Goal: Transaction & Acquisition: Purchase product/service

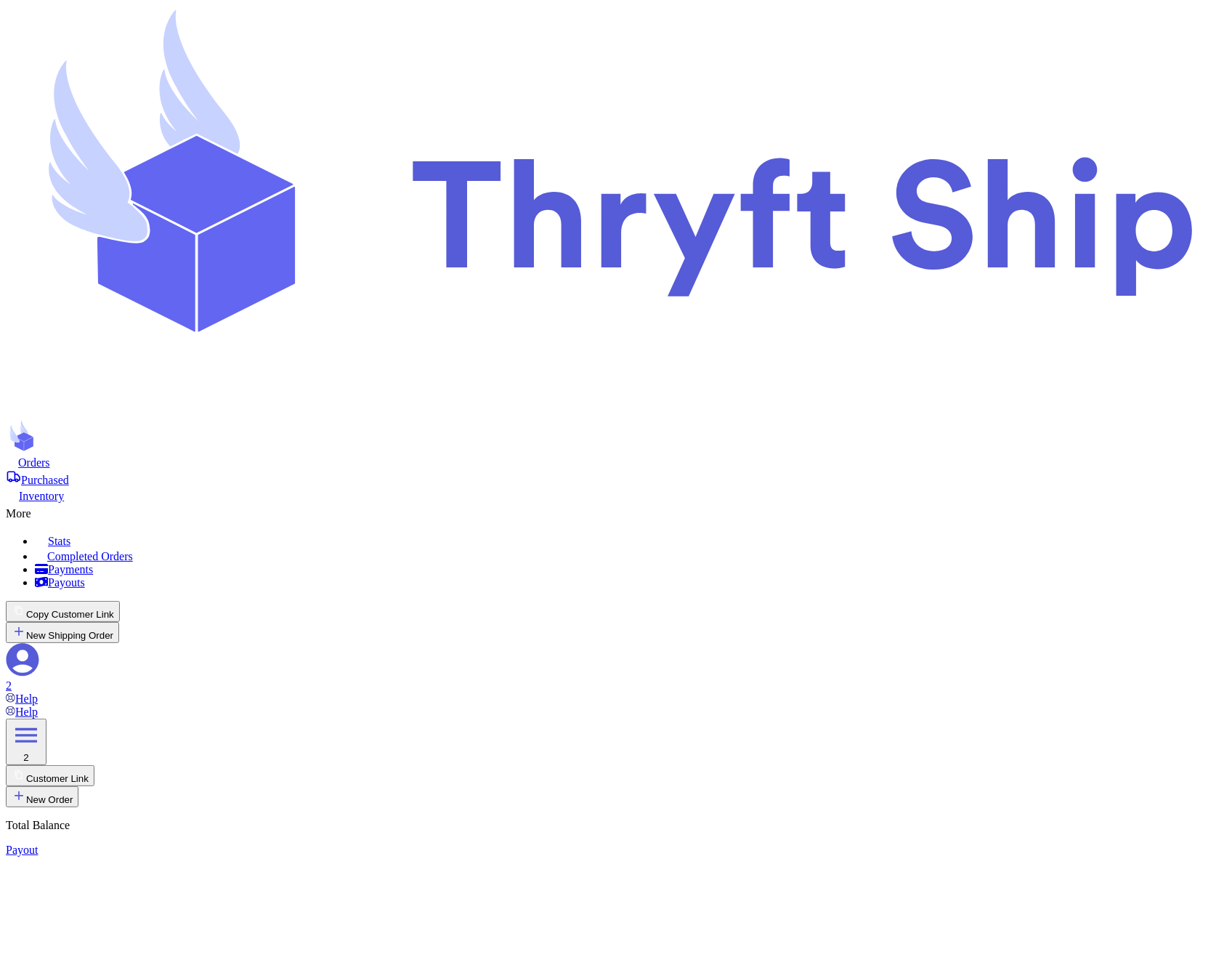
type input "Hat 1"
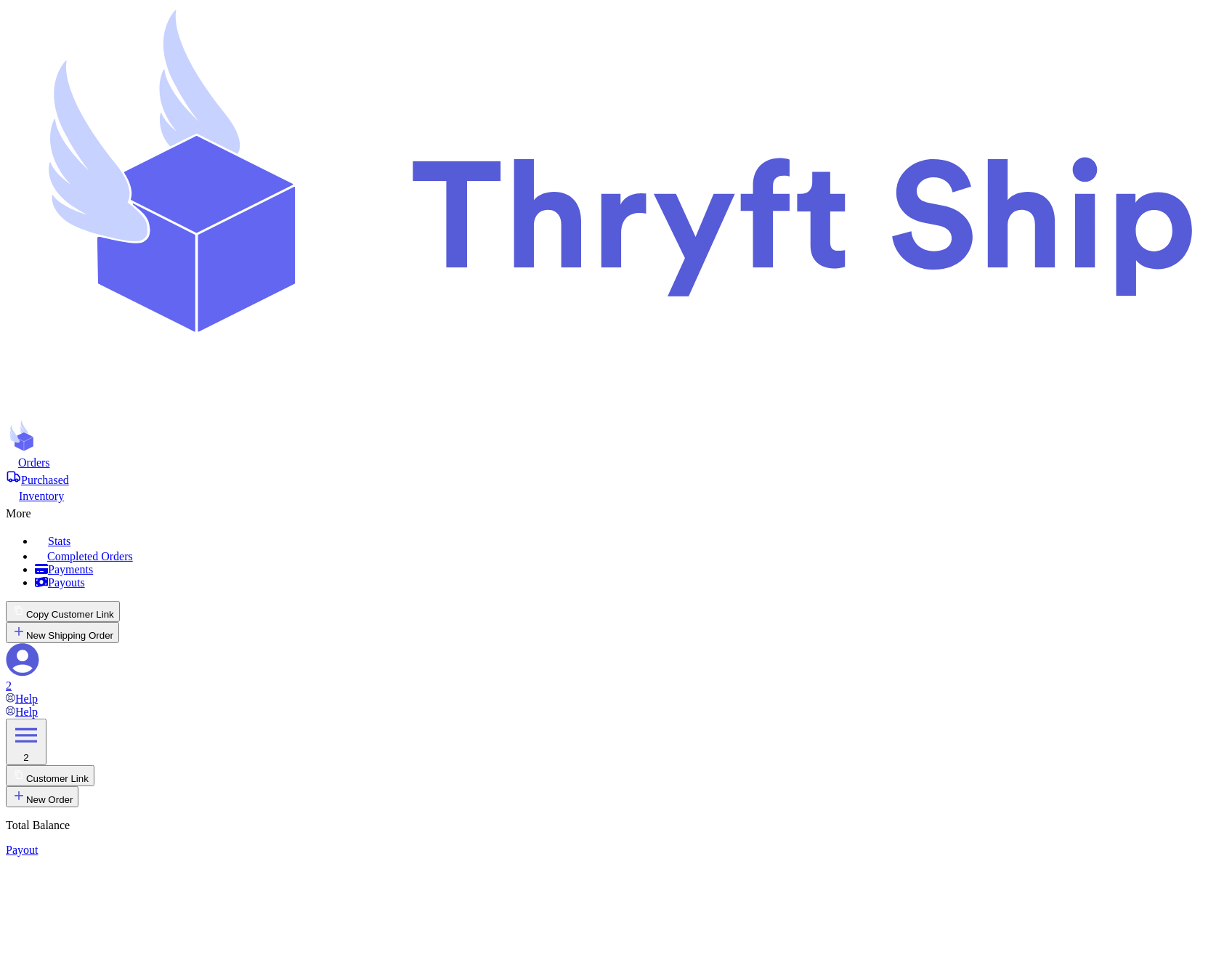
type input "Hat 2"
type input "Hat 3"
type input "item 1"
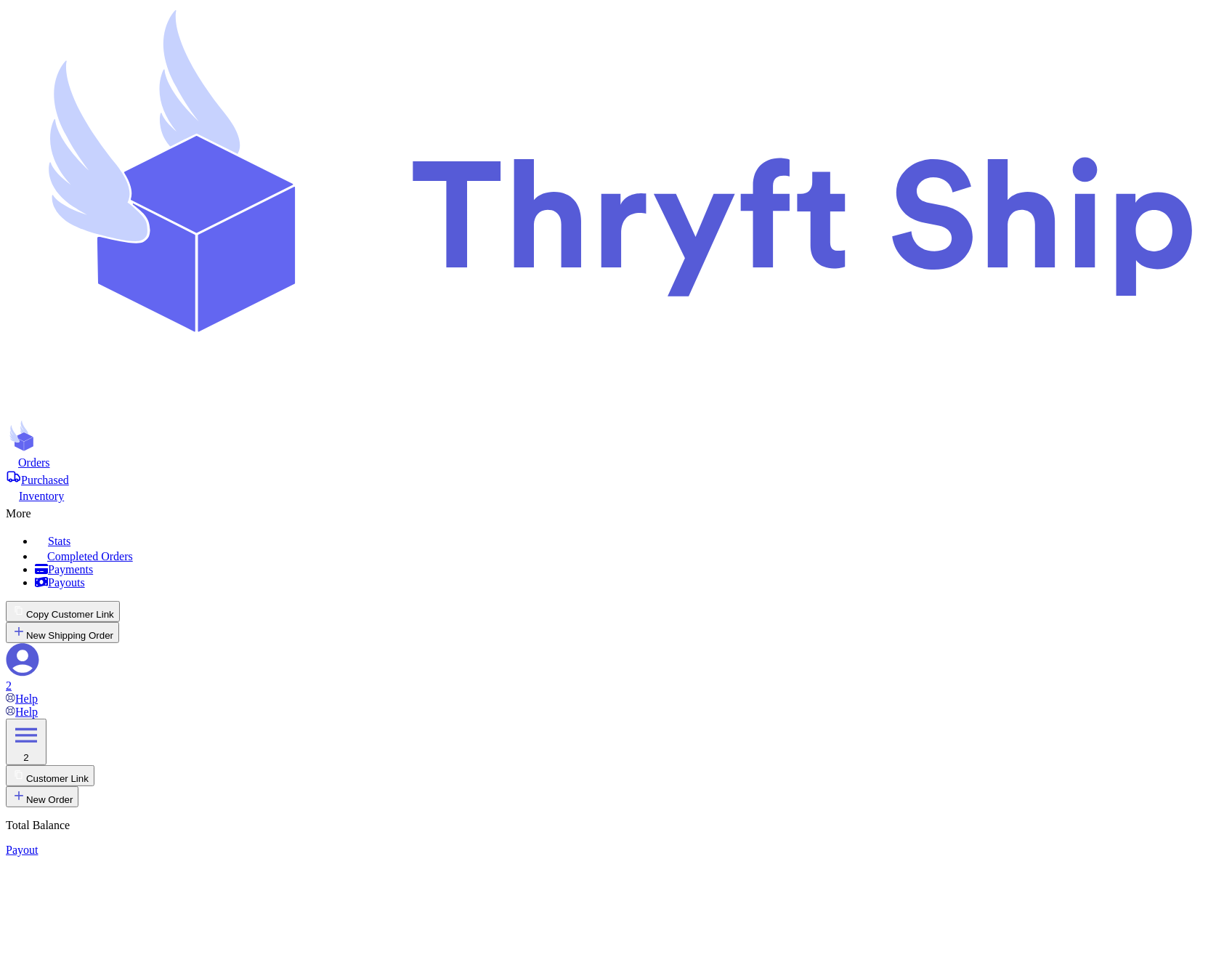
type input "item 2"
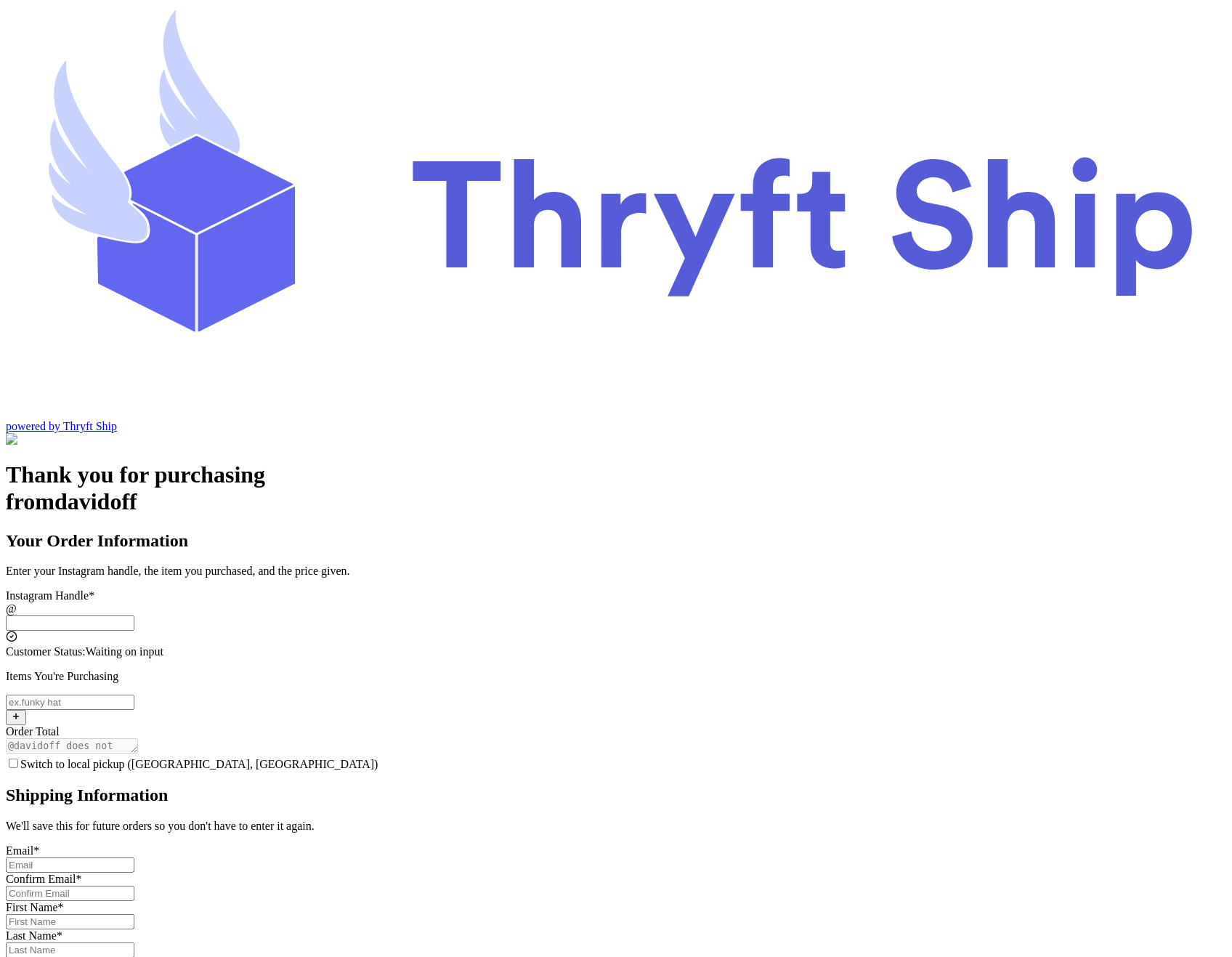
click at [135, 615] on input "Switch to local pickup ([GEOGRAPHIC_DATA], [GEOGRAPHIC_DATA])" at bounding box center [70, 623] width 129 height 15
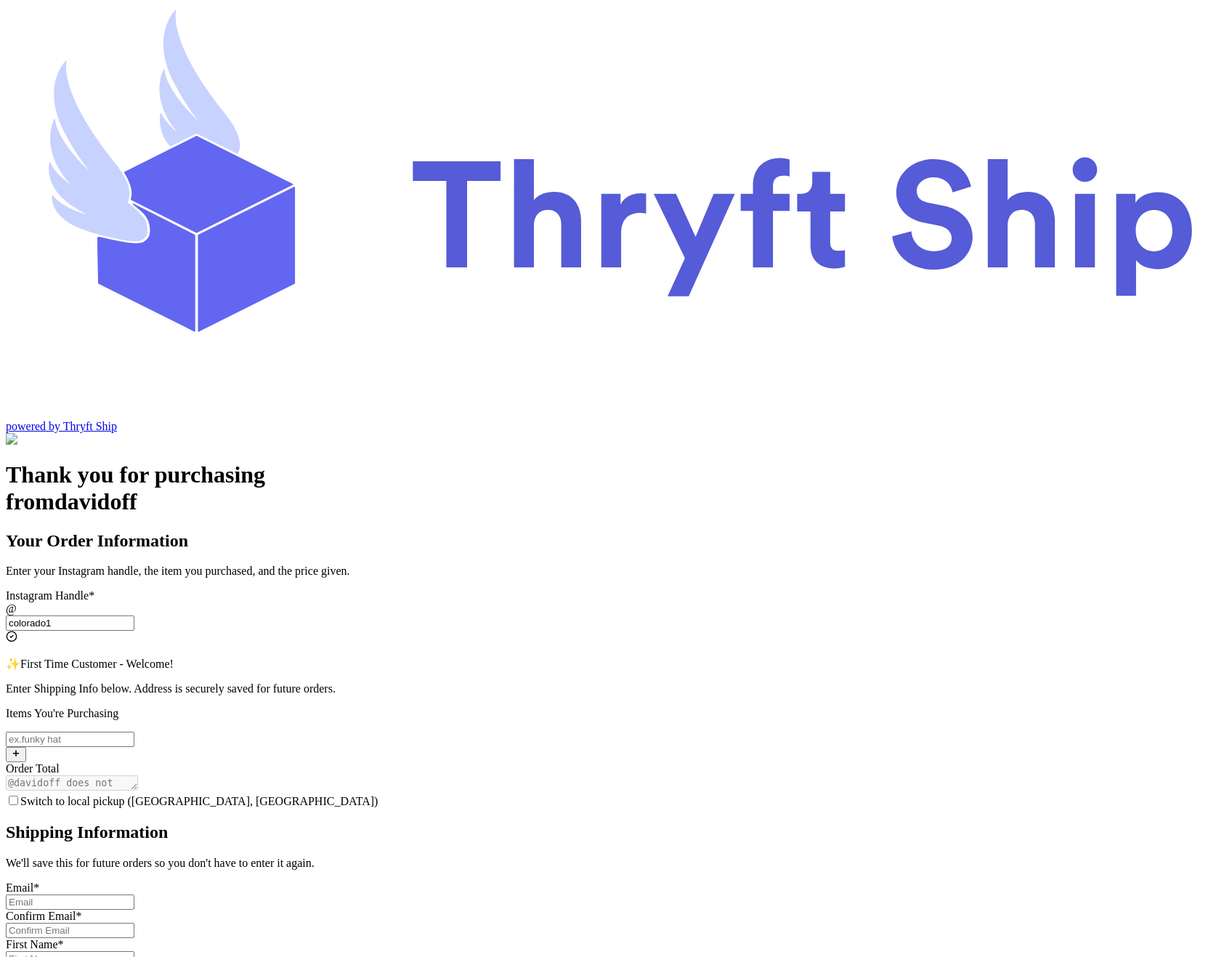
type input "colorado1"
click at [135, 732] on input "Switch to local pickup ([GEOGRAPHIC_DATA], [GEOGRAPHIC_DATA])" at bounding box center [70, 739] width 129 height 15
type input "Hat 1"
click at [983, 467] on div "Thank you for purchasing from davidoff Your Order Information Enter your Instag…" at bounding box center [616, 826] width 1220 height 731
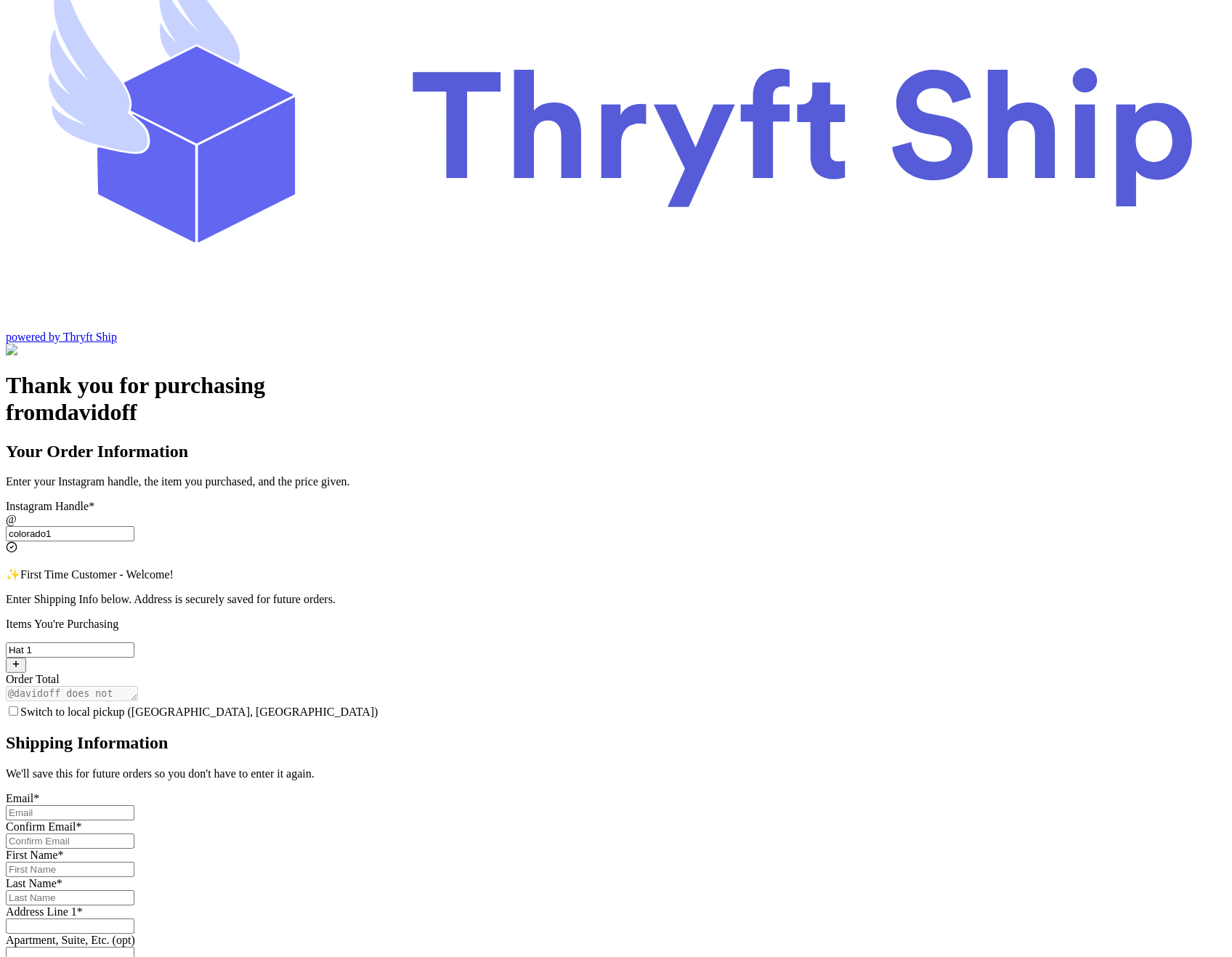
scroll to position [140, 0]
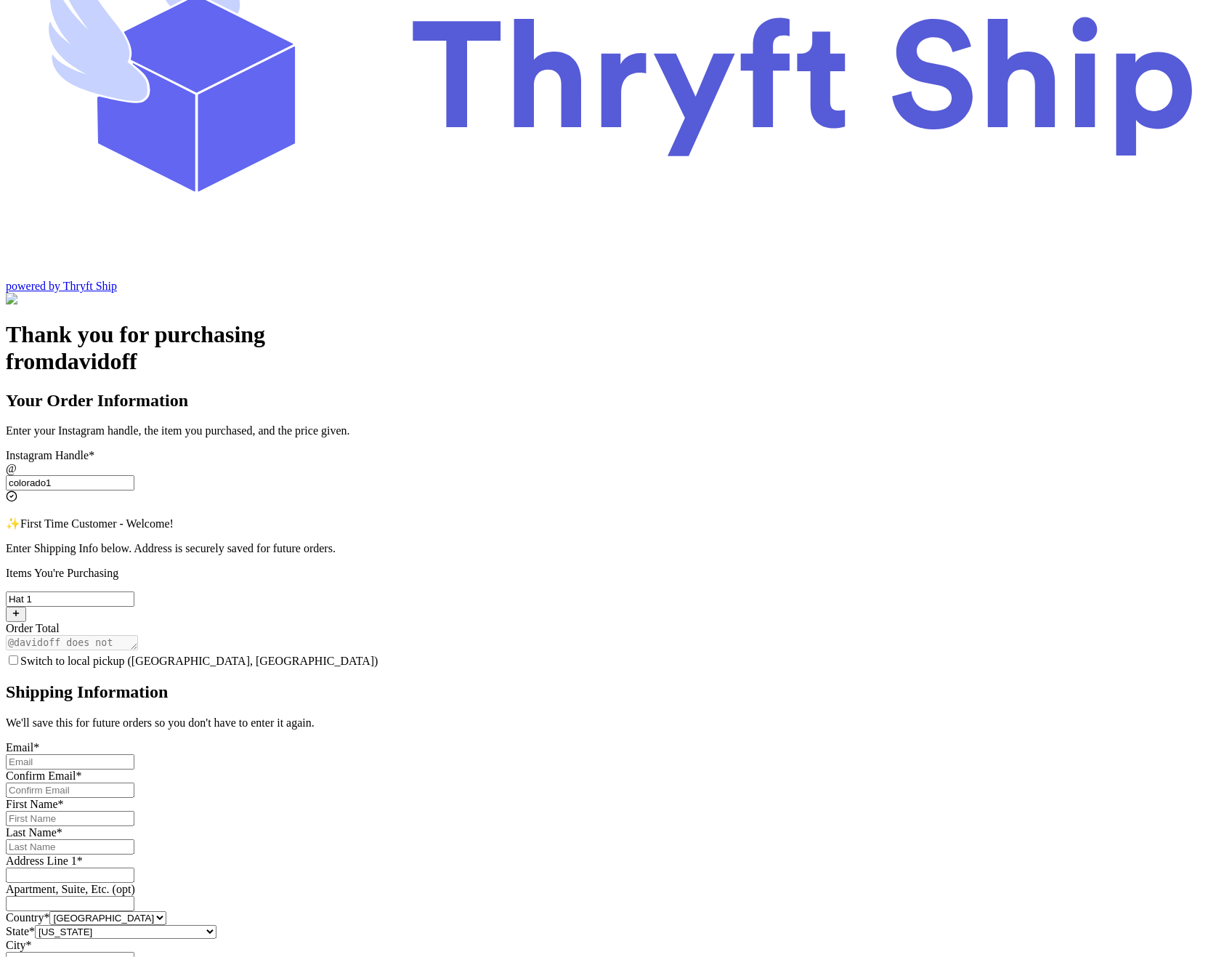
click at [18, 655] on input "Switch to local pickup ([GEOGRAPHIC_DATA], [GEOGRAPHIC_DATA])" at bounding box center [13, 659] width 9 height 9
checkbox input "true"
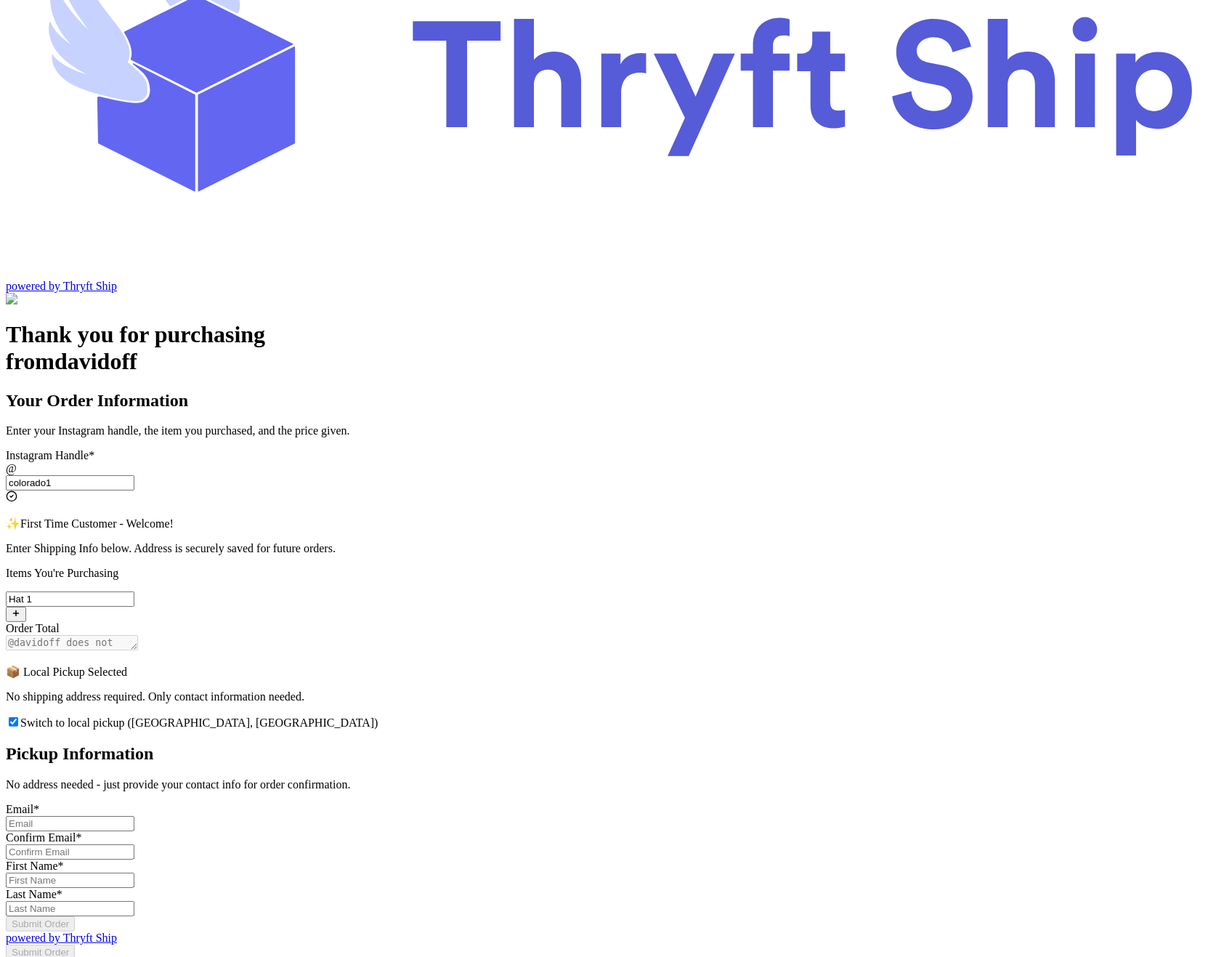
click at [135, 816] on input "Switch to local pickup ([GEOGRAPHIC_DATA], [GEOGRAPHIC_DATA])" at bounding box center [70, 824] width 129 height 15
type input "abdul@thryftship.com"
type input "Ross"
type input "Geller"
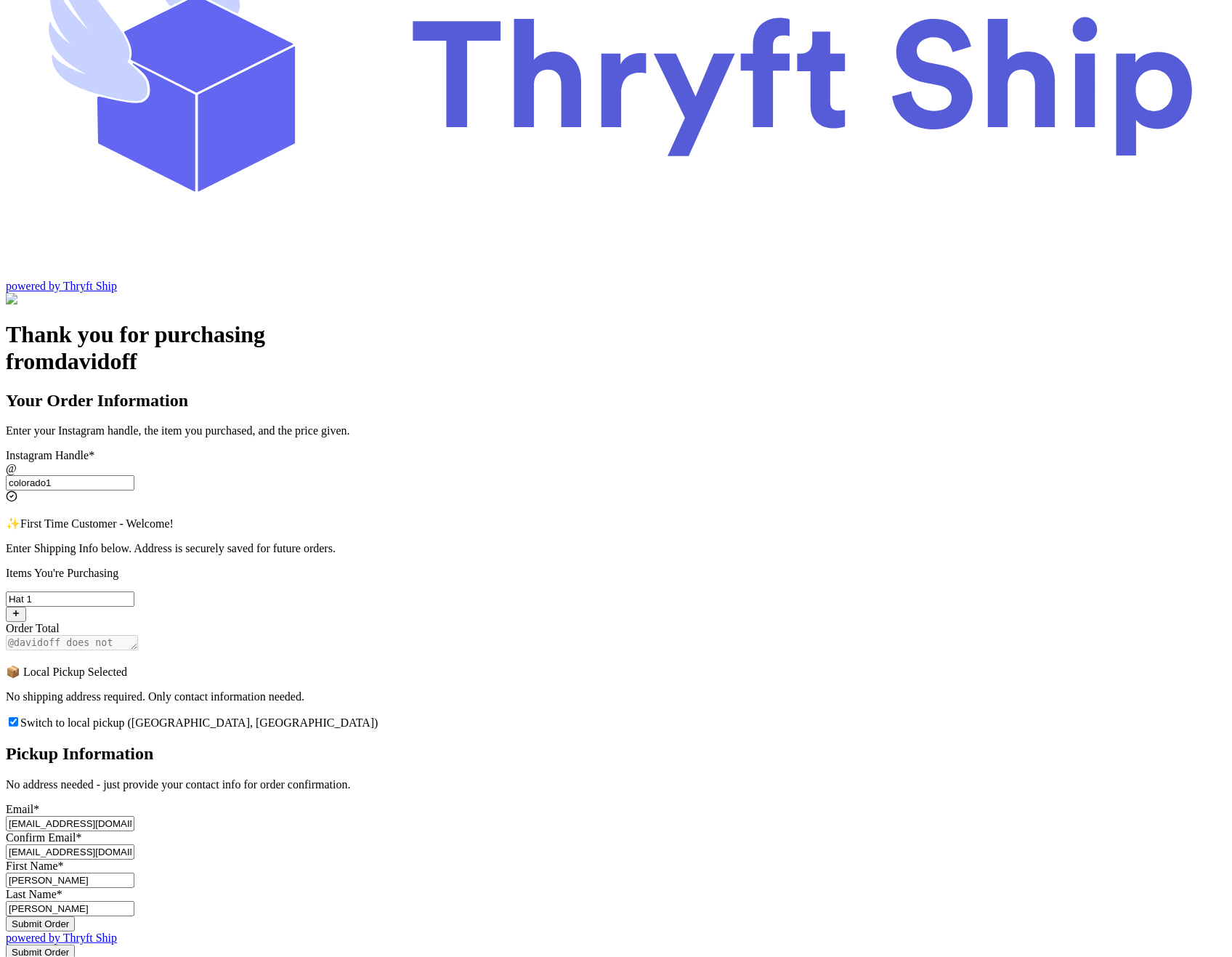
scroll to position [143, 0]
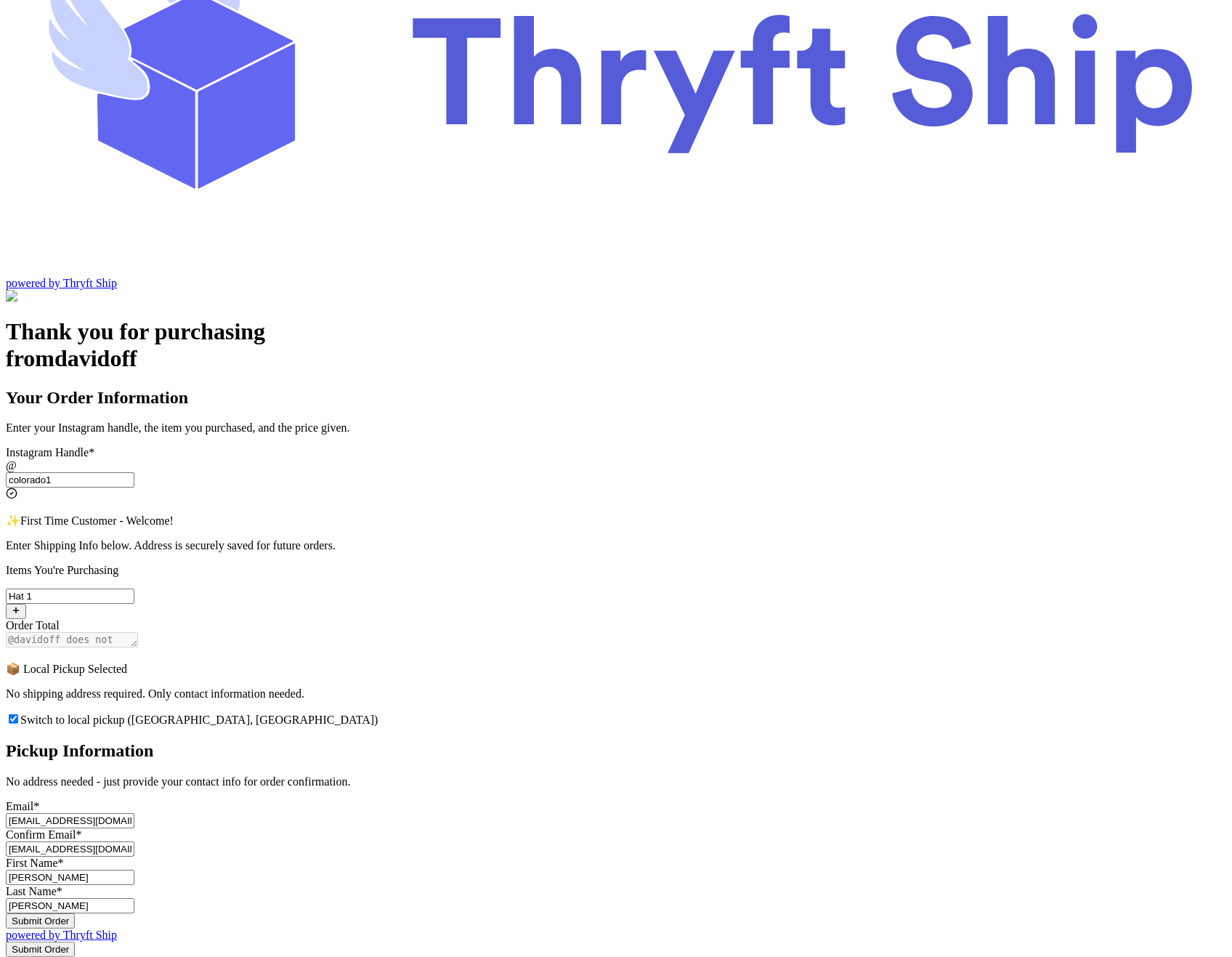
click at [135, 870] on input "Ross" at bounding box center [70, 877] width 129 height 15
type input "Rossie"
click at [135, 898] on input "Geller" at bounding box center [70, 905] width 129 height 15
type input "Gellerer"
click at [75, 913] on button "Submit Order" at bounding box center [40, 921] width 69 height 15
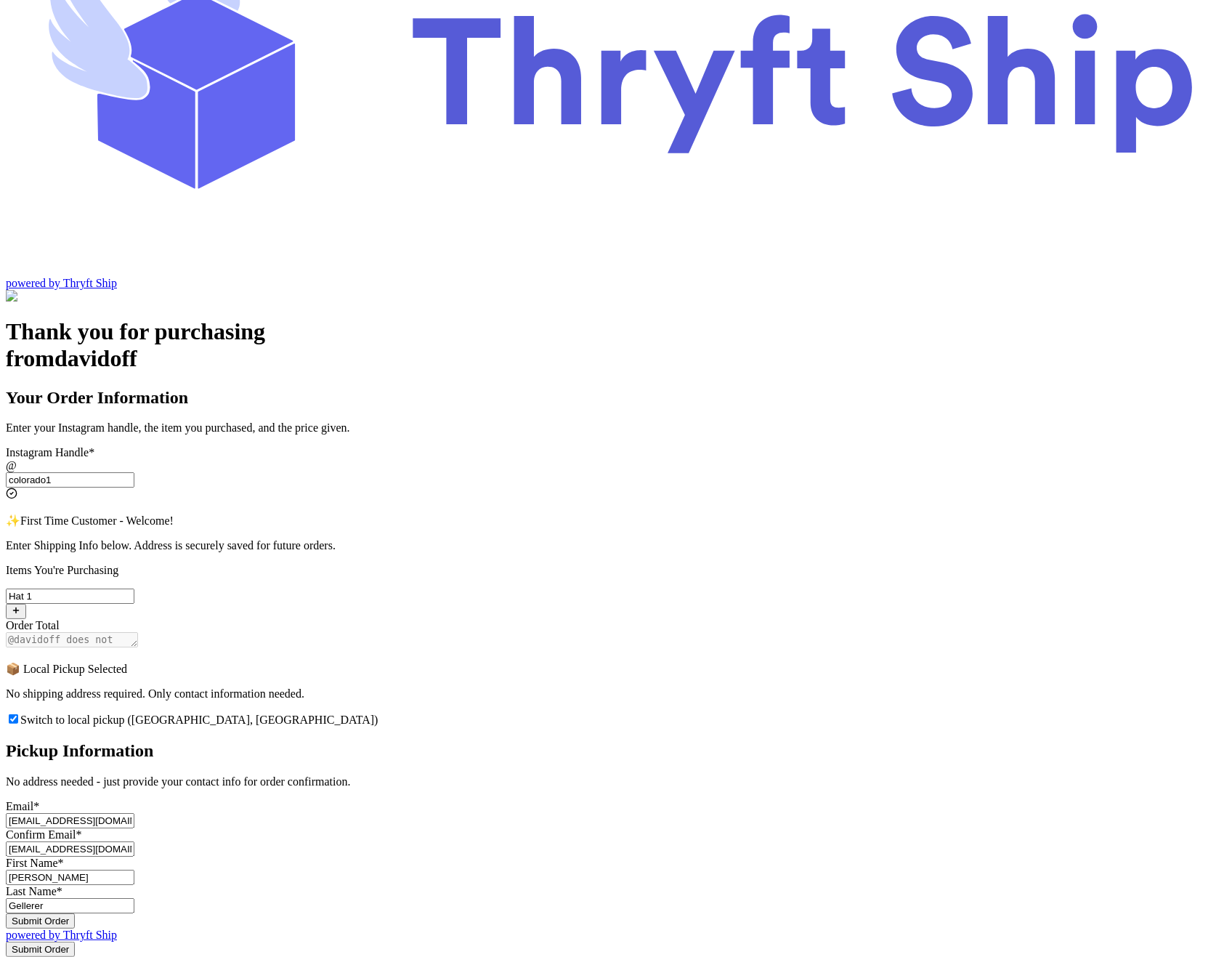
scroll to position [0, 0]
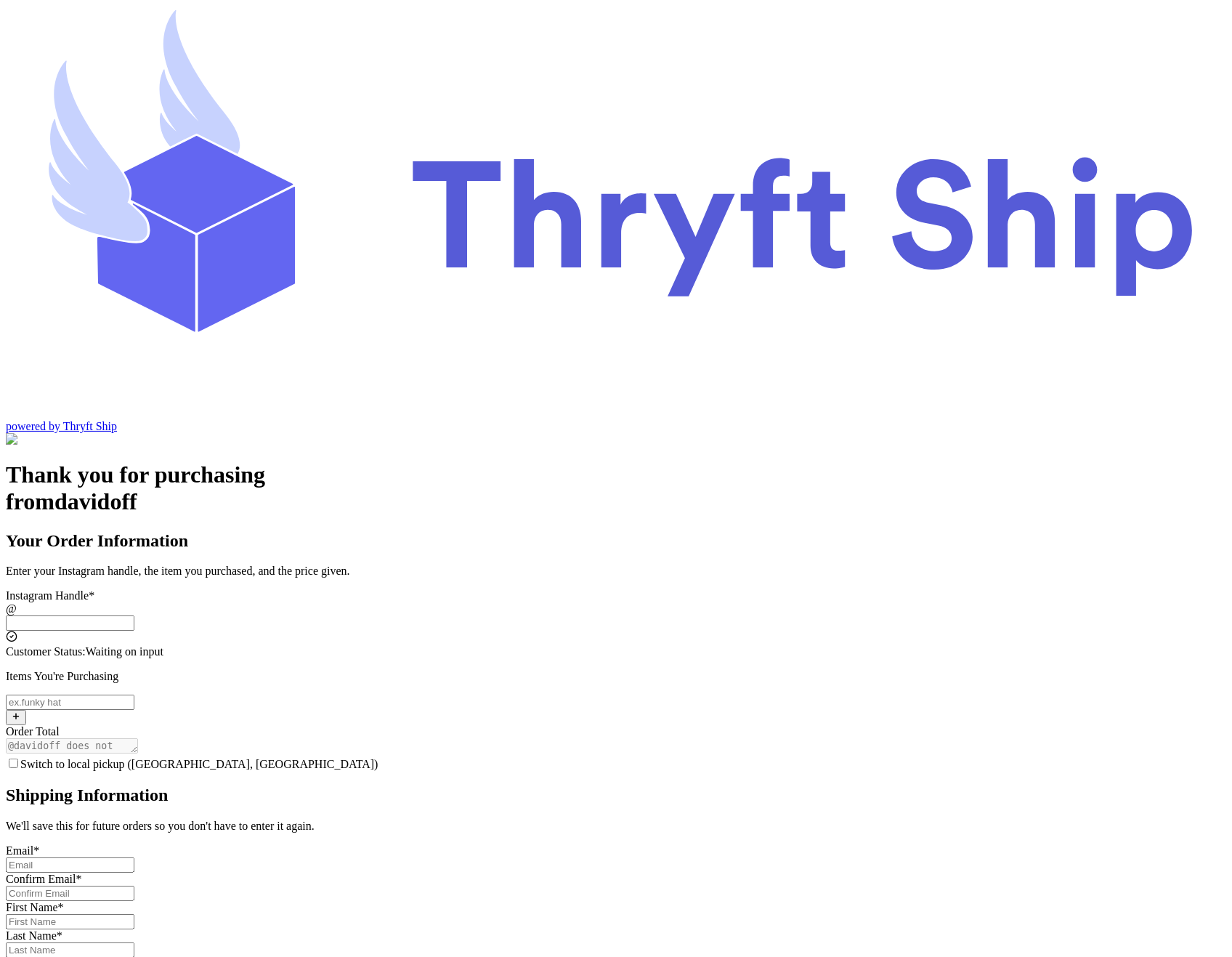
click at [135, 615] on input "Switch to local pickup ([GEOGRAPHIC_DATA], [GEOGRAPHIC_DATA])" at bounding box center [70, 623] width 129 height 15
type input "colorado1"
checkbox input "true"
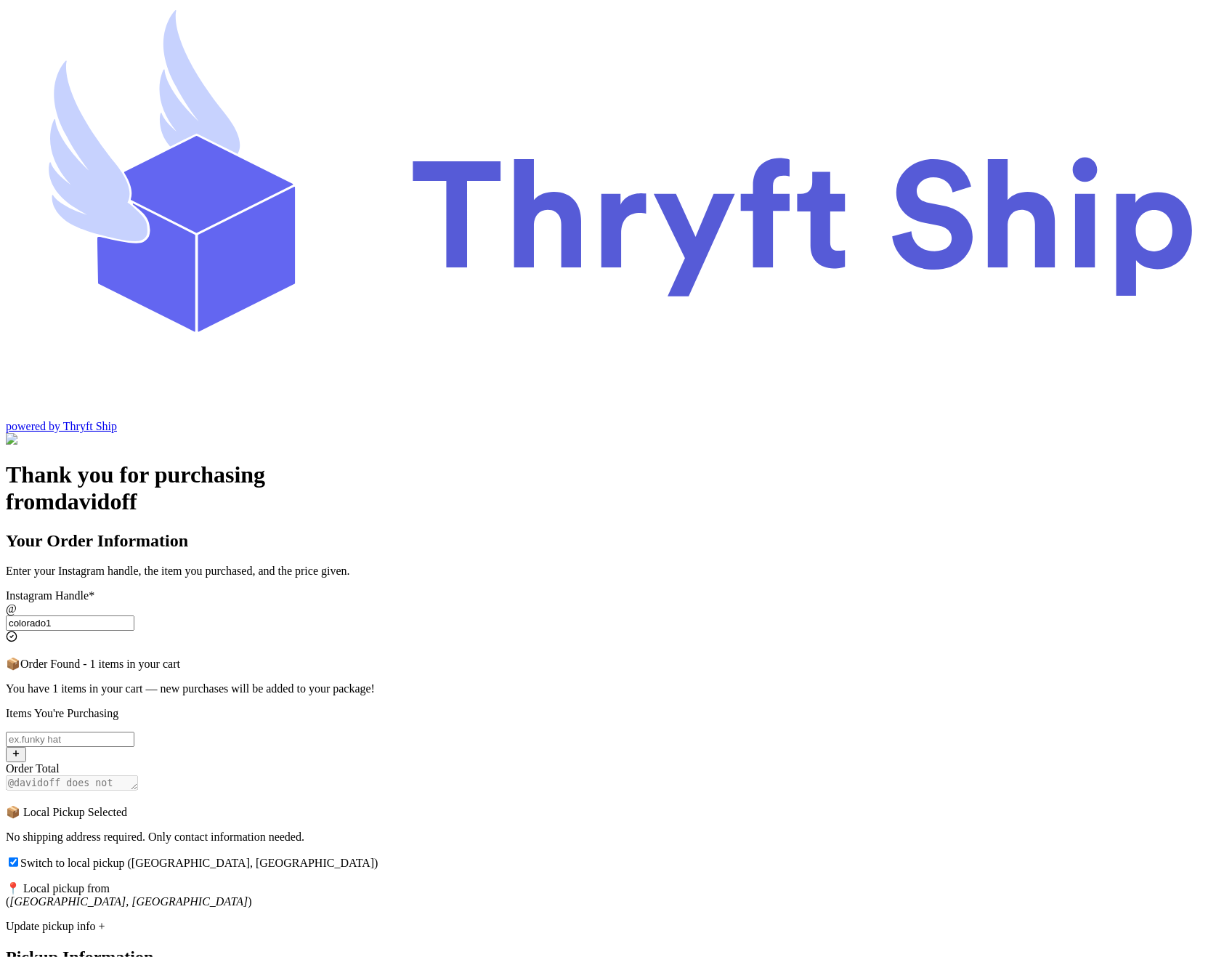
type input "colorado1"
click at [135, 732] on input "Switch to local pickup ([GEOGRAPHIC_DATA], [GEOGRAPHIC_DATA])" at bounding box center [70, 739] width 129 height 15
type input "Hat 2"
click at [988, 618] on div "Thank you for purchasing from davidoff Your Order Information Enter your Instag…" at bounding box center [616, 865] width 1220 height 808
click at [18, 857] on input "Switch to local pickup ([GEOGRAPHIC_DATA], [GEOGRAPHIC_DATA])" at bounding box center [13, 861] width 9 height 9
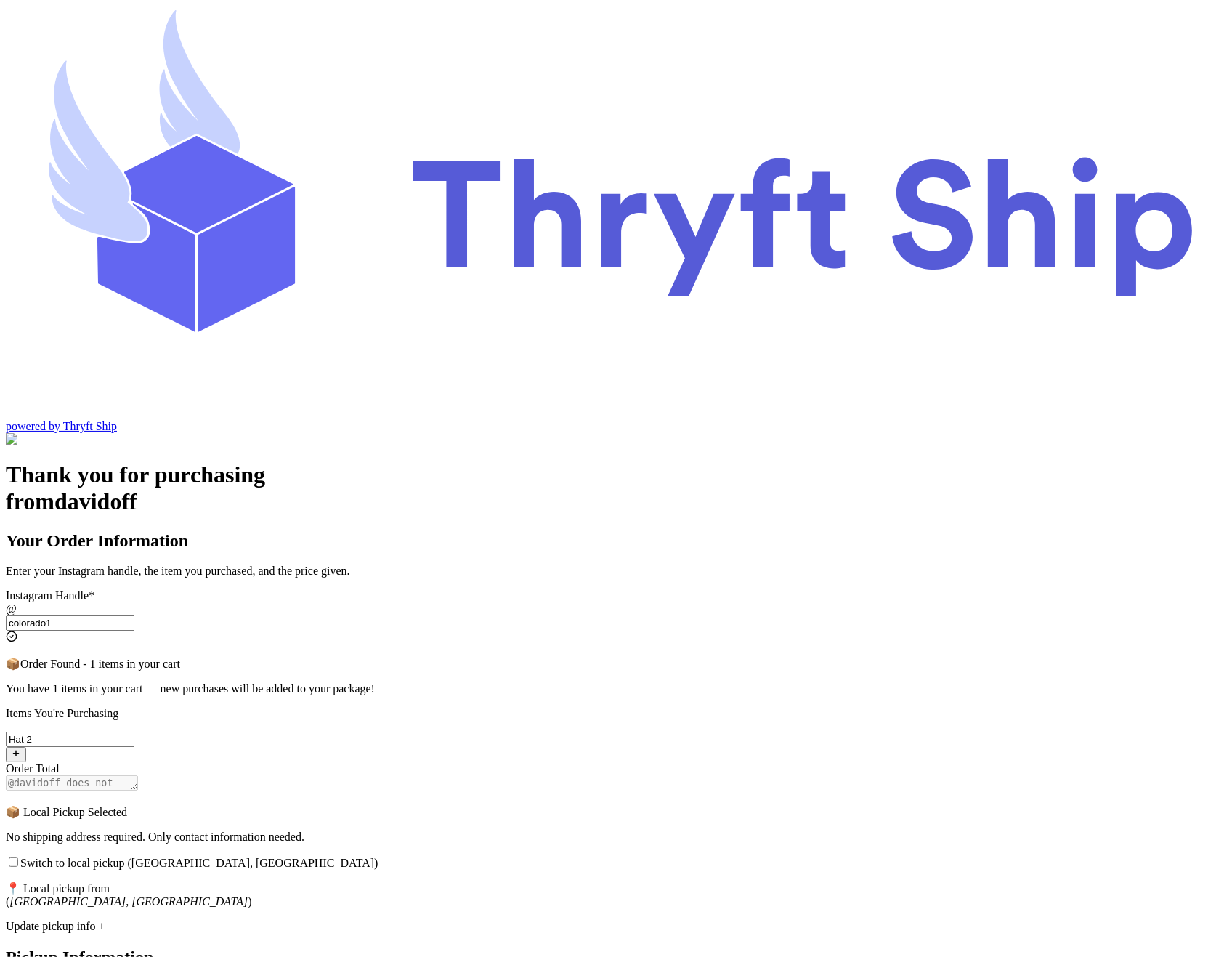
checkbox input "false"
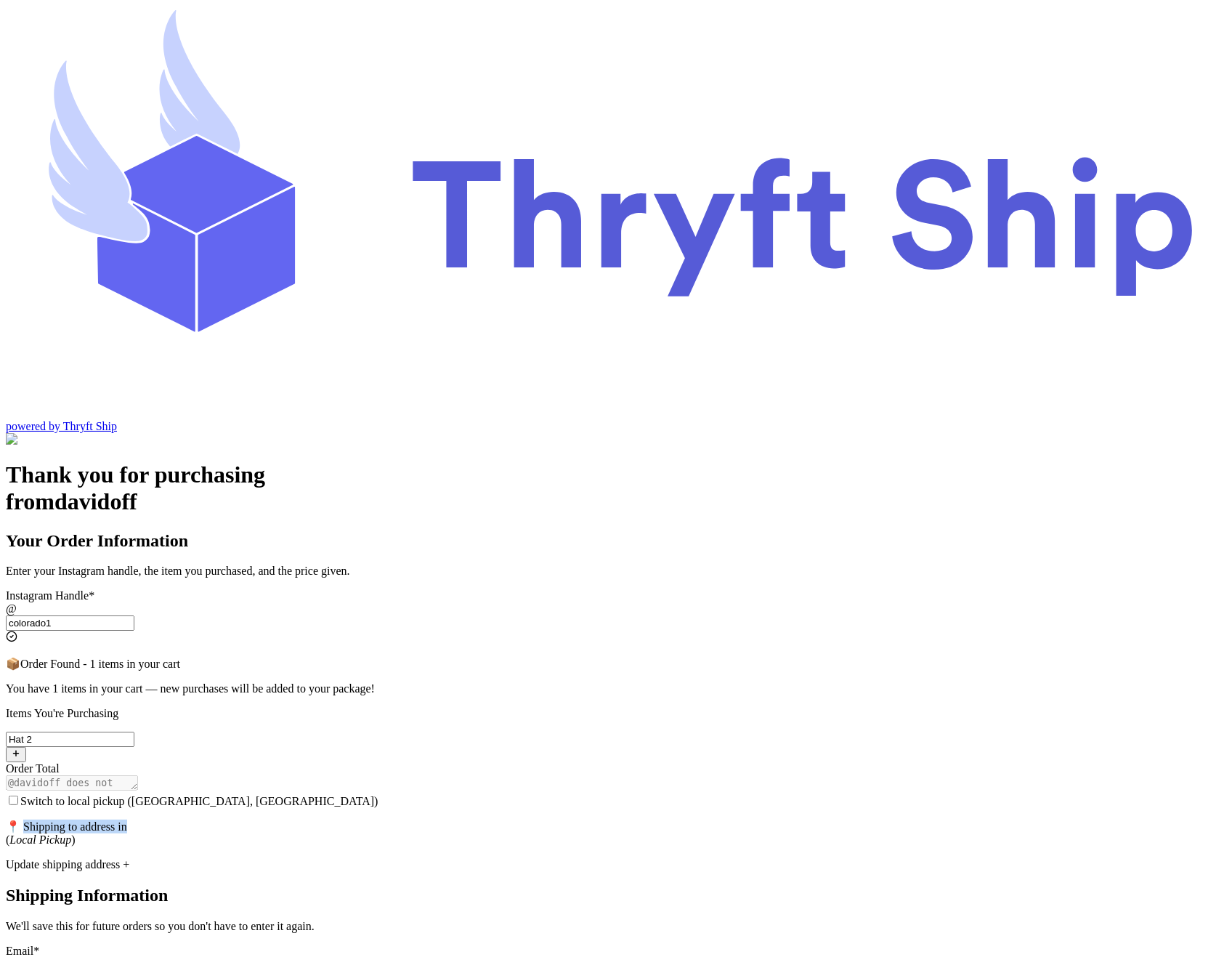
drag, startPoint x: 450, startPoint y: 563, endPoint x: 576, endPoint y: 567, distance: 126.1
click at [576, 820] on p "📍 Shipping to address in ( Local Pickup )" at bounding box center [616, 833] width 1220 height 27
copy p "hipping to address in"
click at [561, 858] on div "Update shipping address +" at bounding box center [616, 864] width 1220 height 13
click at [135, 956] on input "Switch to local pickup ([GEOGRAPHIC_DATA], [GEOGRAPHIC_DATA])" at bounding box center [70, 965] width 129 height 15
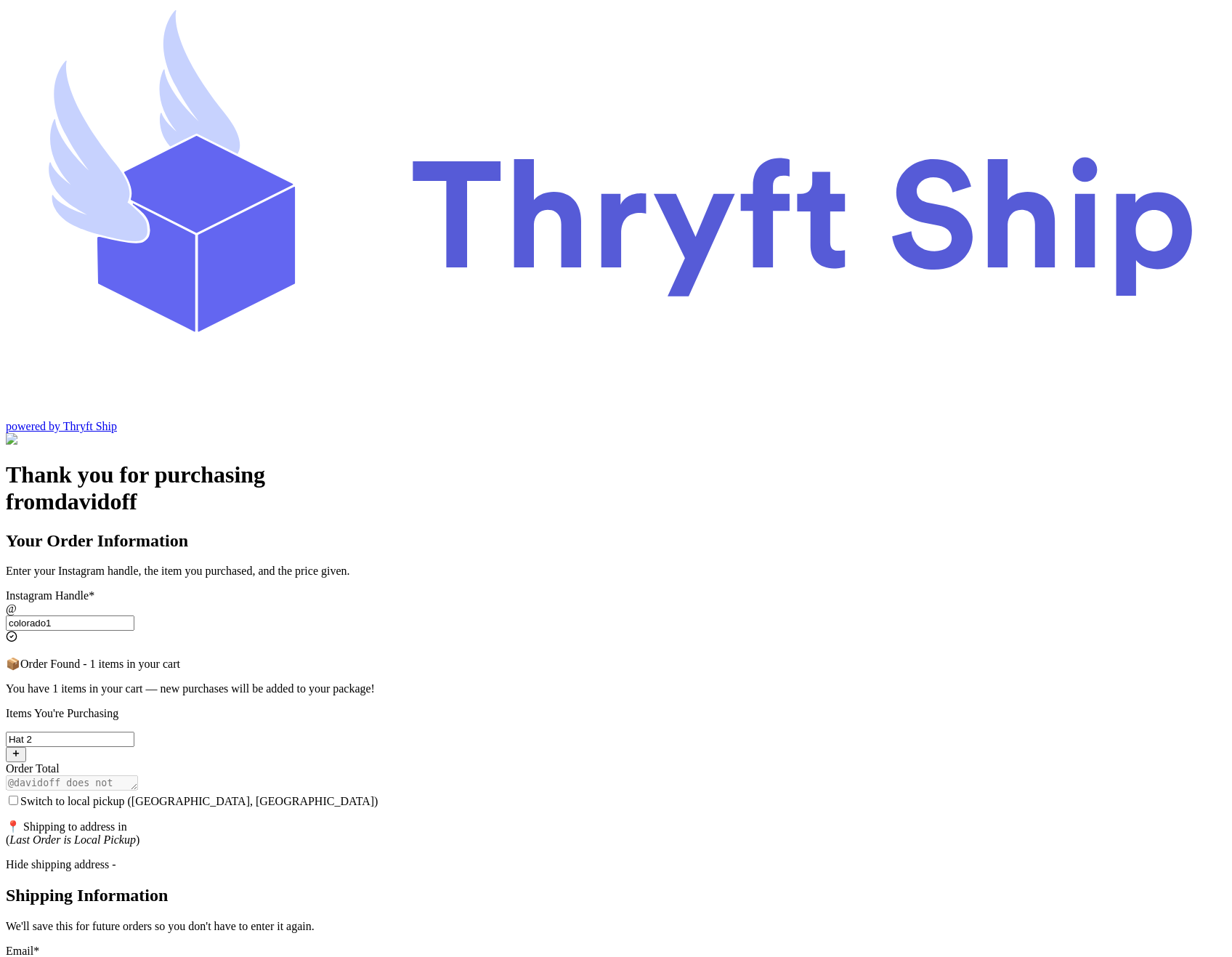
type input "abdul@thryftship.com"
type input "Ross"
type input "Geller"
type input "3295 Hershell Hollow Road"
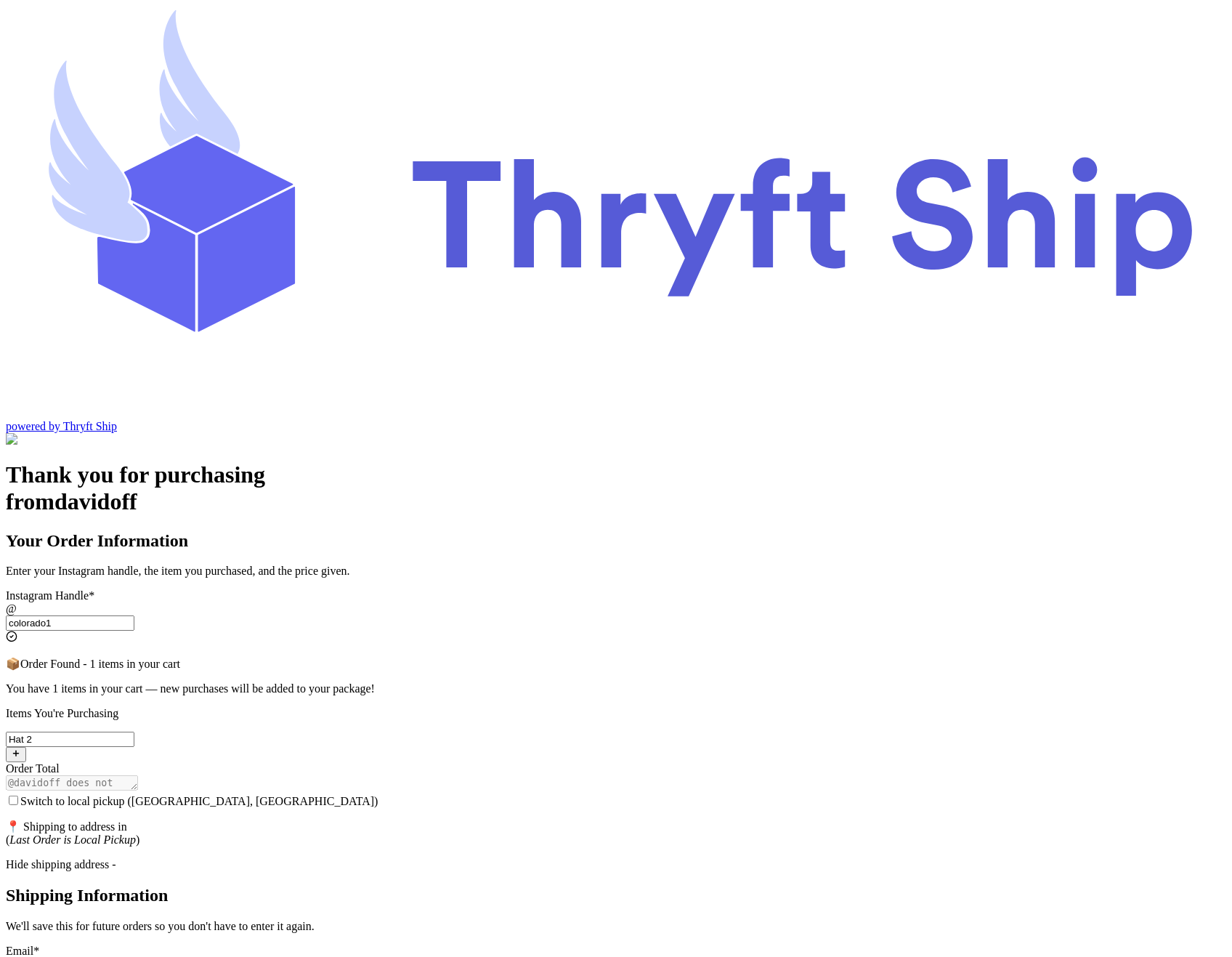
type input "93013"
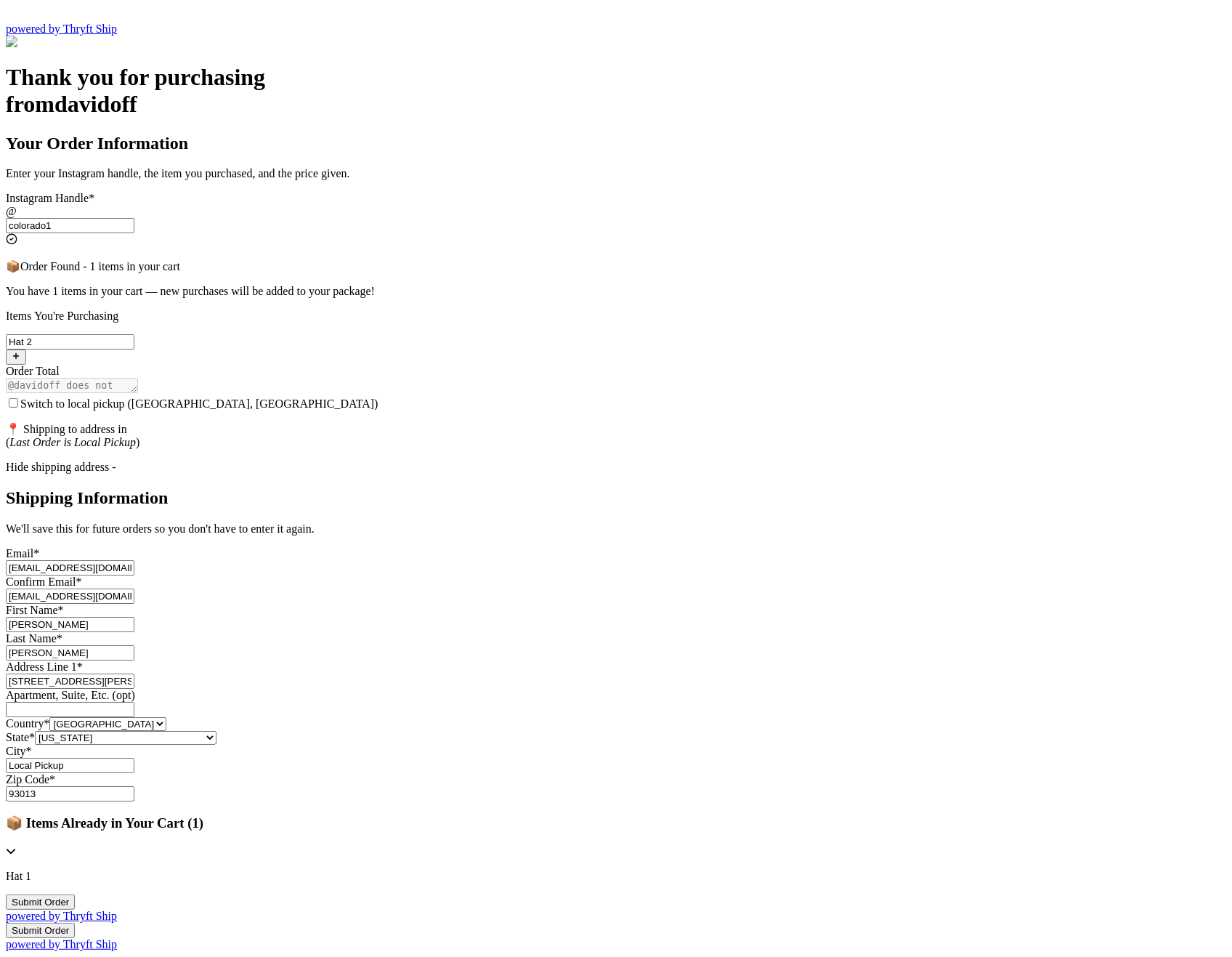
scroll to position [568, 0]
click at [135, 617] on input "Ross" at bounding box center [70, 625] width 129 height 15
type input "Gunther"
click at [135, 645] on input "Geller" at bounding box center [70, 653] width 129 height 15
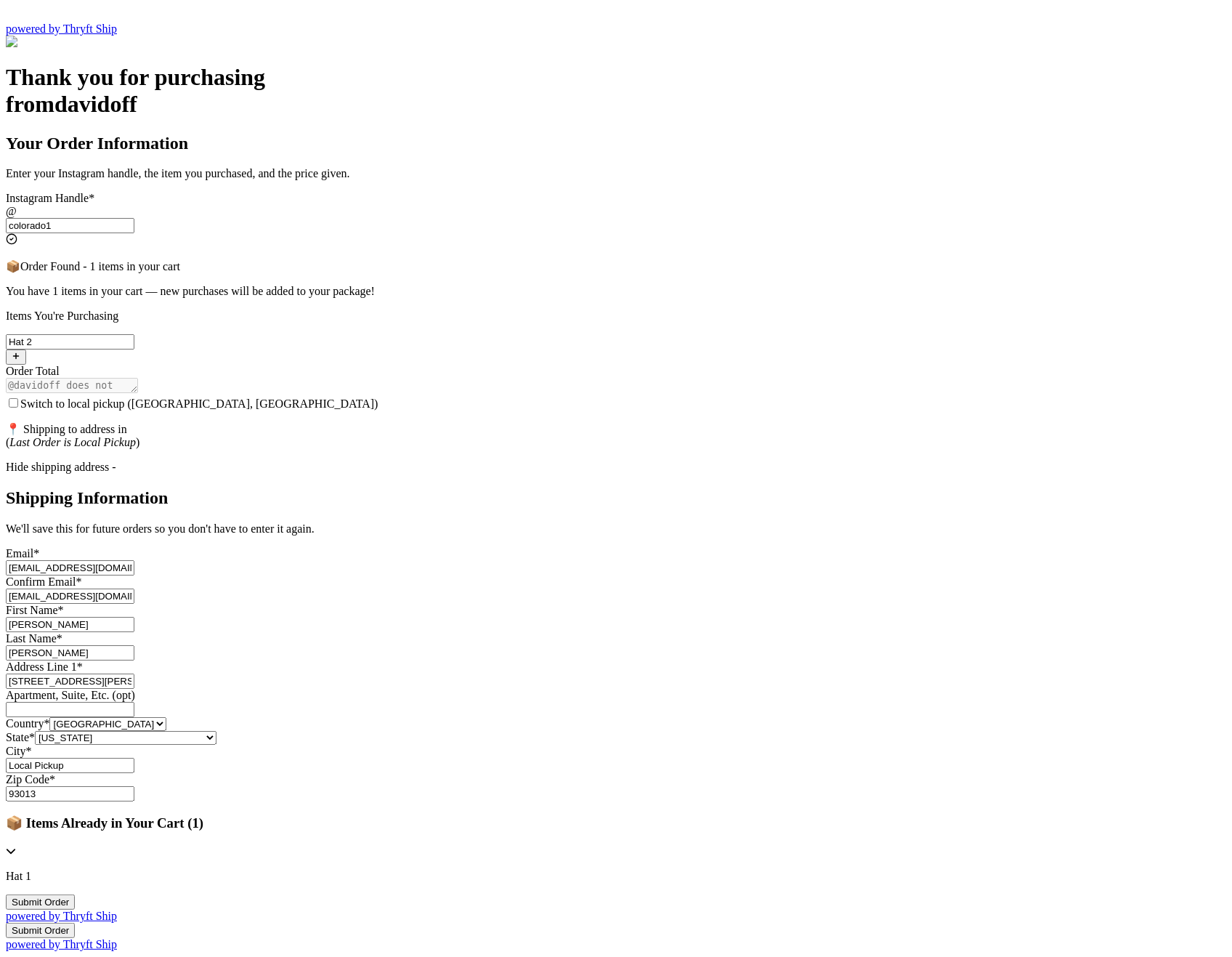
click at [135, 645] on input "Geller" at bounding box center [70, 653] width 129 height 15
paste input "unth"
click at [135, 645] on input "Gunther" at bounding box center [70, 653] width 129 height 15
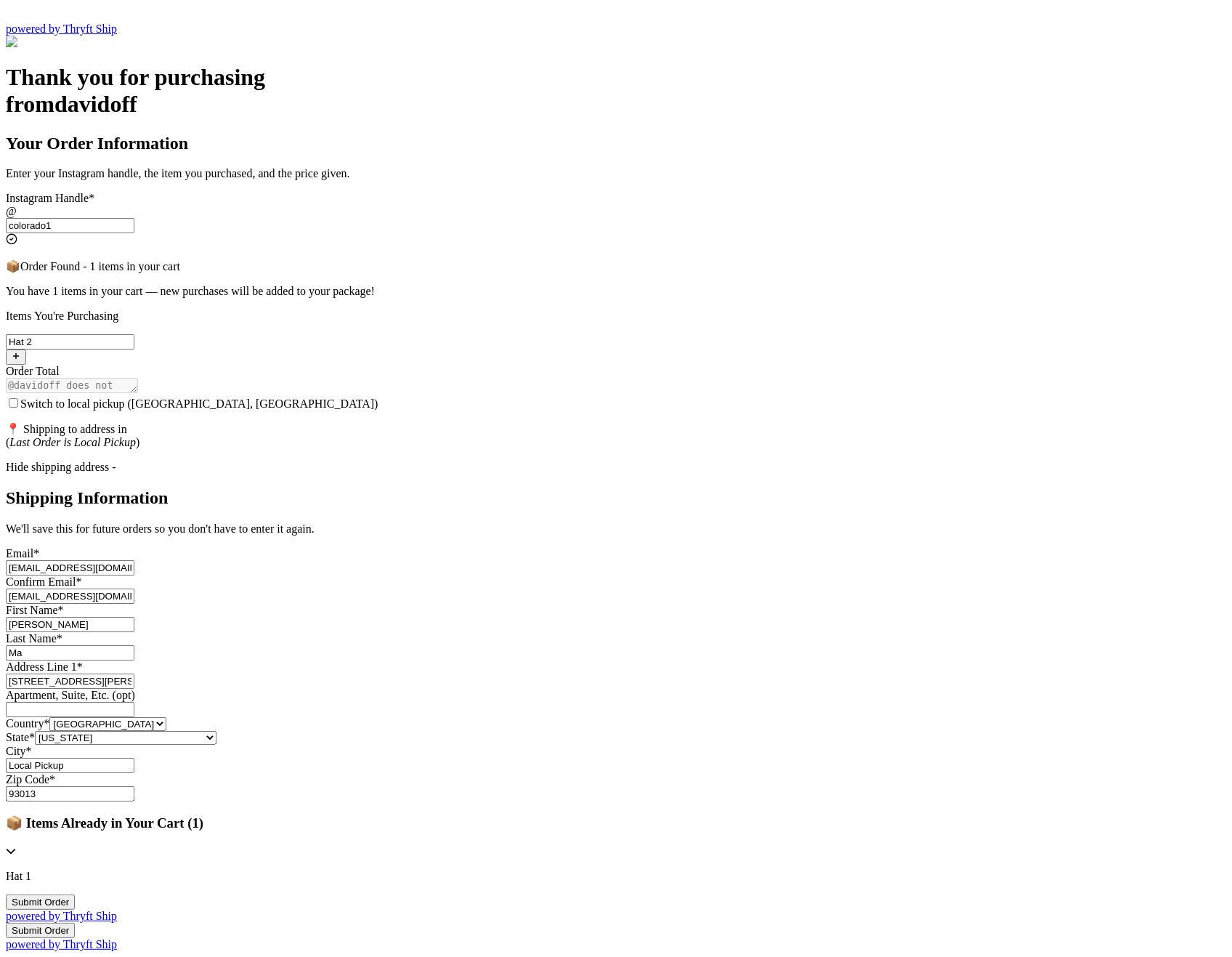
type input "M"
type input "Coffe Man"
click at [216, 731] on select "Alabama Alaska Arizona Arkansas California Colorado Connecticut Delaware Distri…" at bounding box center [125, 737] width 181 height 14
select select "CA"
click at [216, 731] on select "Alabama Alaska Arizona Arkansas California Colorado Connecticut Delaware Distri…" at bounding box center [125, 737] width 181 height 14
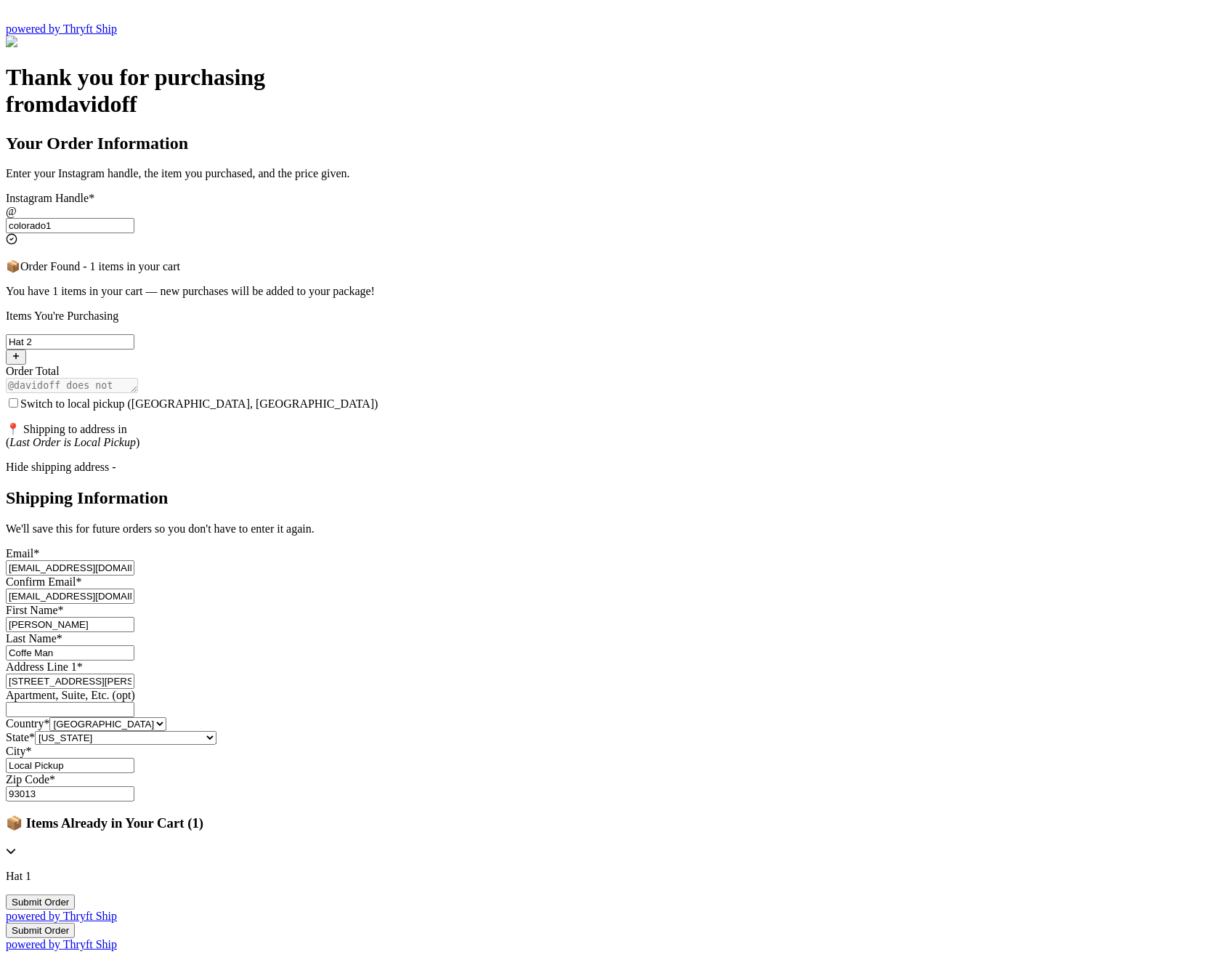
click at [135, 758] on input "Local Pickup" at bounding box center [70, 765] width 129 height 15
type input "[GEOGRAPHIC_DATA]"
click at [75, 894] on button "Submit Order" at bounding box center [40, 902] width 69 height 15
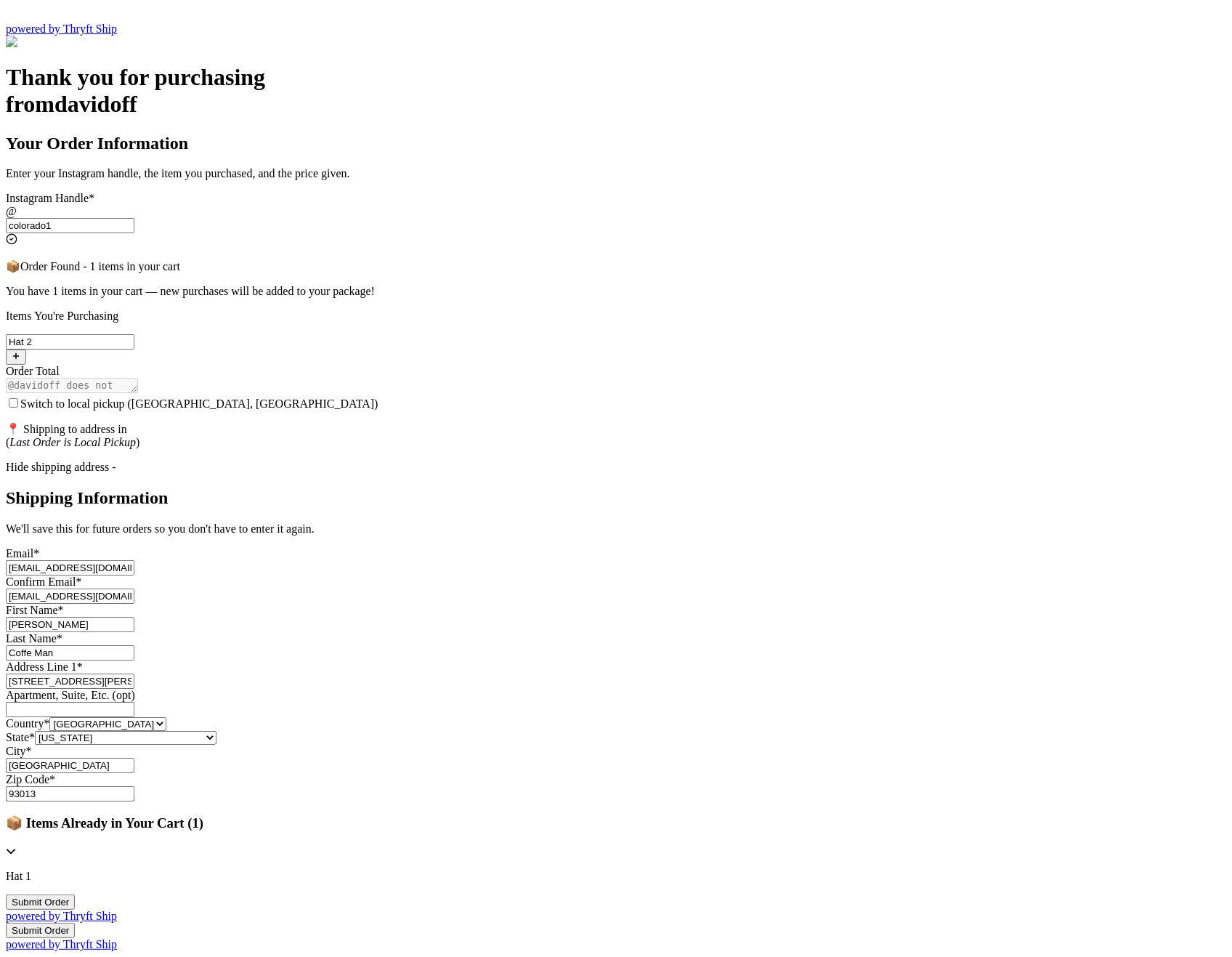
scroll to position [0, 0]
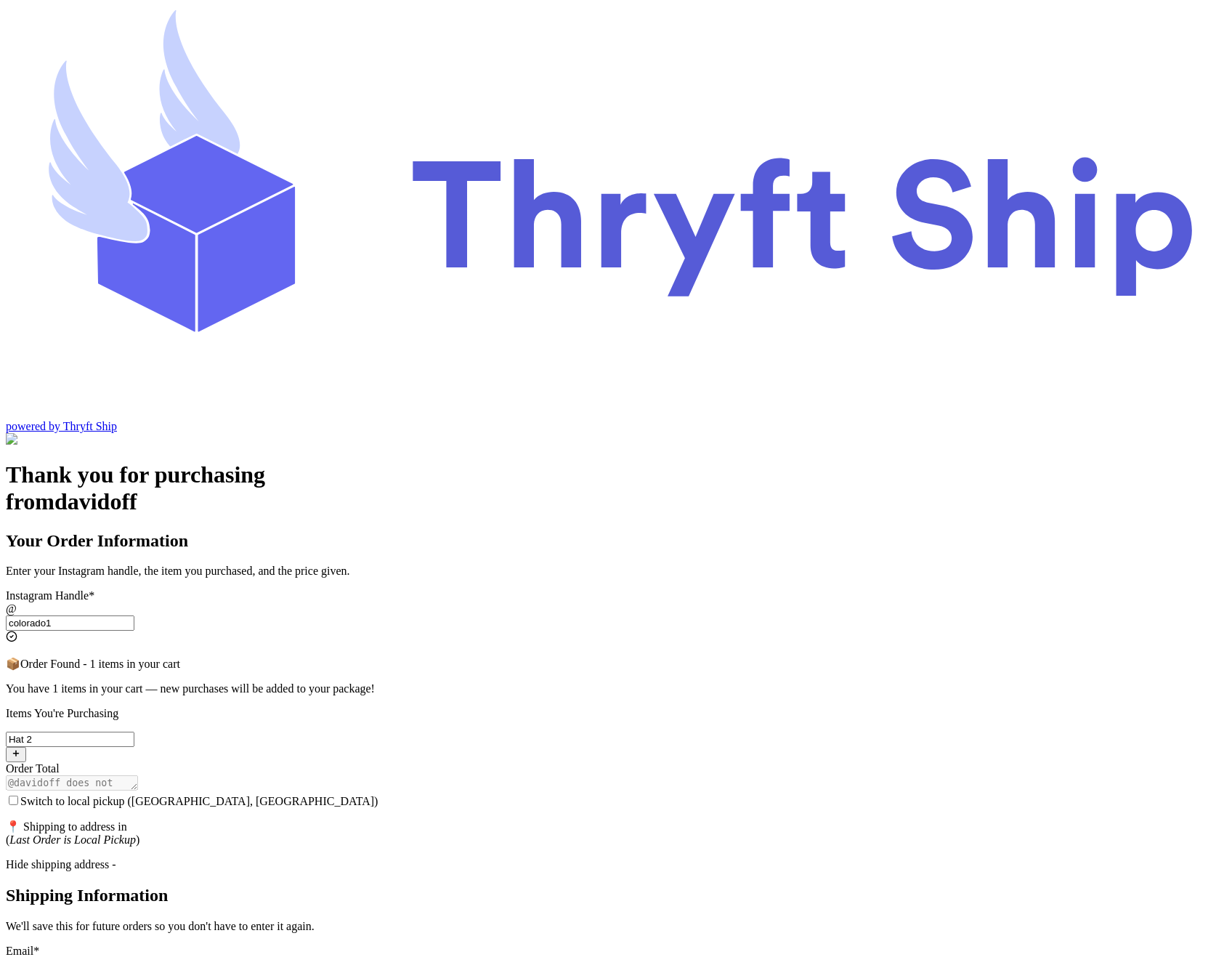
select select "CA"
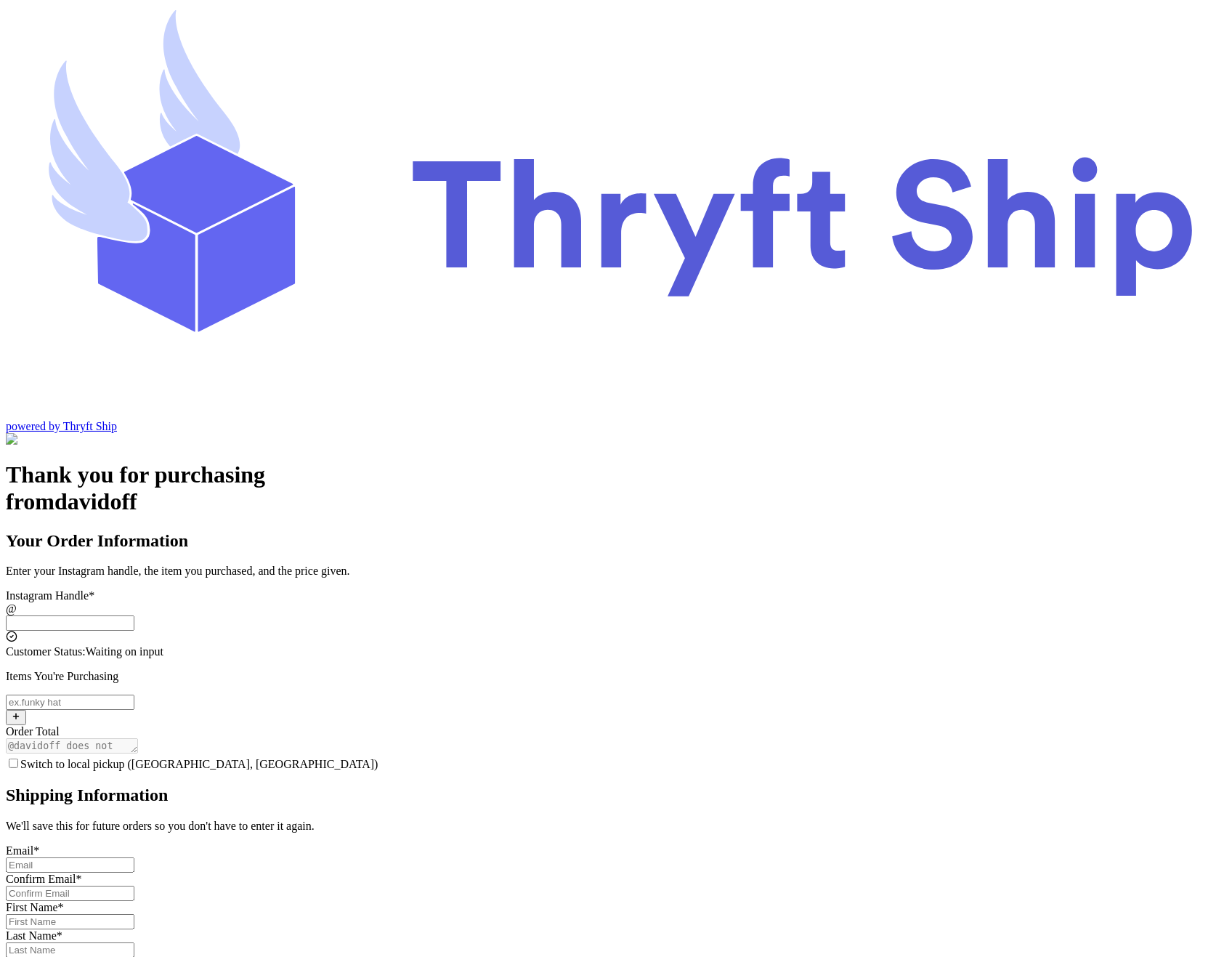
click at [135, 615] on input "Switch to local pickup ([GEOGRAPHIC_DATA], [GEOGRAPHIC_DATA])" at bounding box center [70, 623] width 129 height 15
type input "colorado1"
select select "CA"
type input "[GEOGRAPHIC_DATA]"
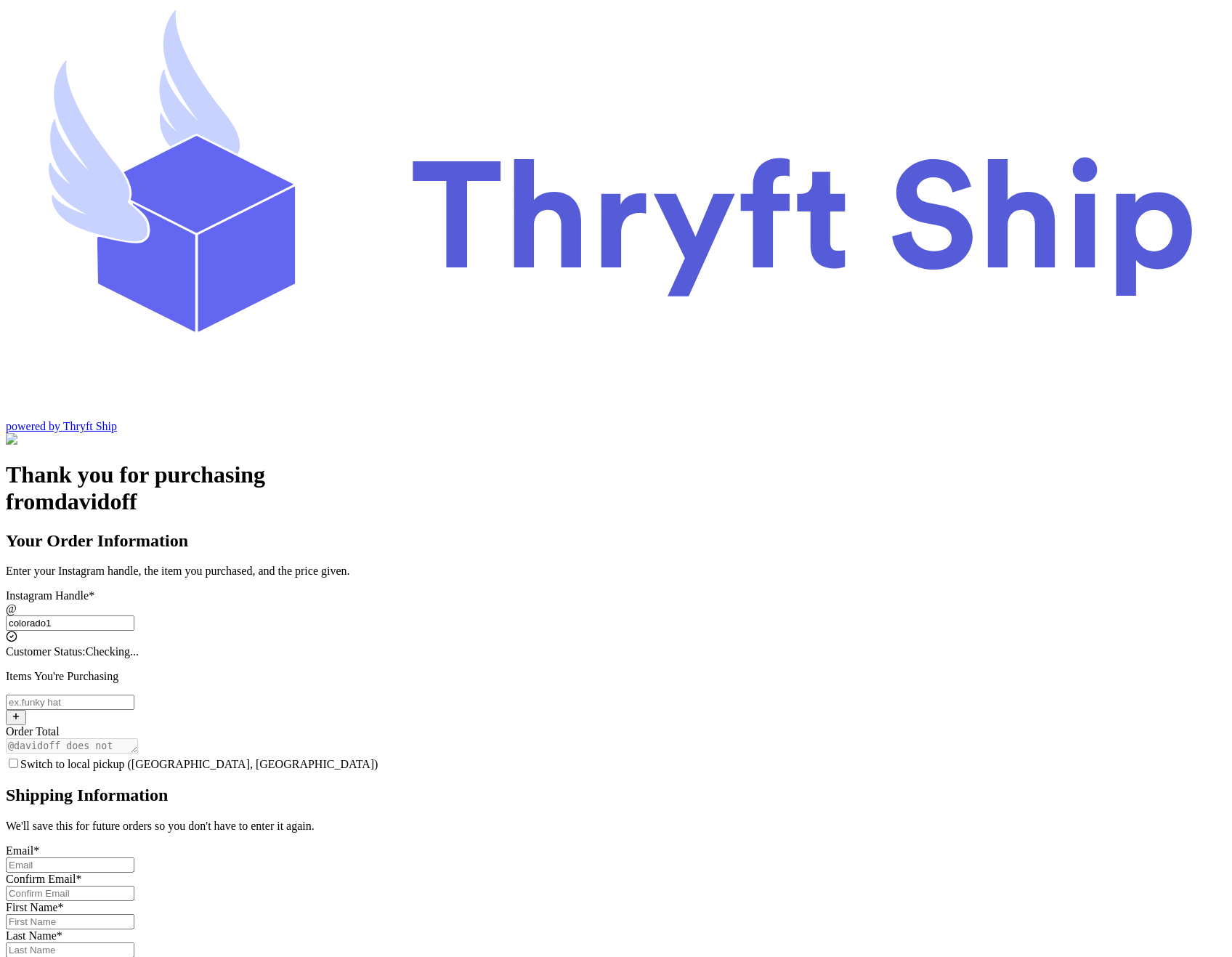
type input "93013"
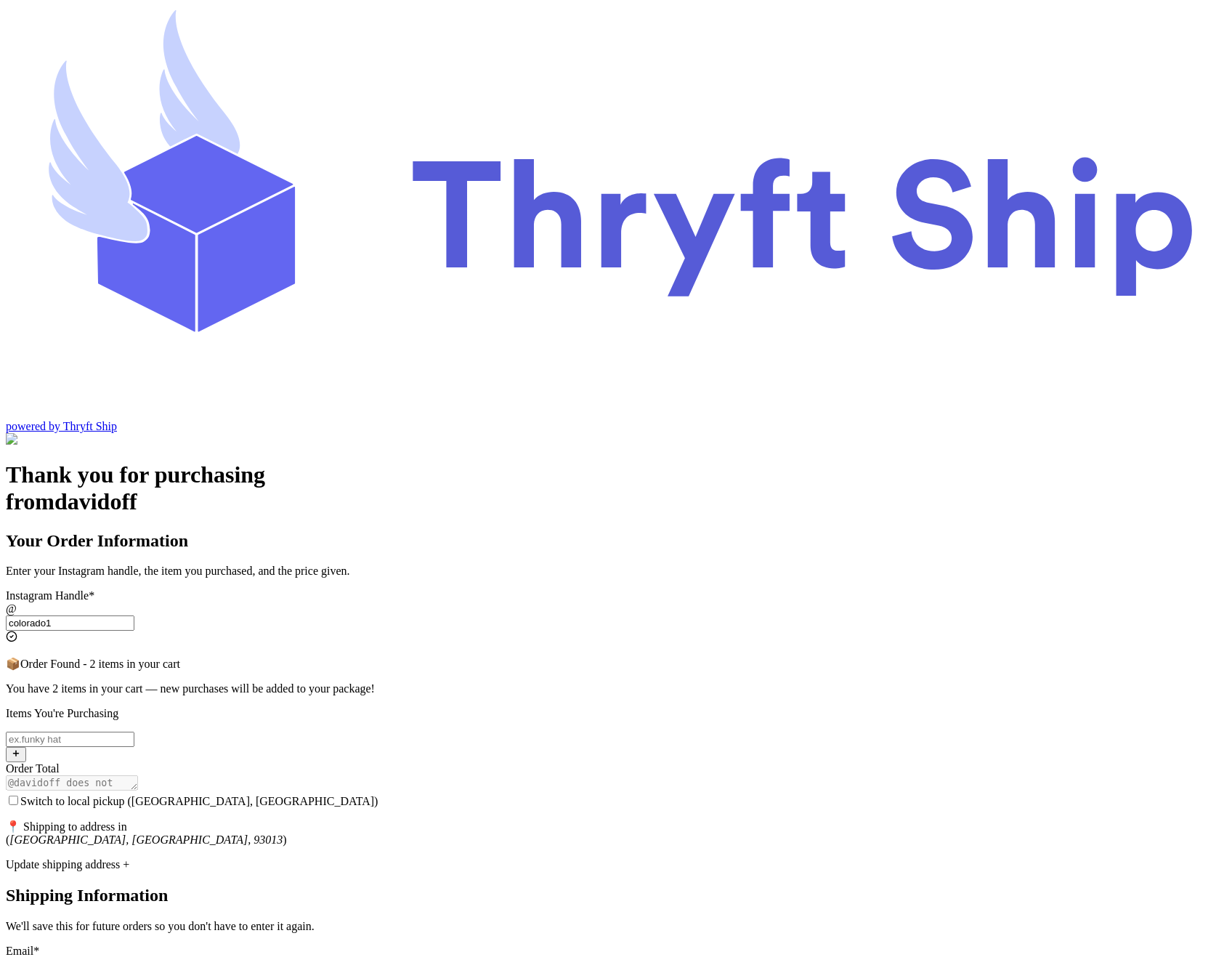
type input "colorado1"
click at [565, 589] on div "Instagram Handle * @ colorado1 📦 Order Found - 2 items in your cart You have 2 …" at bounding box center [616, 946] width 1220 height 715
click at [135, 732] on input "Switch to local pickup ([GEOGRAPHIC_DATA], [GEOGRAPHIC_DATA])" at bounding box center [70, 739] width 129 height 15
type input "Hat 3"
click at [379, 504] on div "Thank you for purchasing from davidoff Your Order Information Enter your Instag…" at bounding box center [616, 917] width 1220 height 912
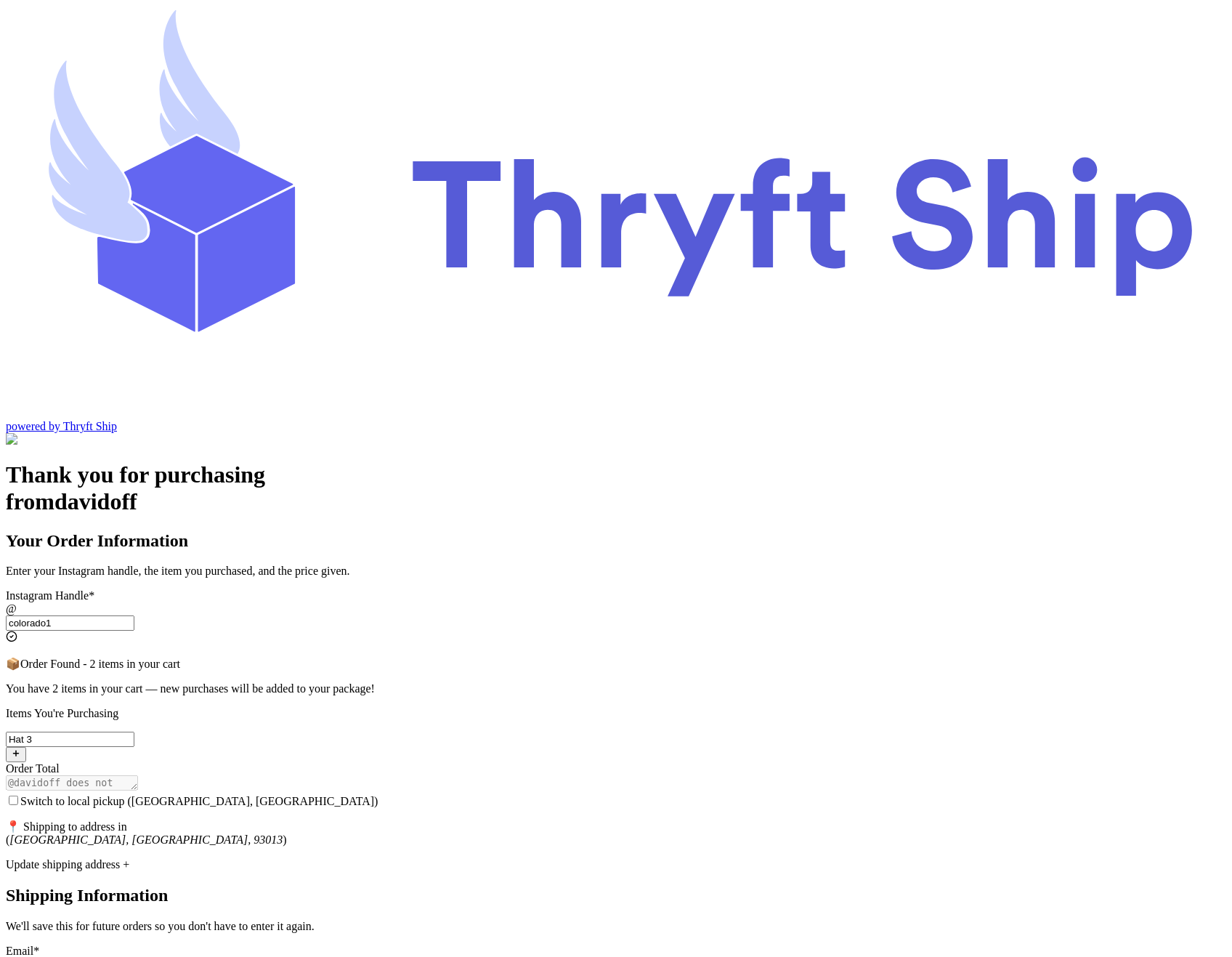
click at [18, 796] on input "Switch to local pickup ([GEOGRAPHIC_DATA], [GEOGRAPHIC_DATA])" at bounding box center [13, 800] width 9 height 9
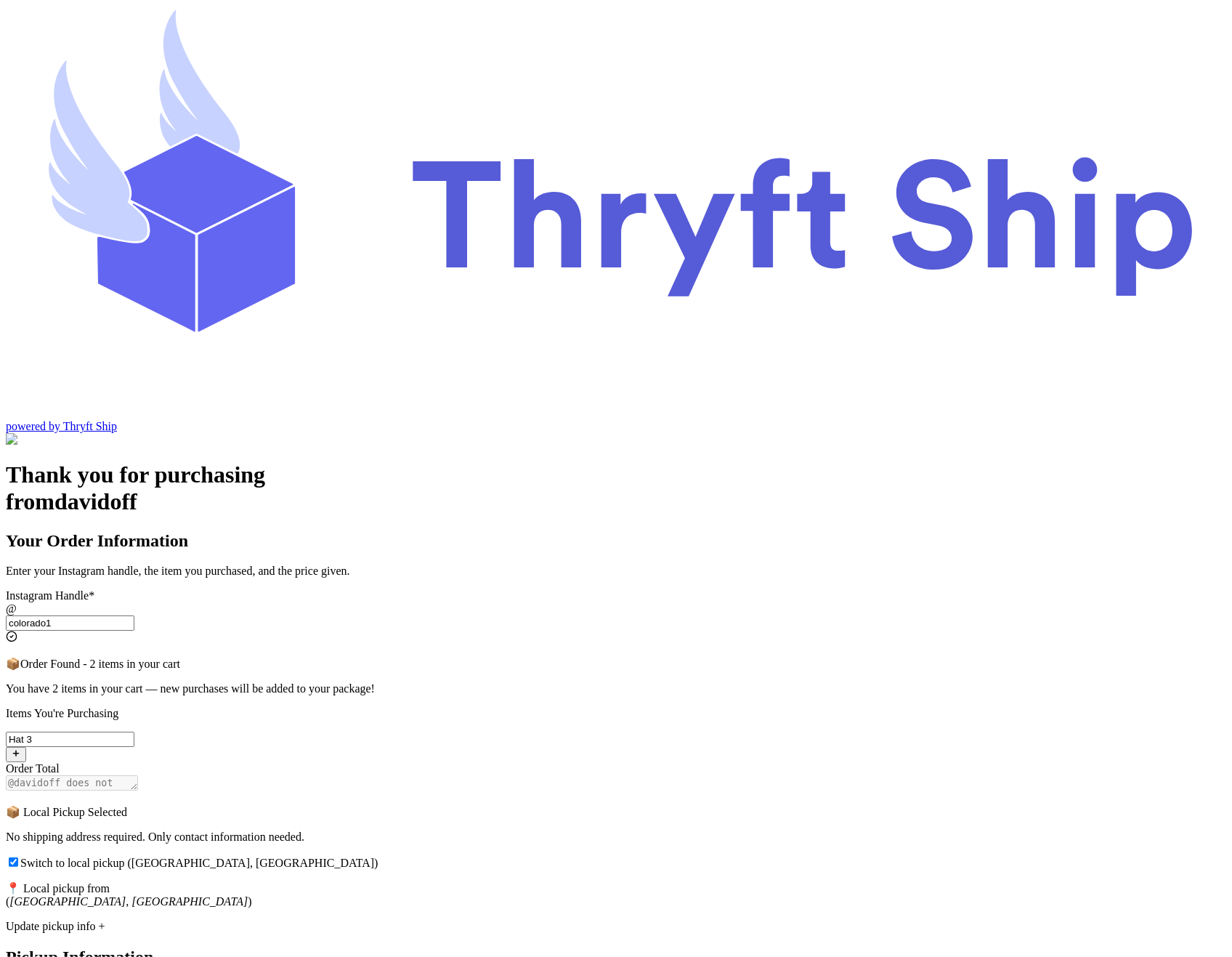
click at [18, 857] on input "Switch to local pickup ([GEOGRAPHIC_DATA], [GEOGRAPHIC_DATA])" at bounding box center [13, 861] width 9 height 9
checkbox input "false"
select select "CA"
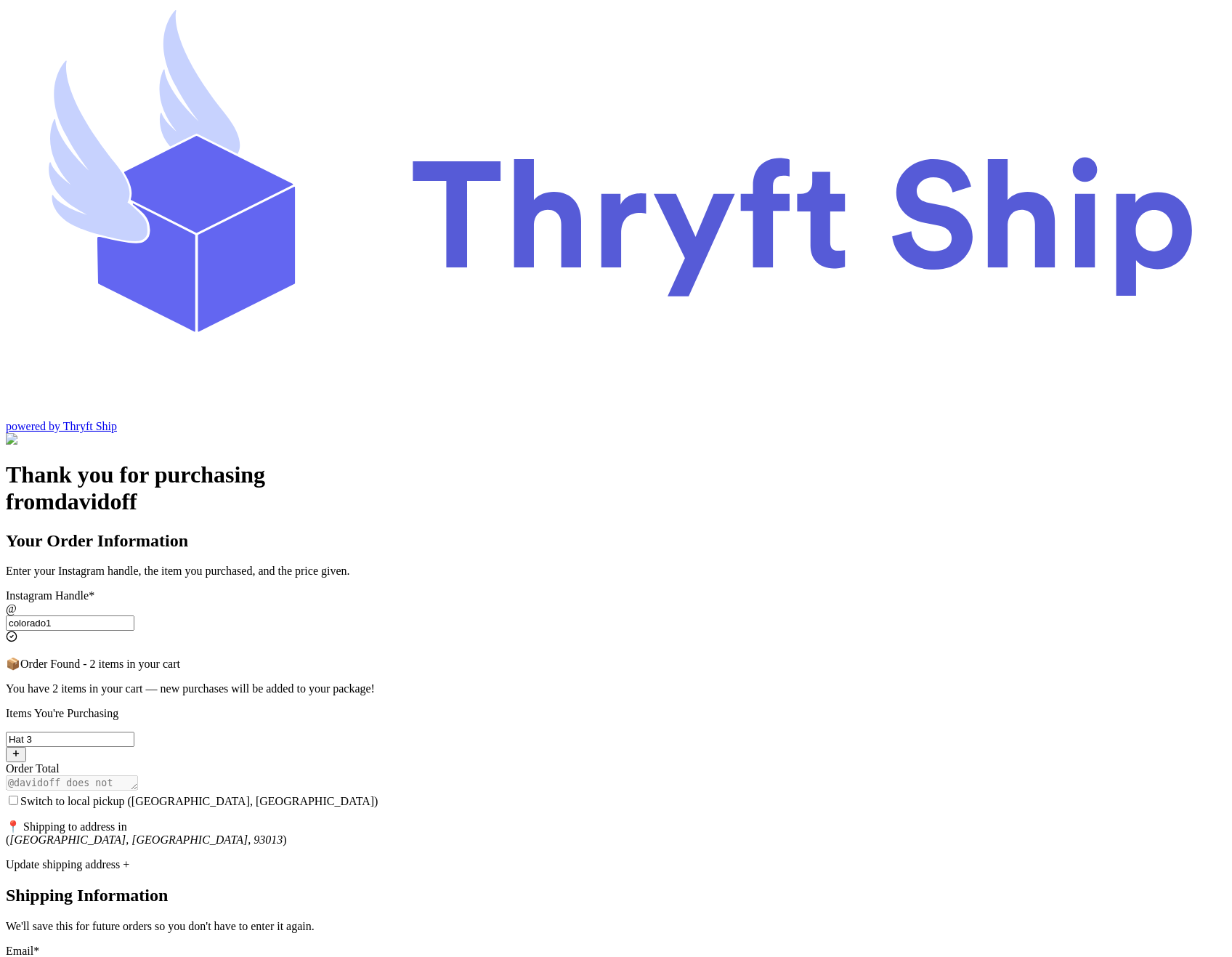
click at [559, 858] on div "Update shipping address +" at bounding box center [616, 864] width 1220 height 13
click at [544, 858] on div "Hide shipping address -" at bounding box center [616, 864] width 1220 height 13
click at [544, 858] on div "Update shipping address +" at bounding box center [616, 864] width 1220 height 13
click at [544, 858] on div "Hide shipping address -" at bounding box center [616, 864] width 1220 height 13
click at [544, 858] on div "Update shipping address +" at bounding box center [616, 864] width 1220 height 13
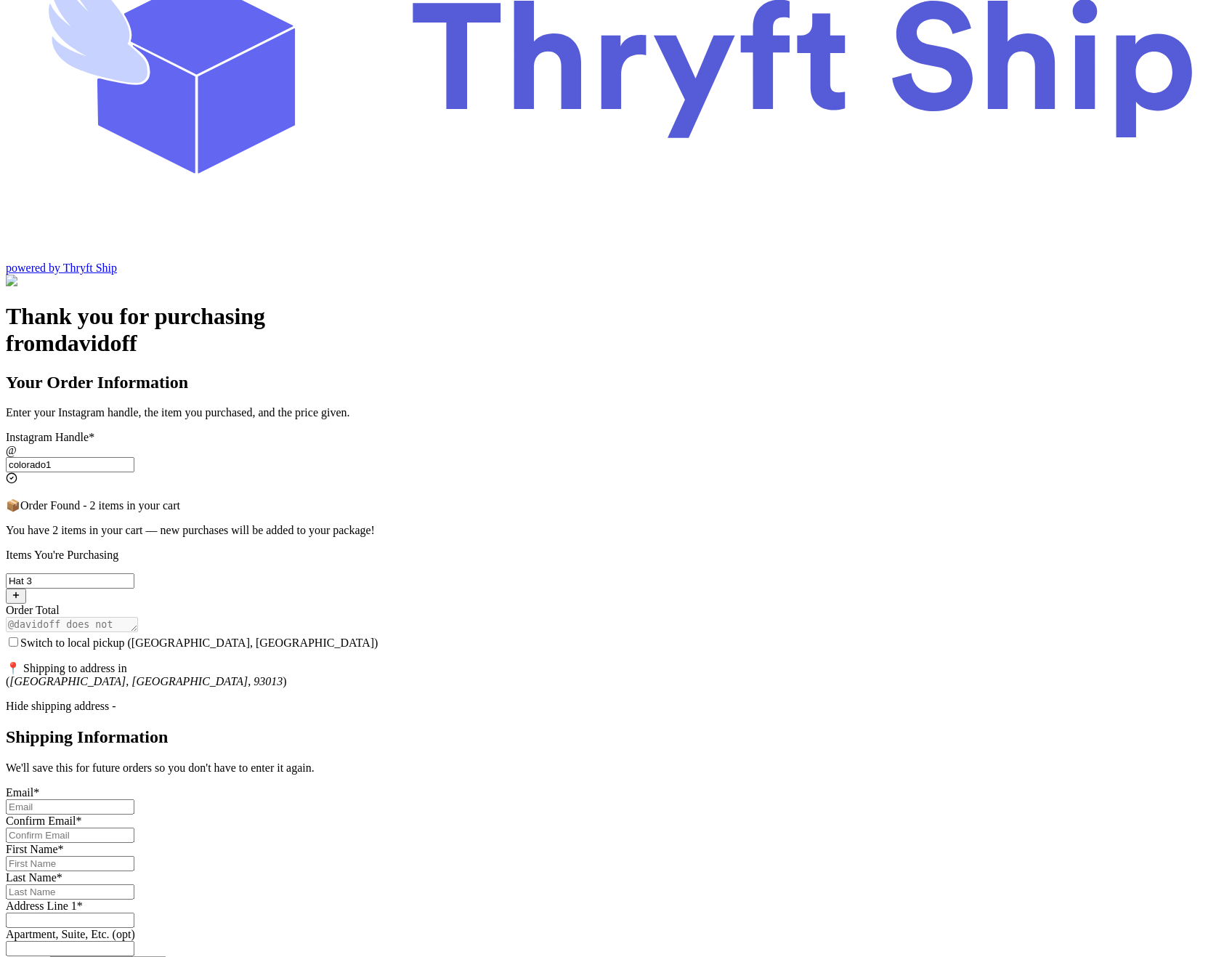
scroll to position [114, 0]
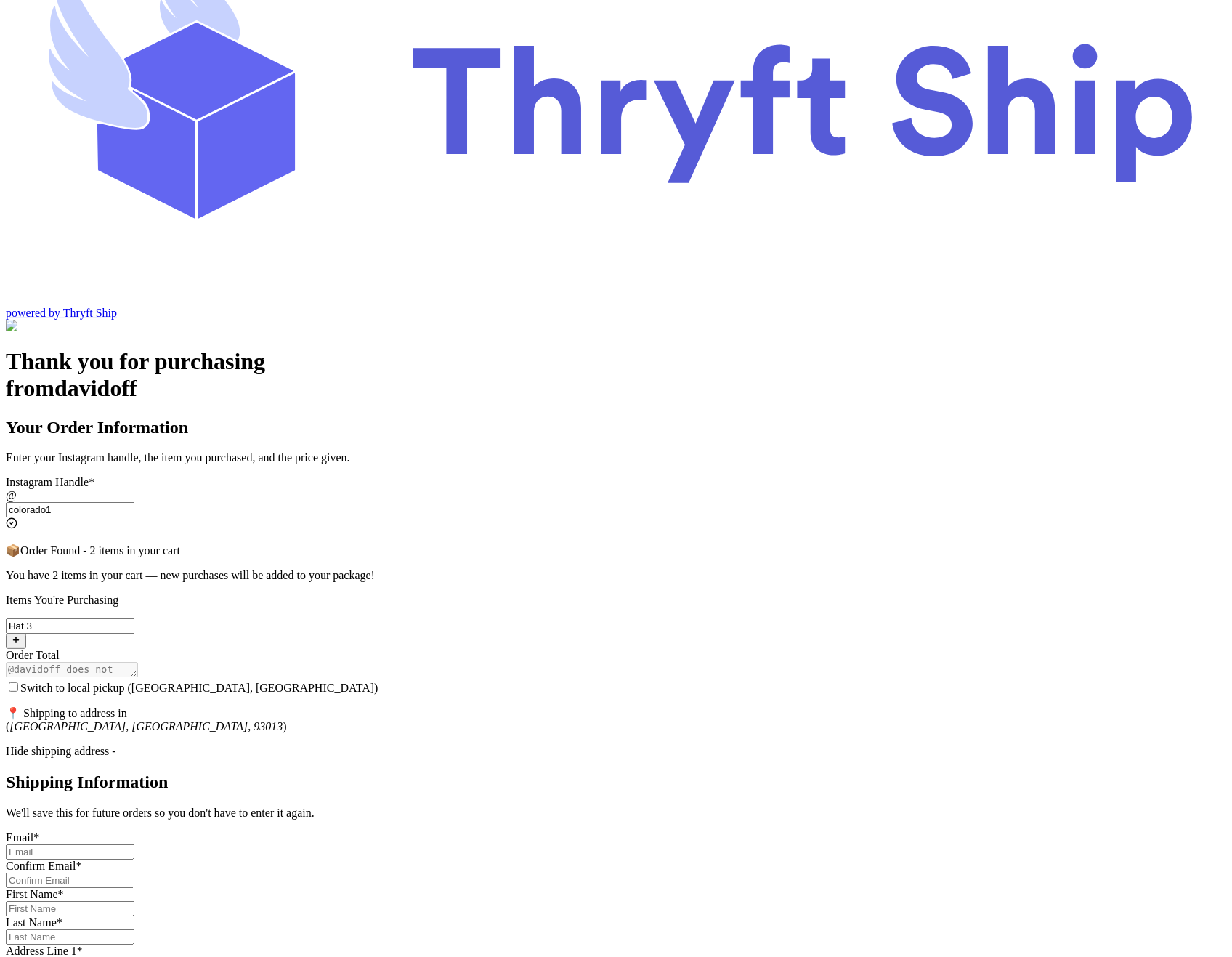
click at [541, 745] on div "Hide shipping address -" at bounding box center [616, 751] width 1220 height 13
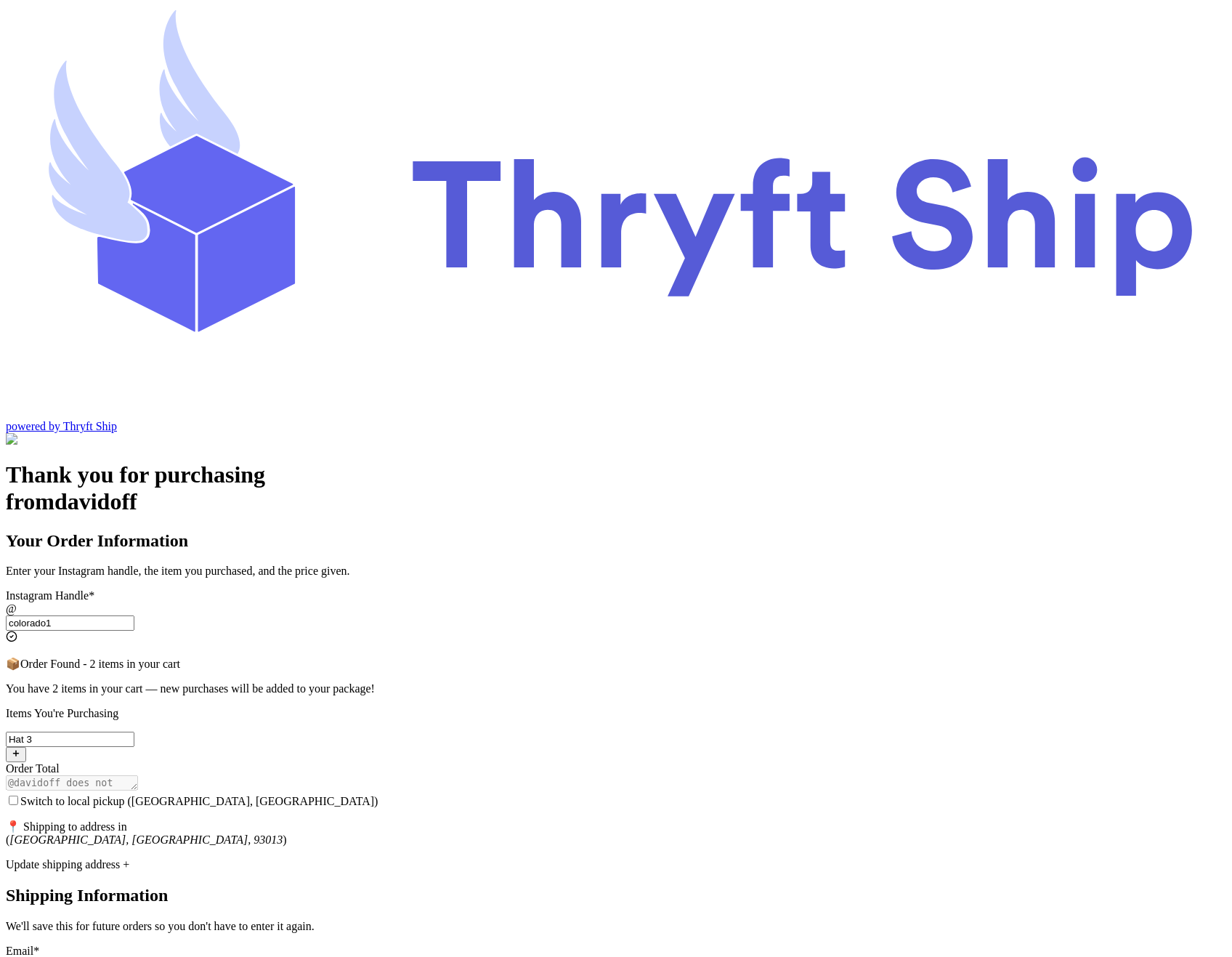
click at [18, 796] on input "Switch to local pickup ([GEOGRAPHIC_DATA], [GEOGRAPHIC_DATA])" at bounding box center [13, 800] width 9 height 9
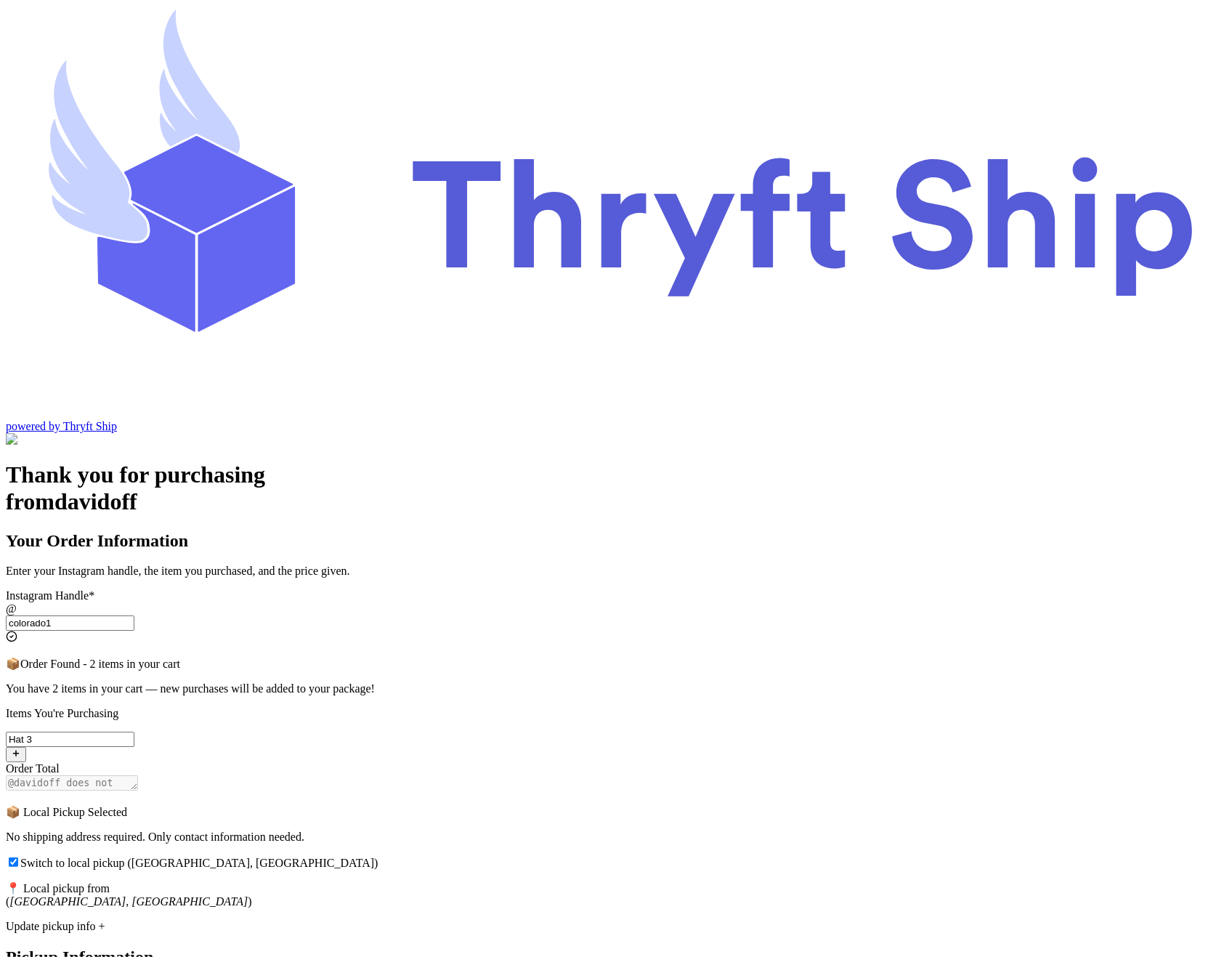
click at [18, 857] on input "Switch to local pickup ([GEOGRAPHIC_DATA], [GEOGRAPHIC_DATA])" at bounding box center [13, 861] width 9 height 9
checkbox input "false"
select select "CA"
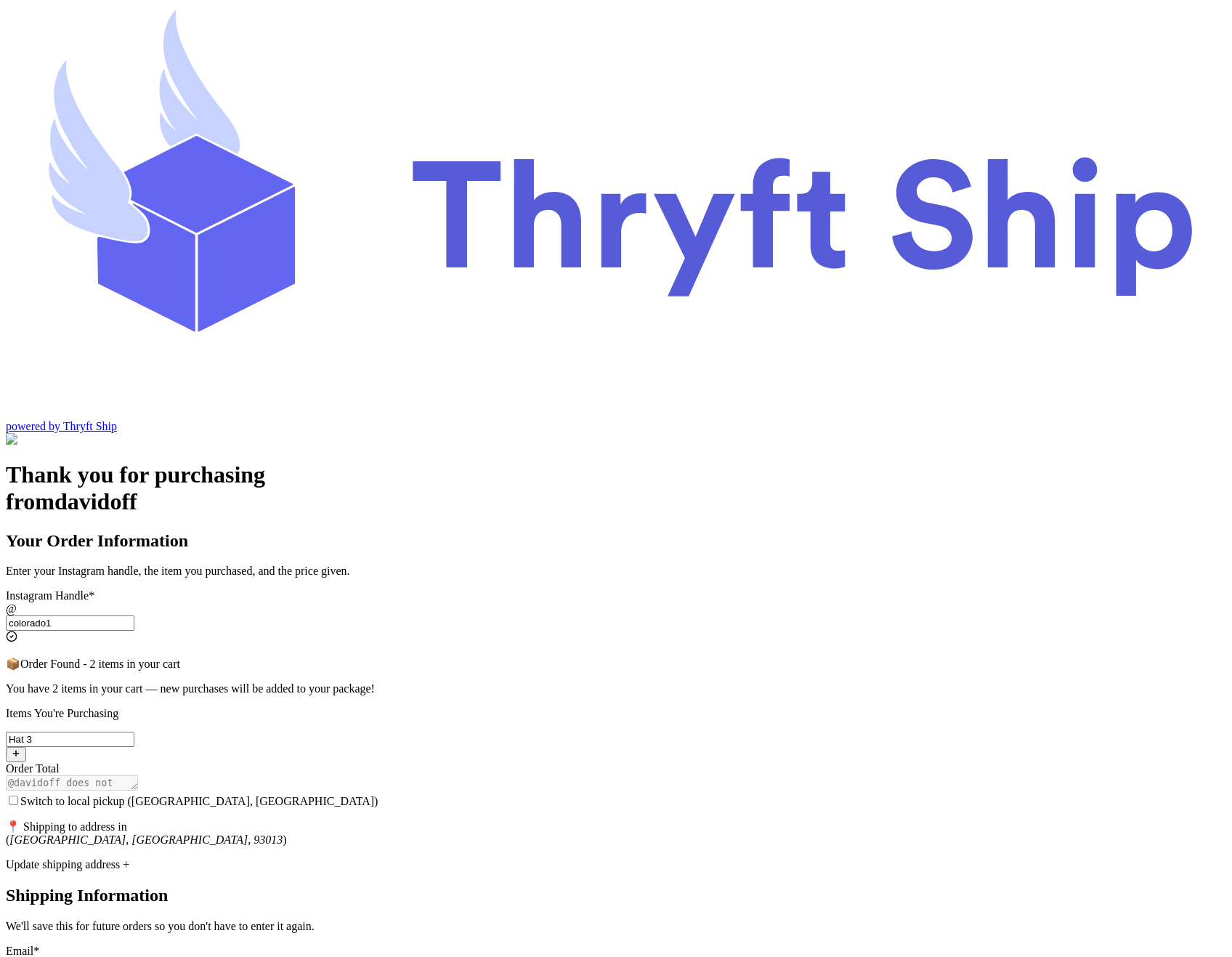
click at [18, 796] on input "Switch to local pickup ([GEOGRAPHIC_DATA], [GEOGRAPHIC_DATA])" at bounding box center [13, 800] width 9 height 9
checkbox input "true"
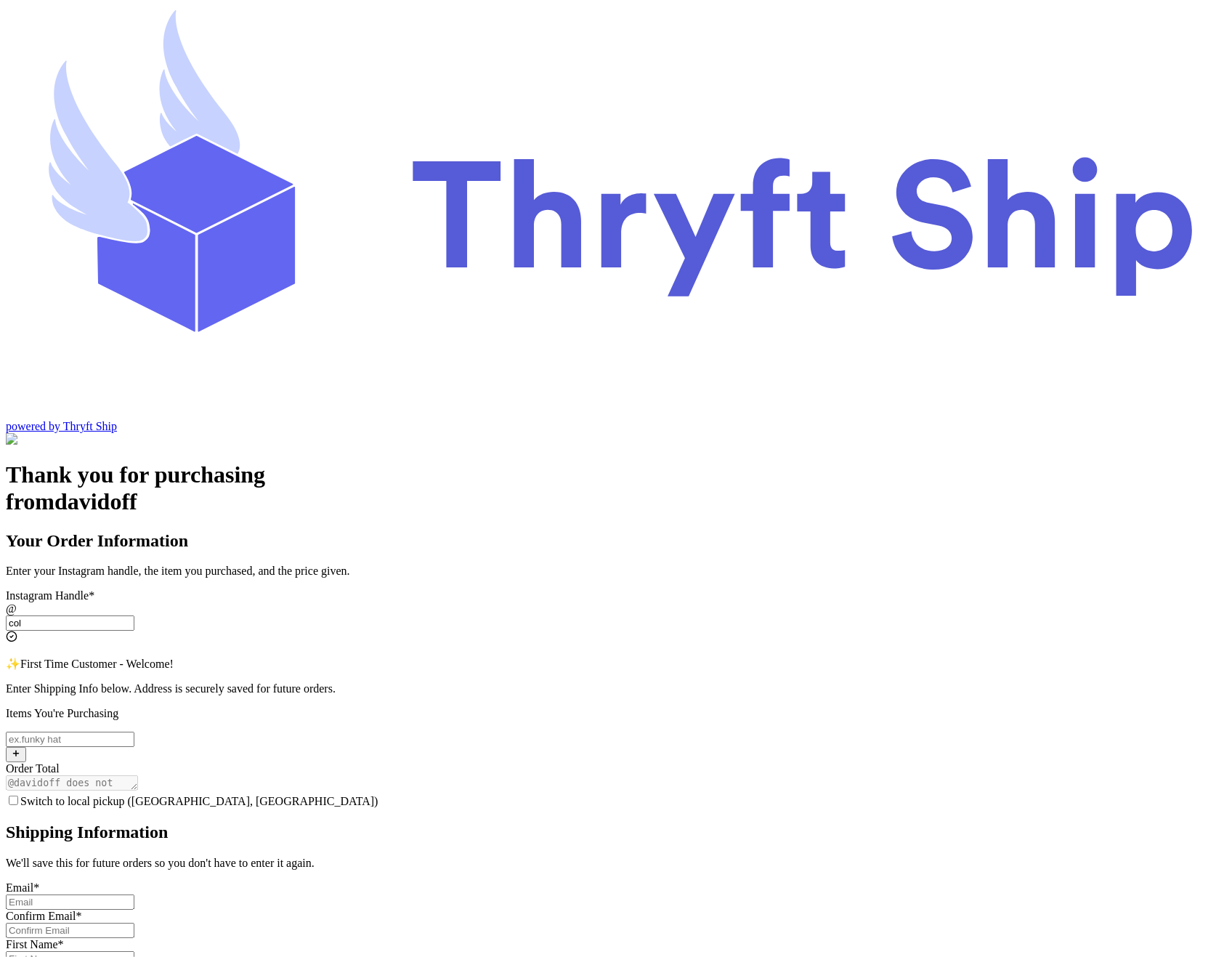
click at [135, 615] on input "col" at bounding box center [70, 623] width 129 height 15
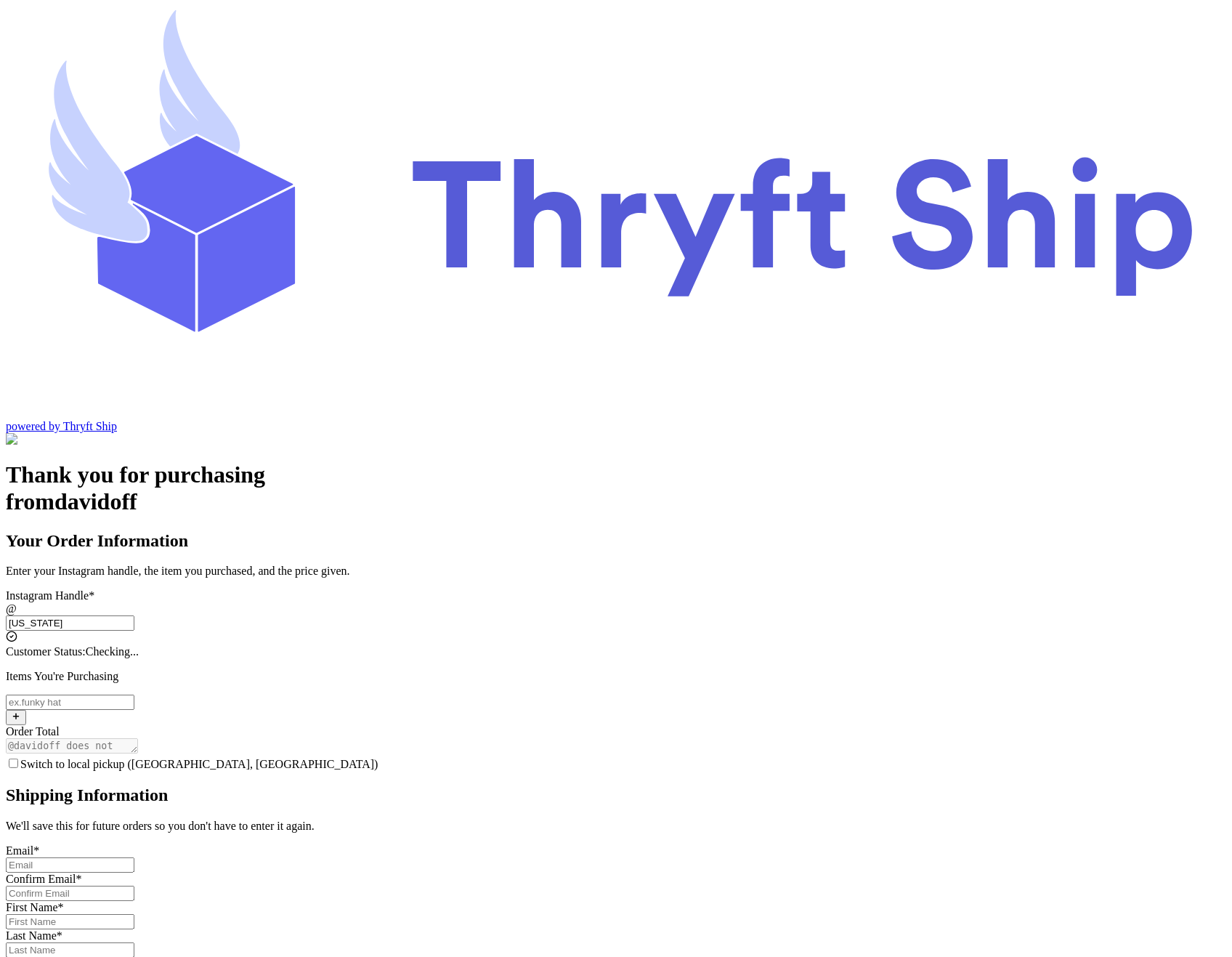
type input "colorado1"
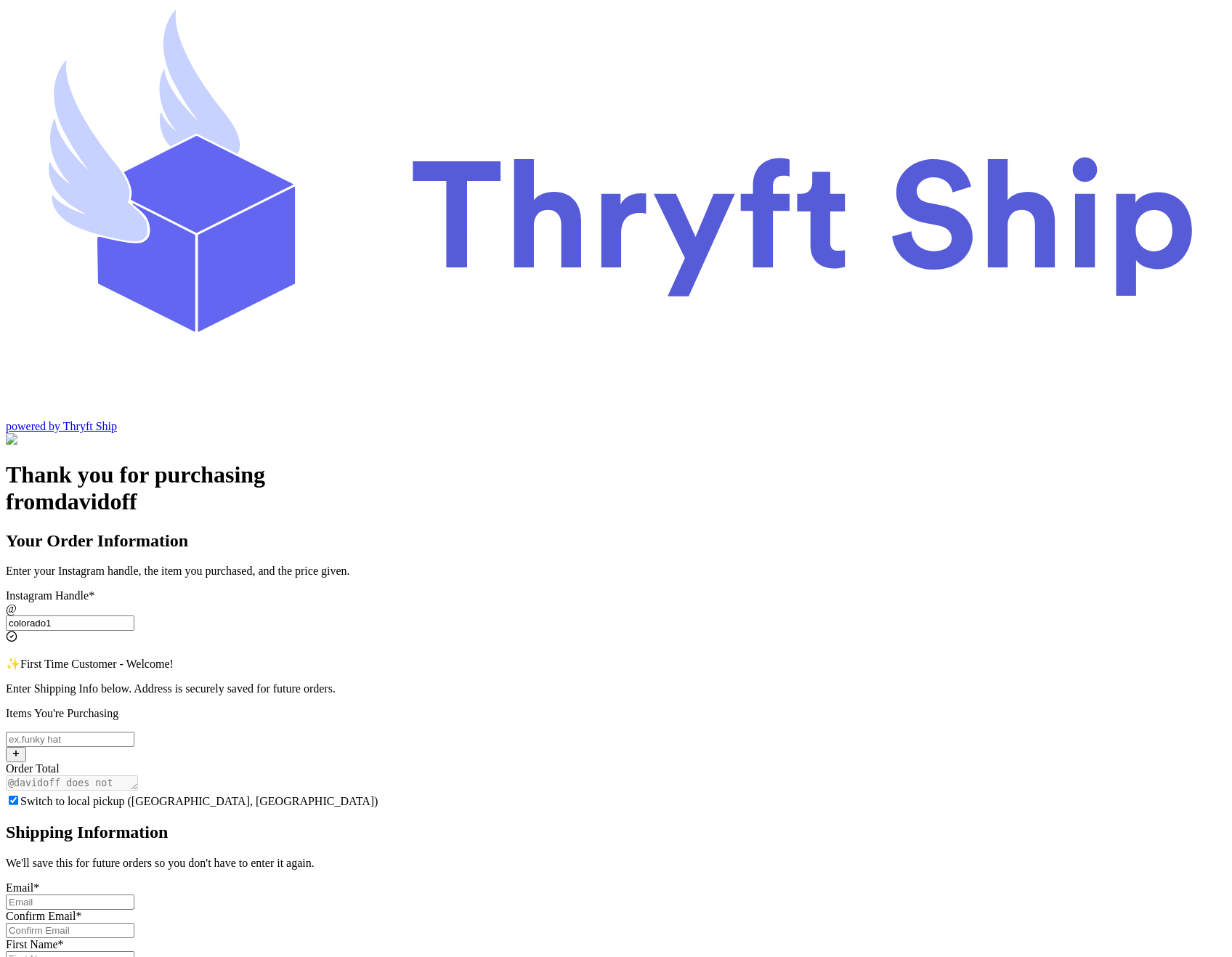
checkbox input "true"
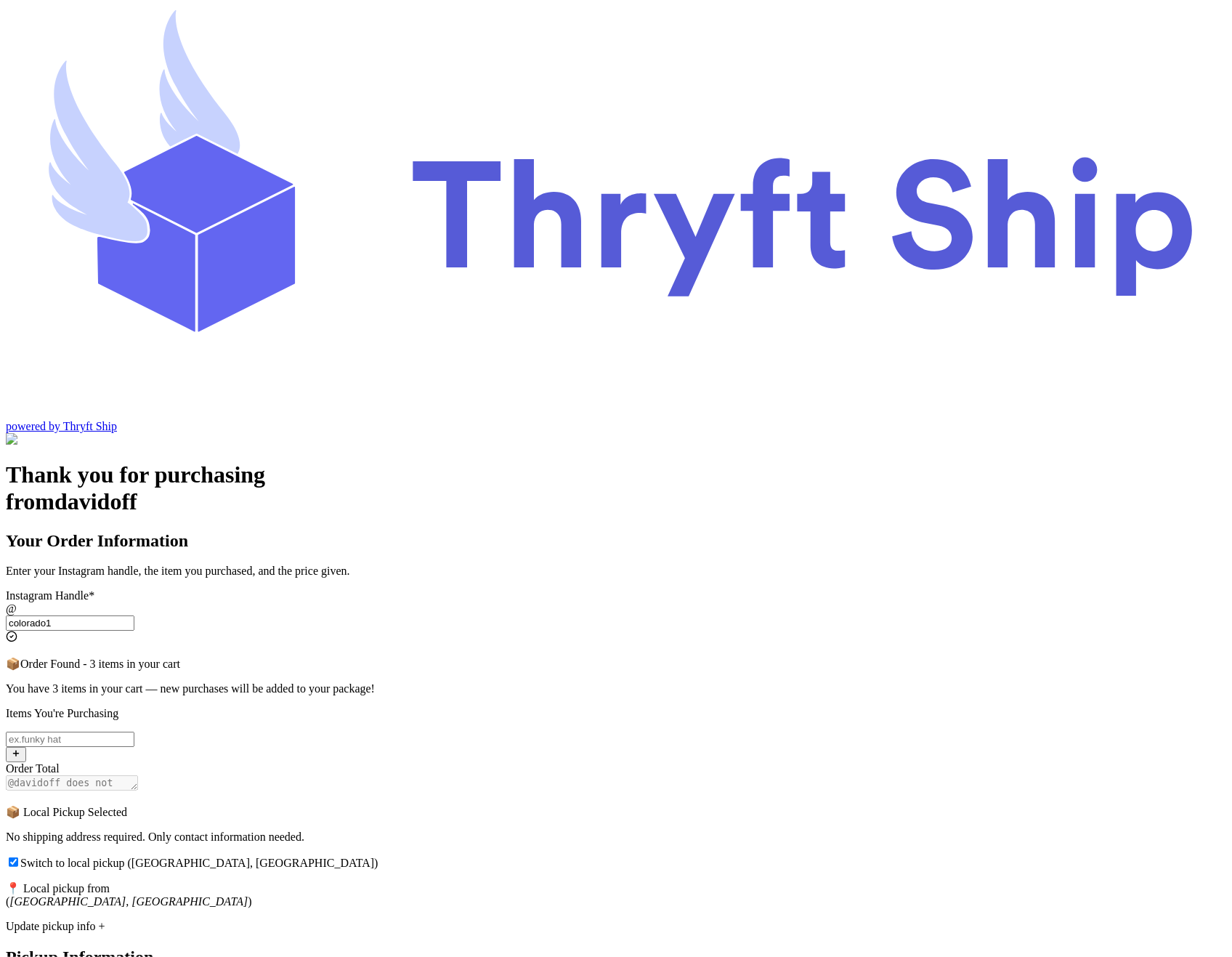
type input "colorado1"
click at [135, 732] on input "Switch to local pickup ([GEOGRAPHIC_DATA], [GEOGRAPHIC_DATA])" at bounding box center [70, 739] width 129 height 15
type input "Hat 4"
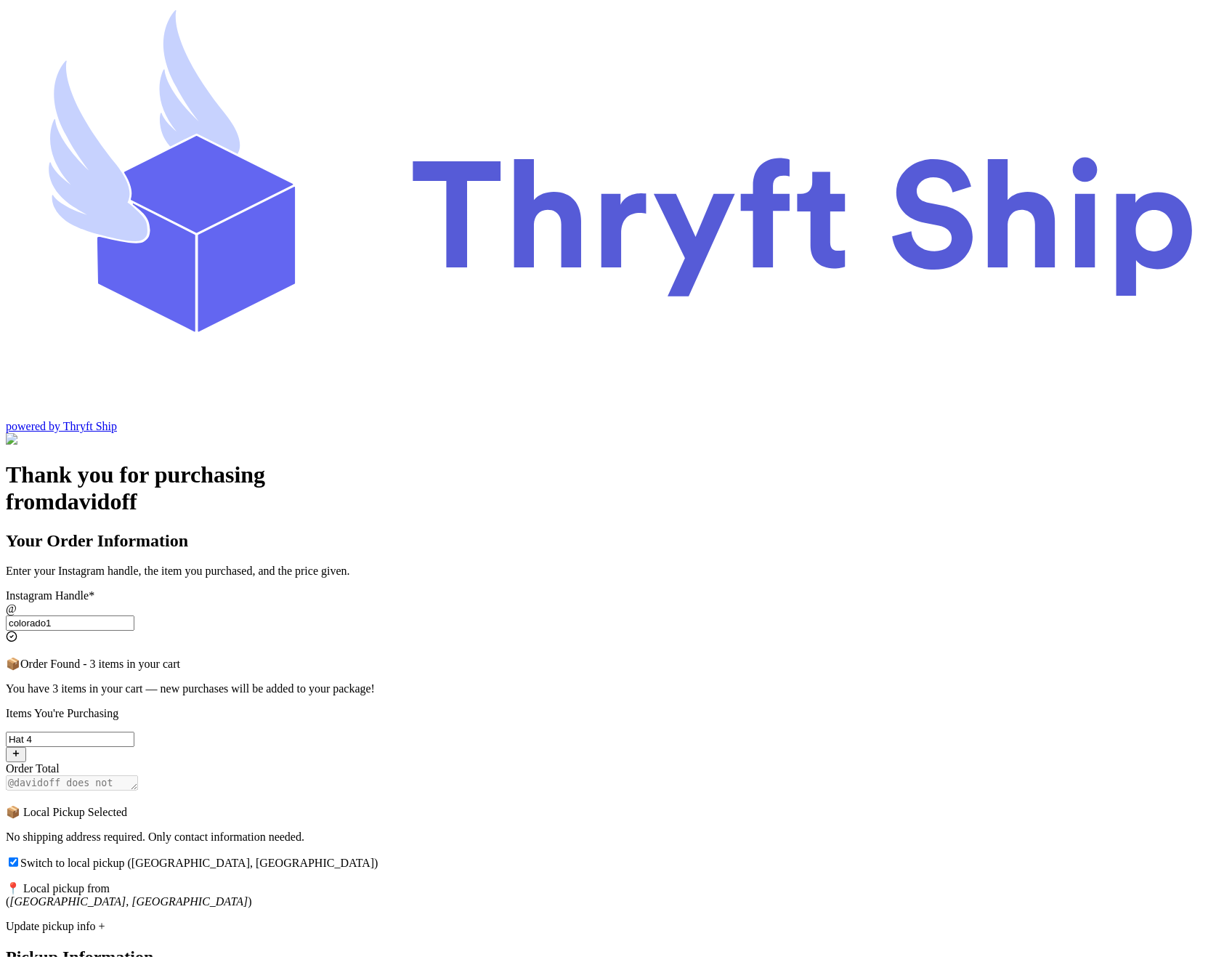
click at [514, 920] on div "Update pickup info +" at bounding box center [616, 926] width 1220 height 13
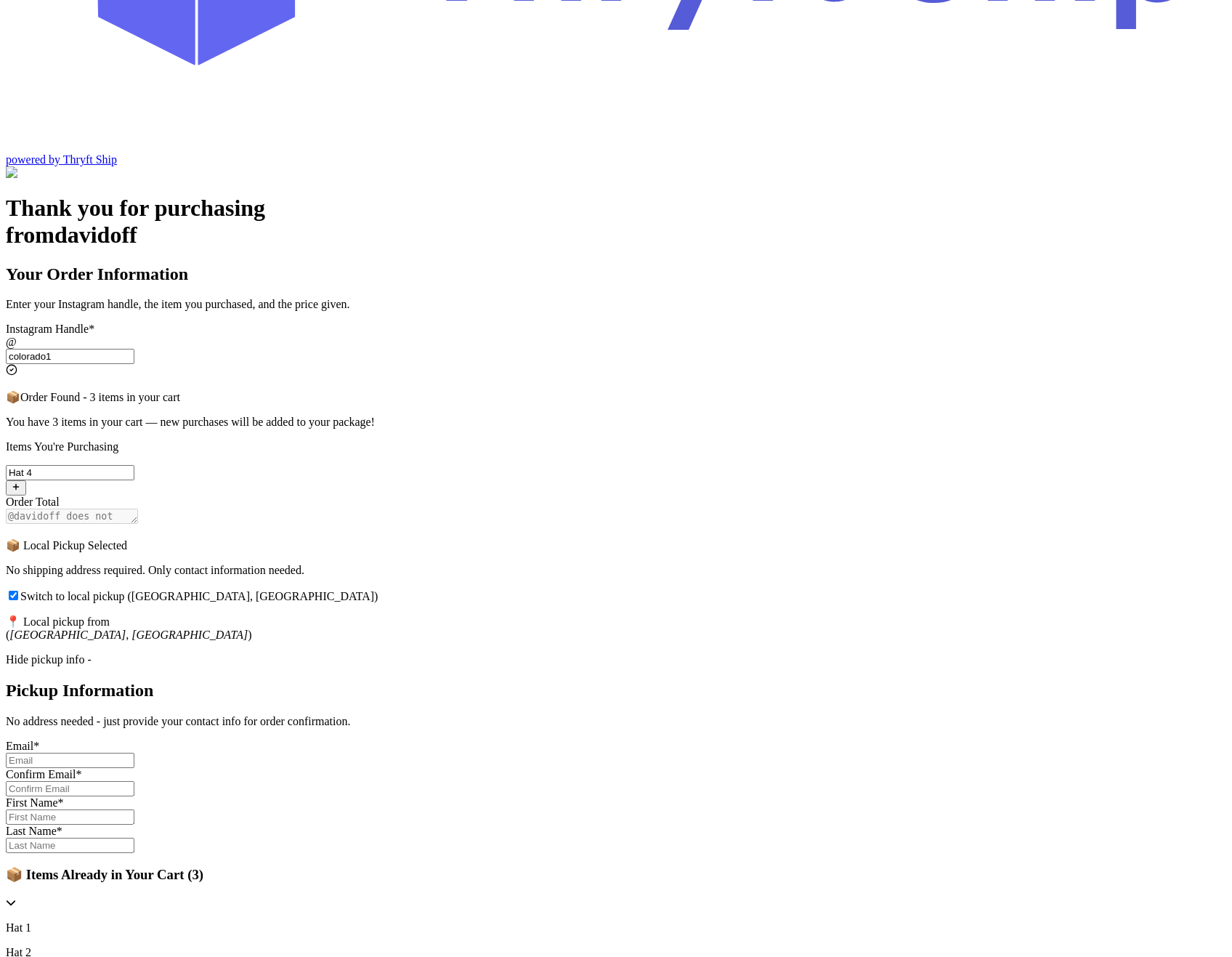
scroll to position [270, 0]
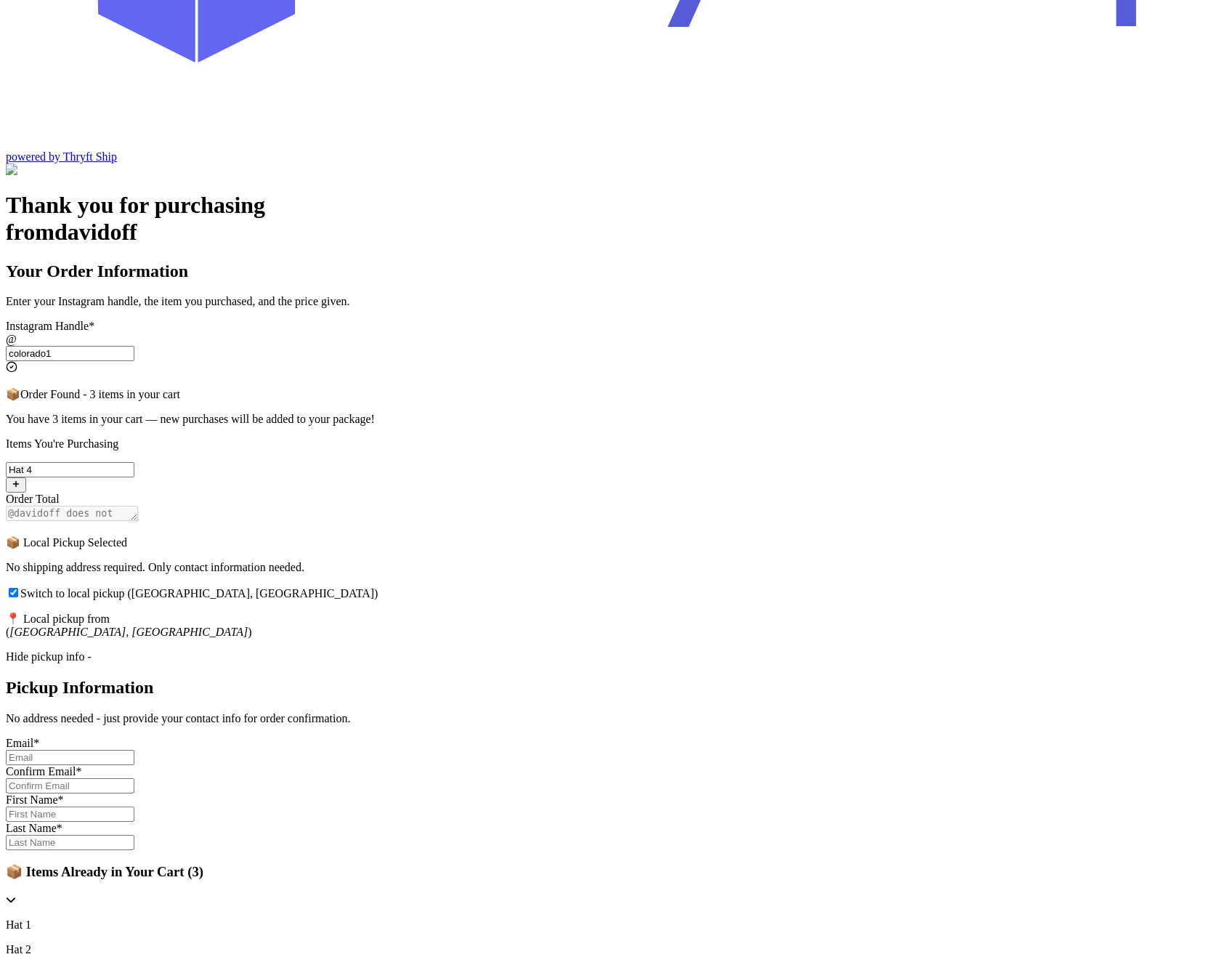
click at [18, 587] on input "Switch to local pickup ([GEOGRAPHIC_DATA], [GEOGRAPHIC_DATA])" at bounding box center [13, 592] width 9 height 9
checkbox input "false"
select select "CA"
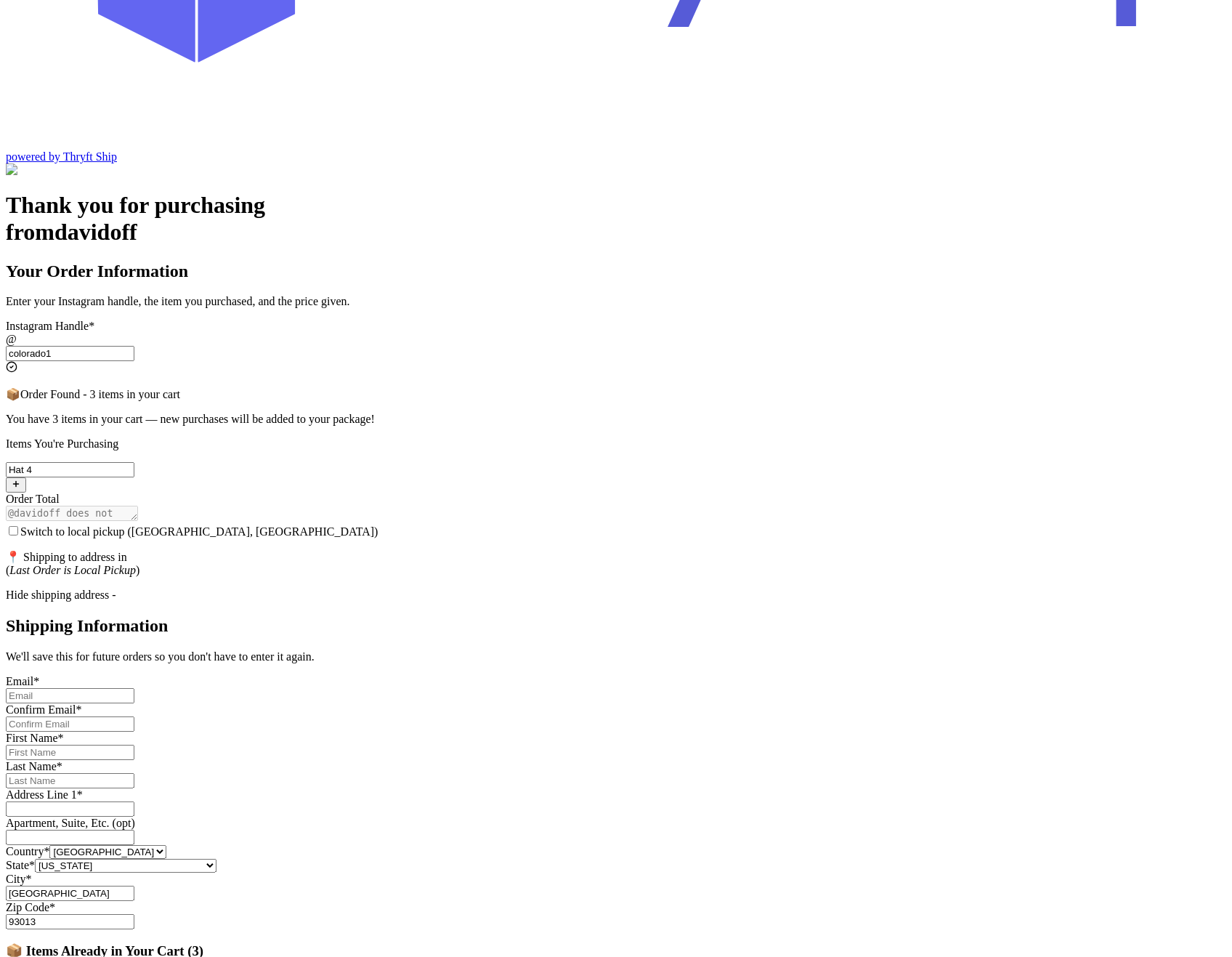
click at [505, 588] on div "Hide shipping address -" at bounding box center [616, 594] width 1220 height 13
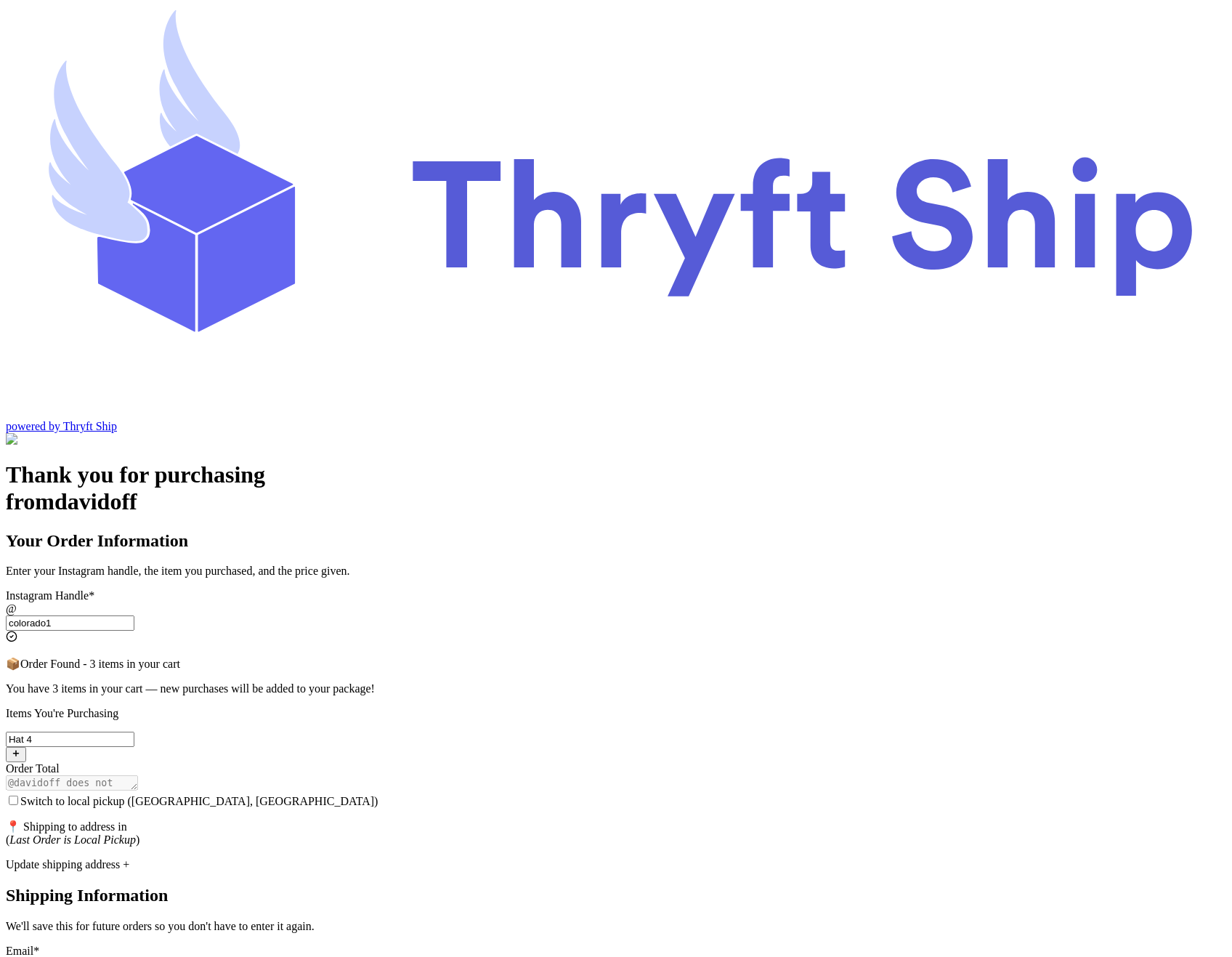
click at [18, 796] on input "Switch to local pickup ([GEOGRAPHIC_DATA], [GEOGRAPHIC_DATA])" at bounding box center [13, 800] width 9 height 9
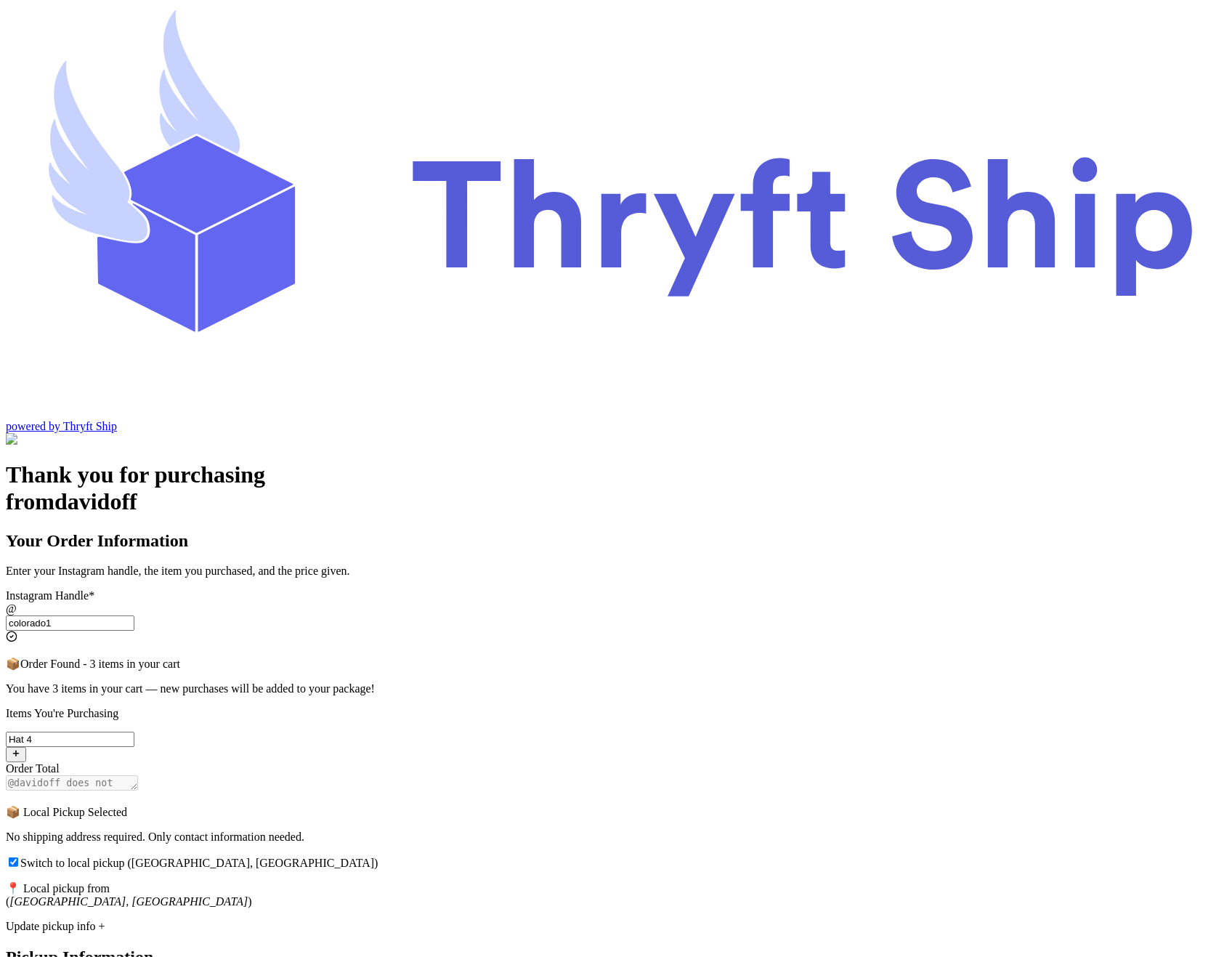
click at [18, 857] on input "Switch to local pickup ([GEOGRAPHIC_DATA], [GEOGRAPHIC_DATA])" at bounding box center [13, 861] width 9 height 9
checkbox input "false"
select select "CA"
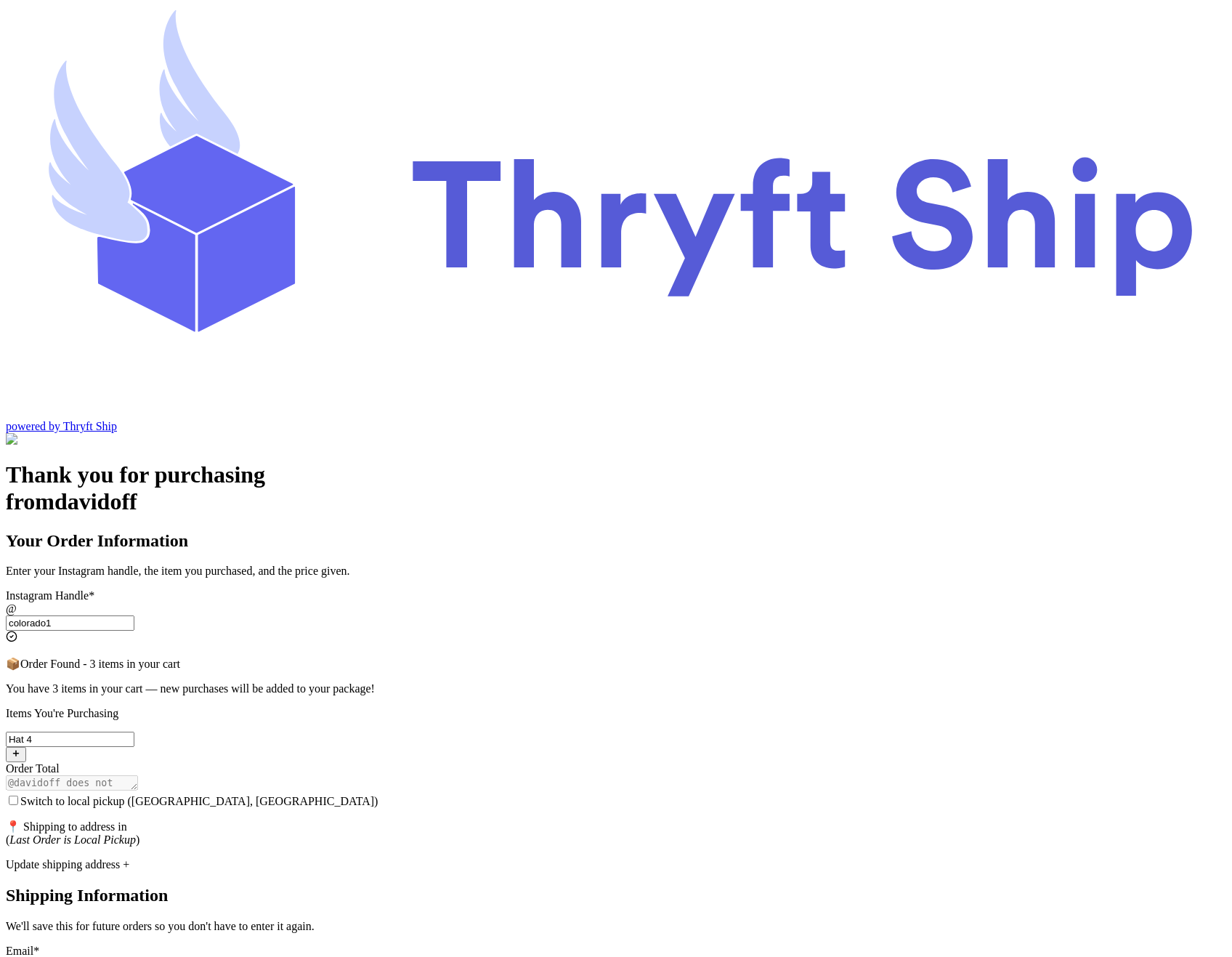
click at [18, 796] on input "Switch to local pickup ([GEOGRAPHIC_DATA], [GEOGRAPHIC_DATA])" at bounding box center [13, 800] width 9 height 9
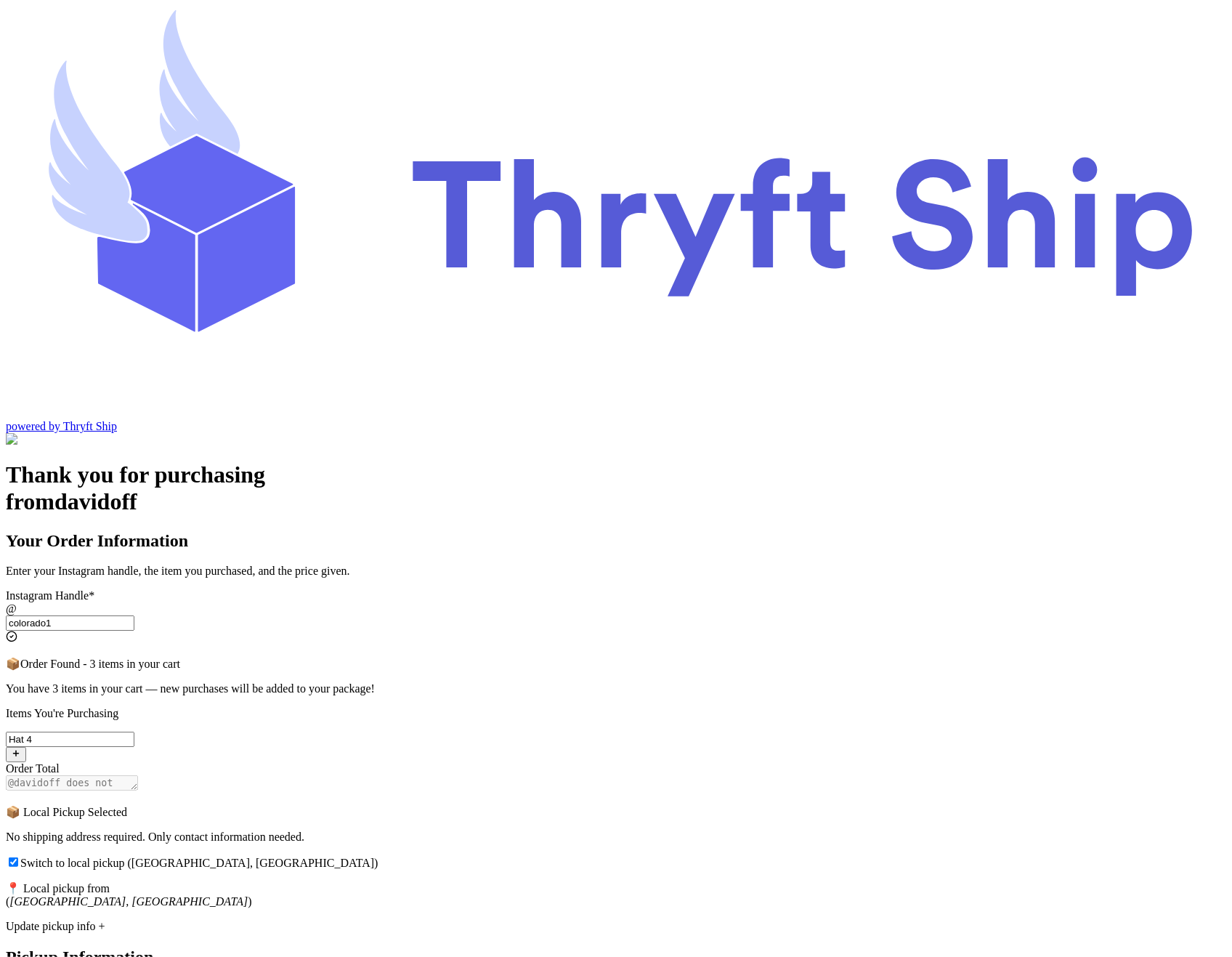
click at [18, 857] on input "Switch to local pickup ([GEOGRAPHIC_DATA], [GEOGRAPHIC_DATA])" at bounding box center [13, 861] width 9 height 9
checkbox input "false"
select select "CA"
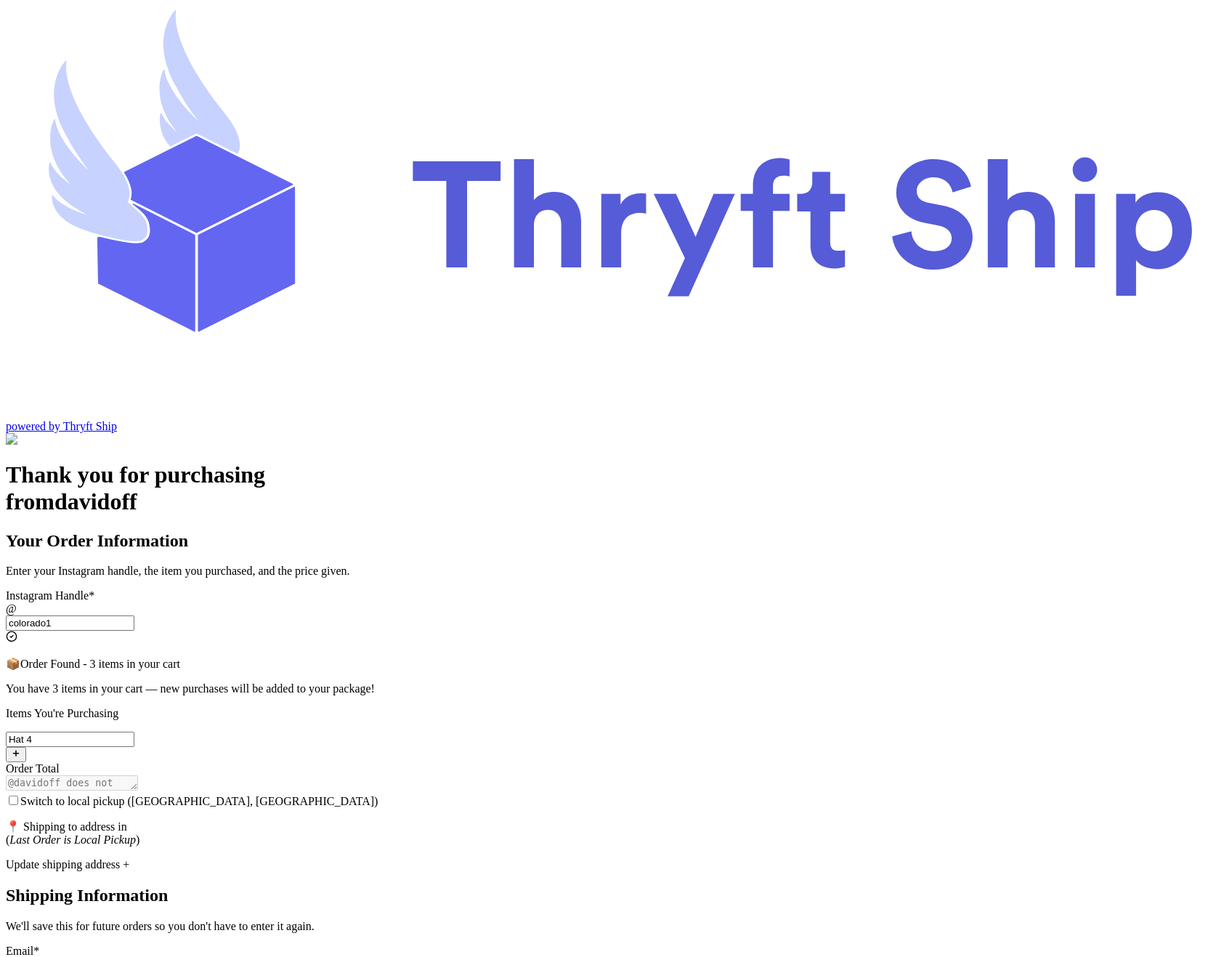
click at [18, 796] on input "Switch to local pickup ([GEOGRAPHIC_DATA], [GEOGRAPHIC_DATA])" at bounding box center [13, 800] width 9 height 9
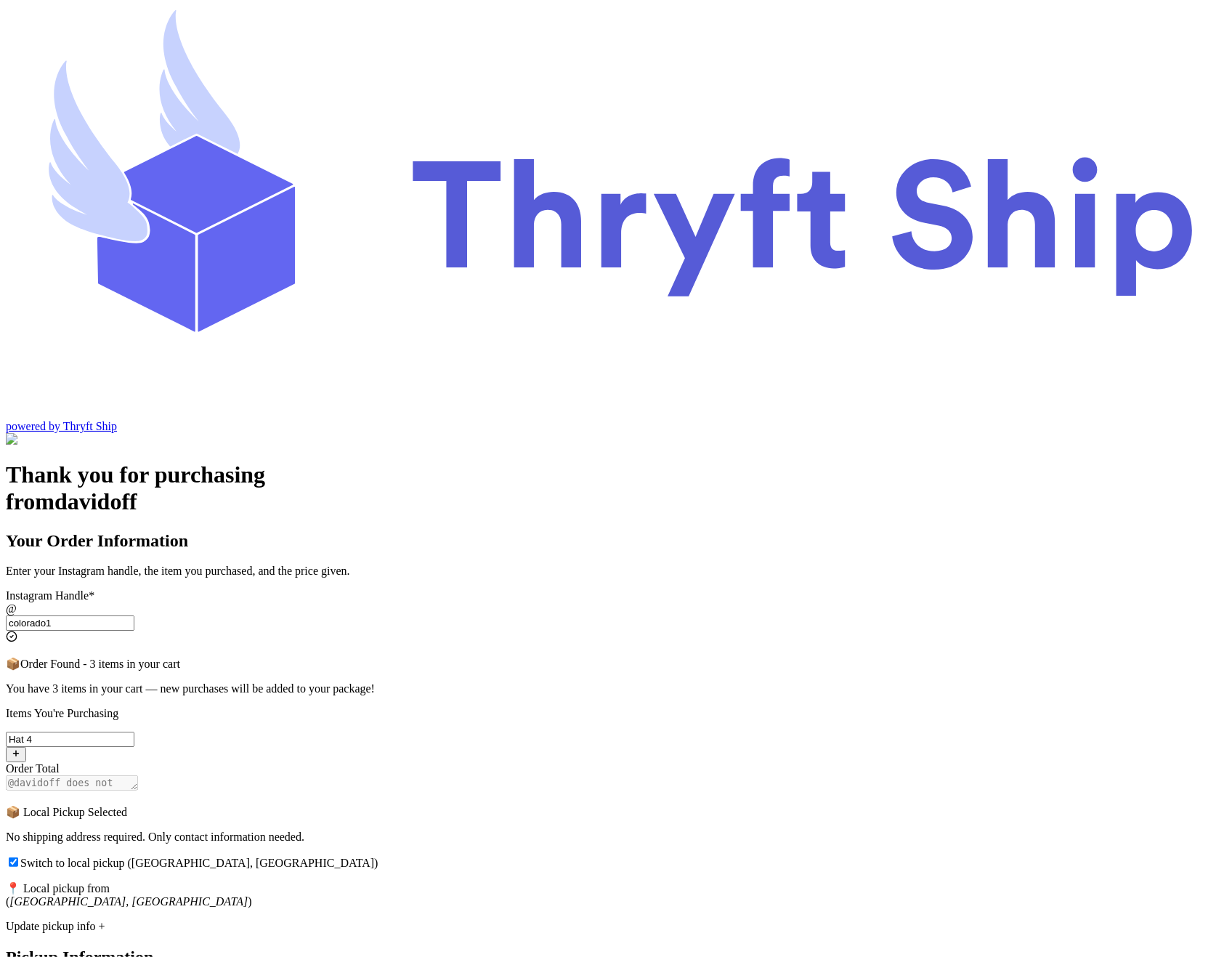
click at [450, 855] on div "Switch to local pickup ([GEOGRAPHIC_DATA], [GEOGRAPHIC_DATA])" at bounding box center [616, 862] width 1220 height 14
click at [18, 857] on input "Switch to local pickup ([GEOGRAPHIC_DATA], [GEOGRAPHIC_DATA])" at bounding box center [13, 861] width 9 height 9
checkbox input "false"
select select "CA"
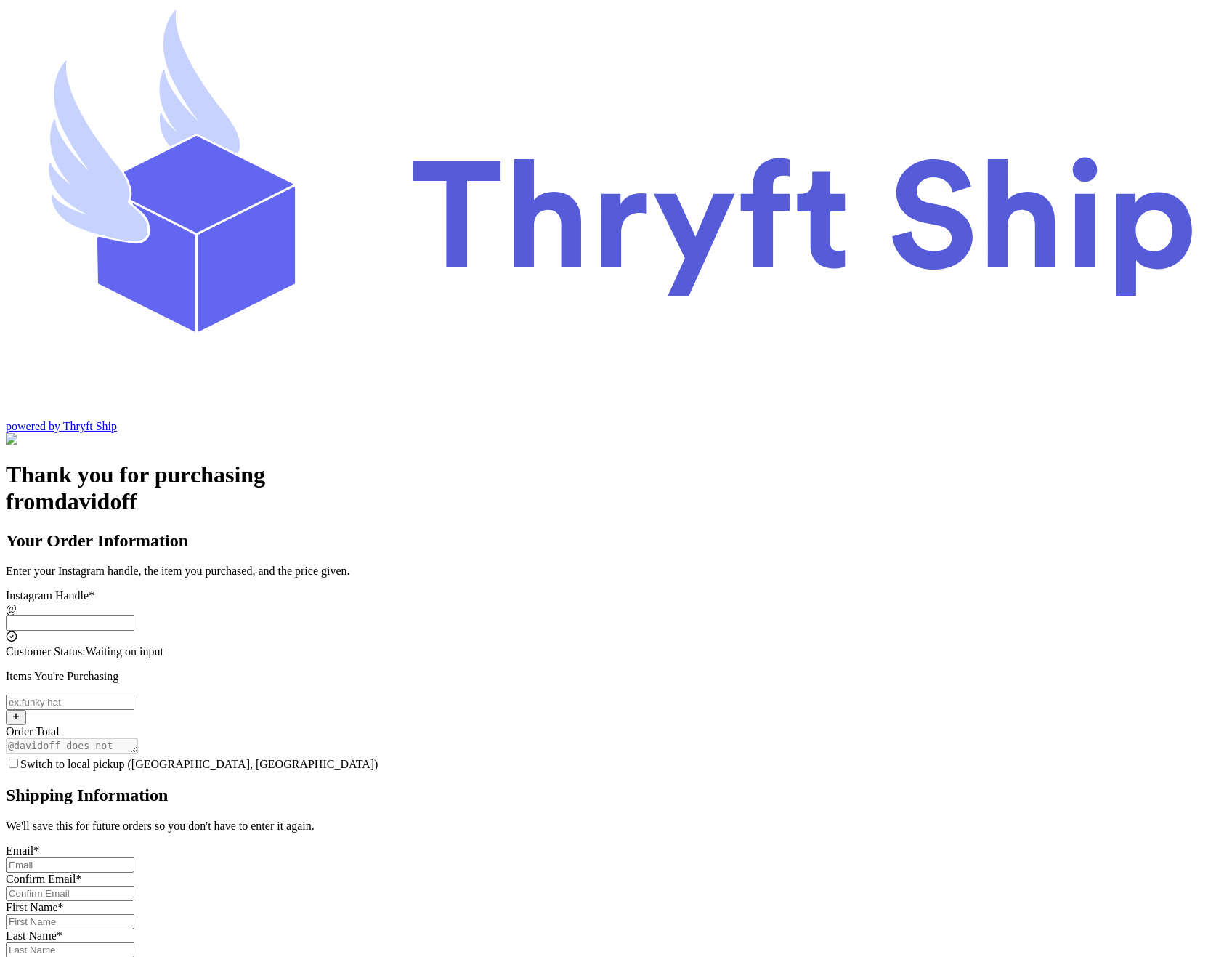
click at [135, 615] on input "Switch to local pickup ([GEOGRAPHIC_DATA], [GEOGRAPHIC_DATA])" at bounding box center [70, 623] width 129 height 15
type input "colorado1"
checkbox input "true"
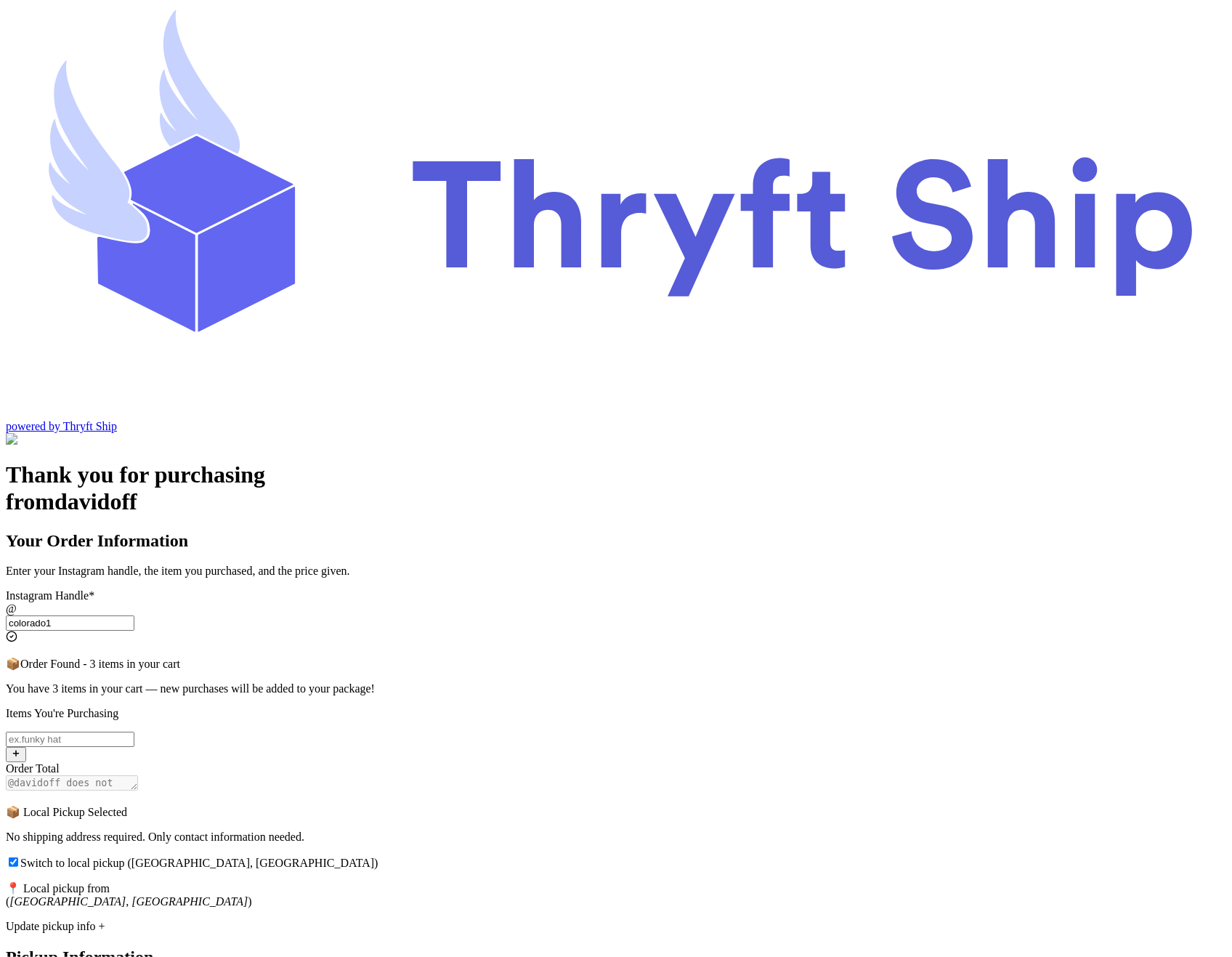
type input "colorado1"
click at [18, 857] on input "Switch to local pickup ([GEOGRAPHIC_DATA], [GEOGRAPHIC_DATA])" at bounding box center [13, 861] width 9 height 9
checkbox input "false"
select select "CA"
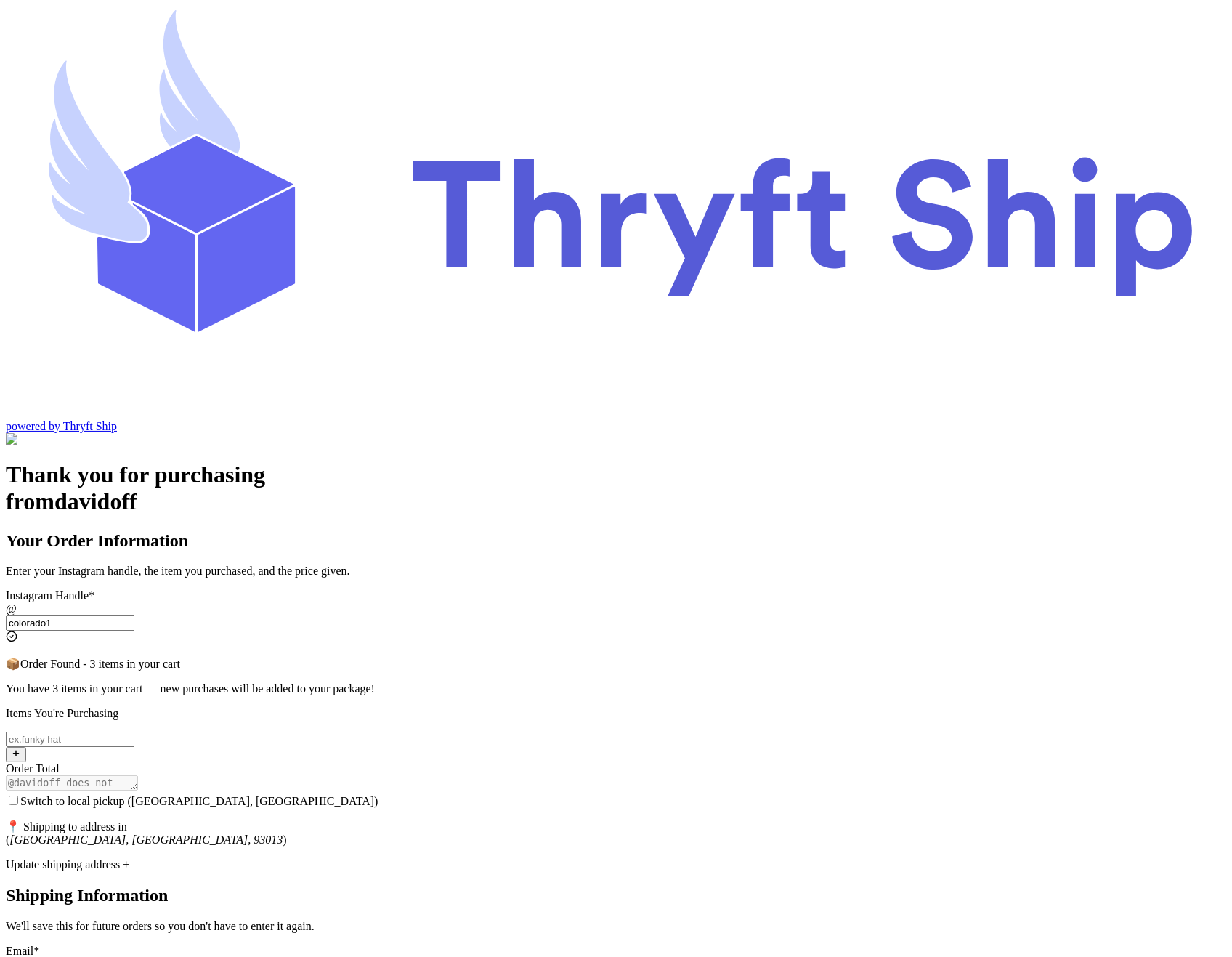
click at [135, 615] on input "colorado1" at bounding box center [70, 623] width 129 height 15
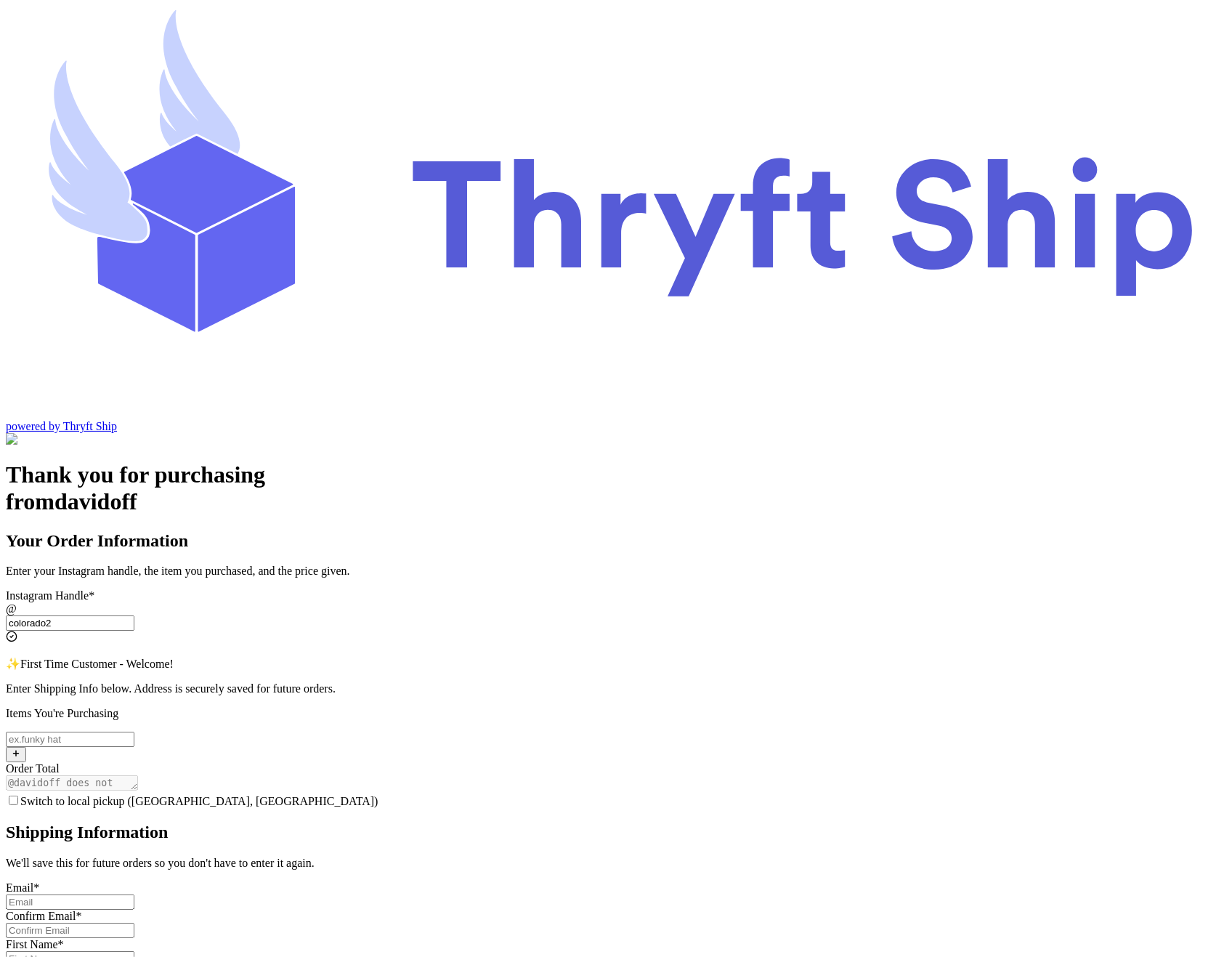
type input "colorado2"
click at [135, 732] on input "Switch to local pickup ([GEOGRAPHIC_DATA], [GEOGRAPHIC_DATA])" at bounding box center [70, 739] width 129 height 15
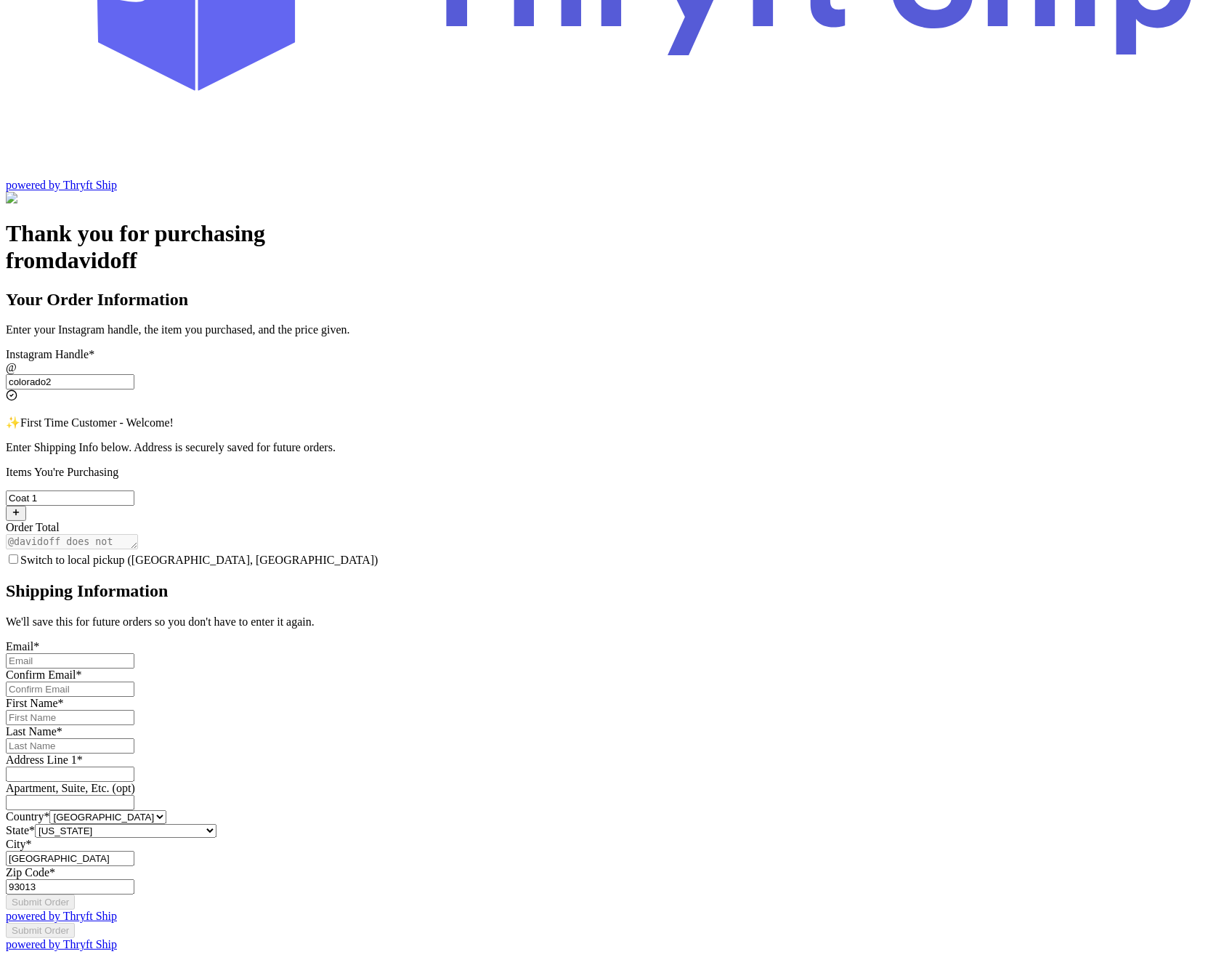
scroll to position [246, 0]
type input "Coat 1"
click at [18, 554] on input "Switch to local pickup ([GEOGRAPHIC_DATA], [GEOGRAPHIC_DATA])" at bounding box center [13, 559] width 9 height 9
checkbox input "true"
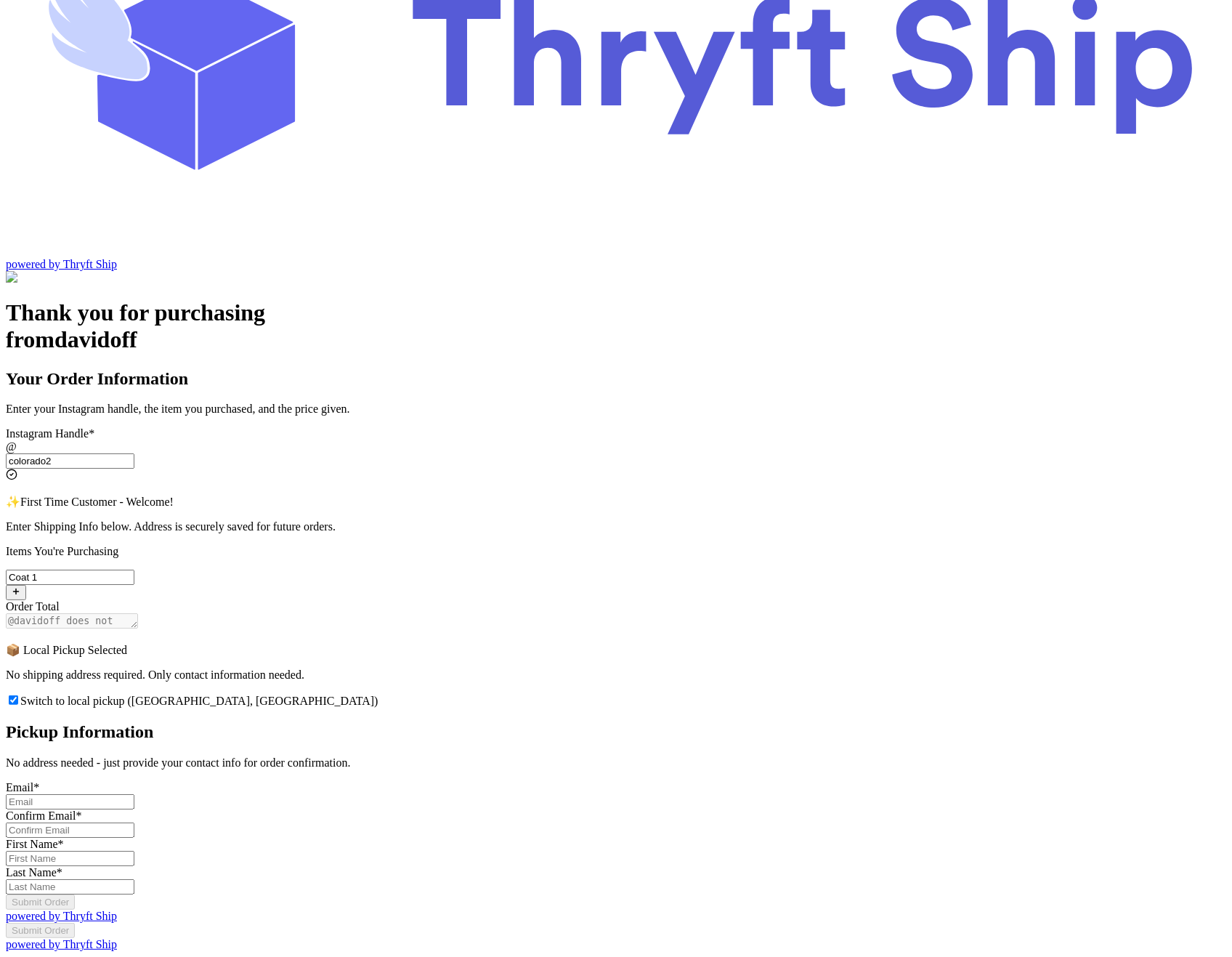
scroll to position [143, 0]
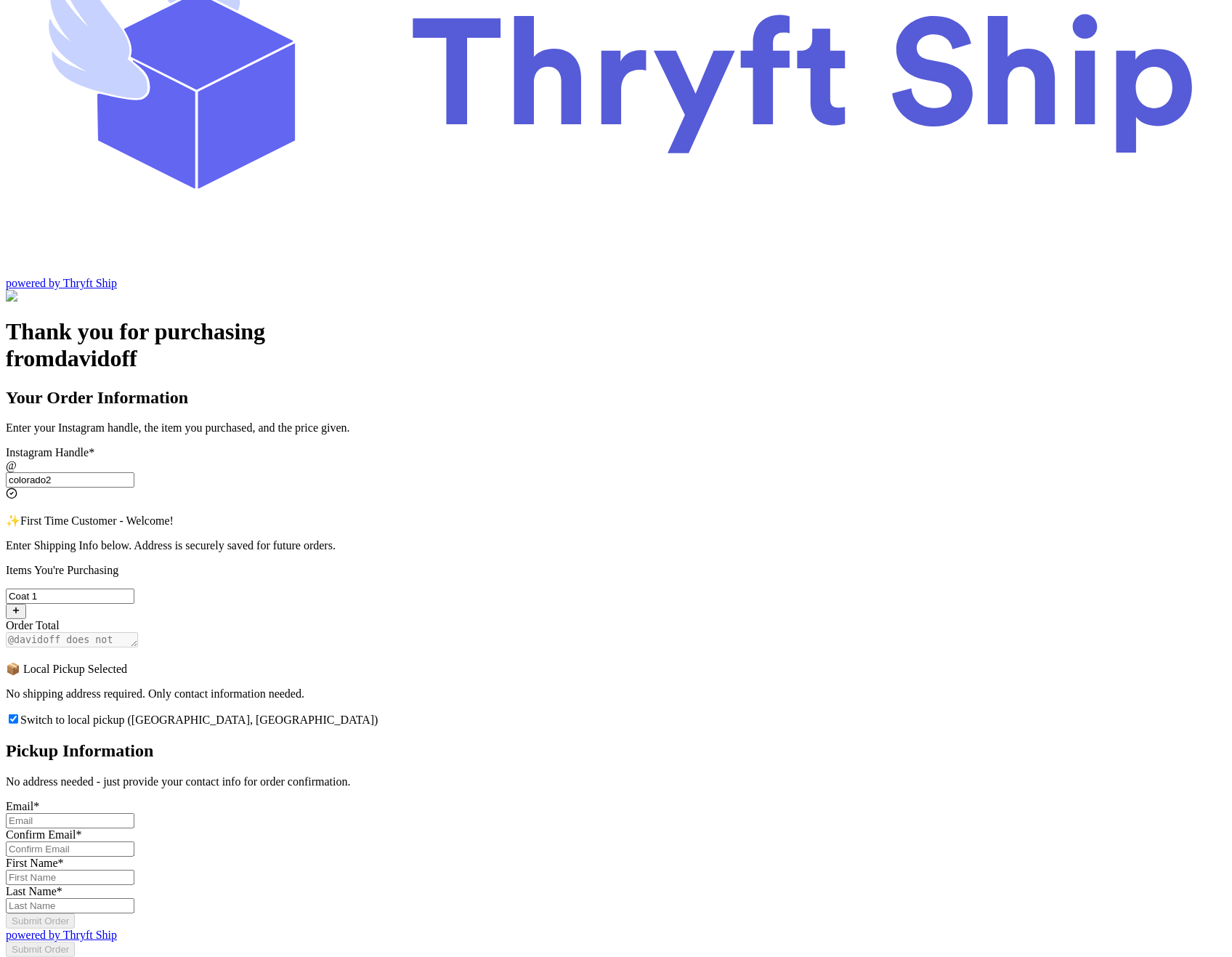
click at [135, 813] on input "Switch to local pickup ([GEOGRAPHIC_DATA], [GEOGRAPHIC_DATA])" at bounding box center [70, 821] width 129 height 15
type input "abdul@thryftship.com"
type input "Ross"
type input "Geller"
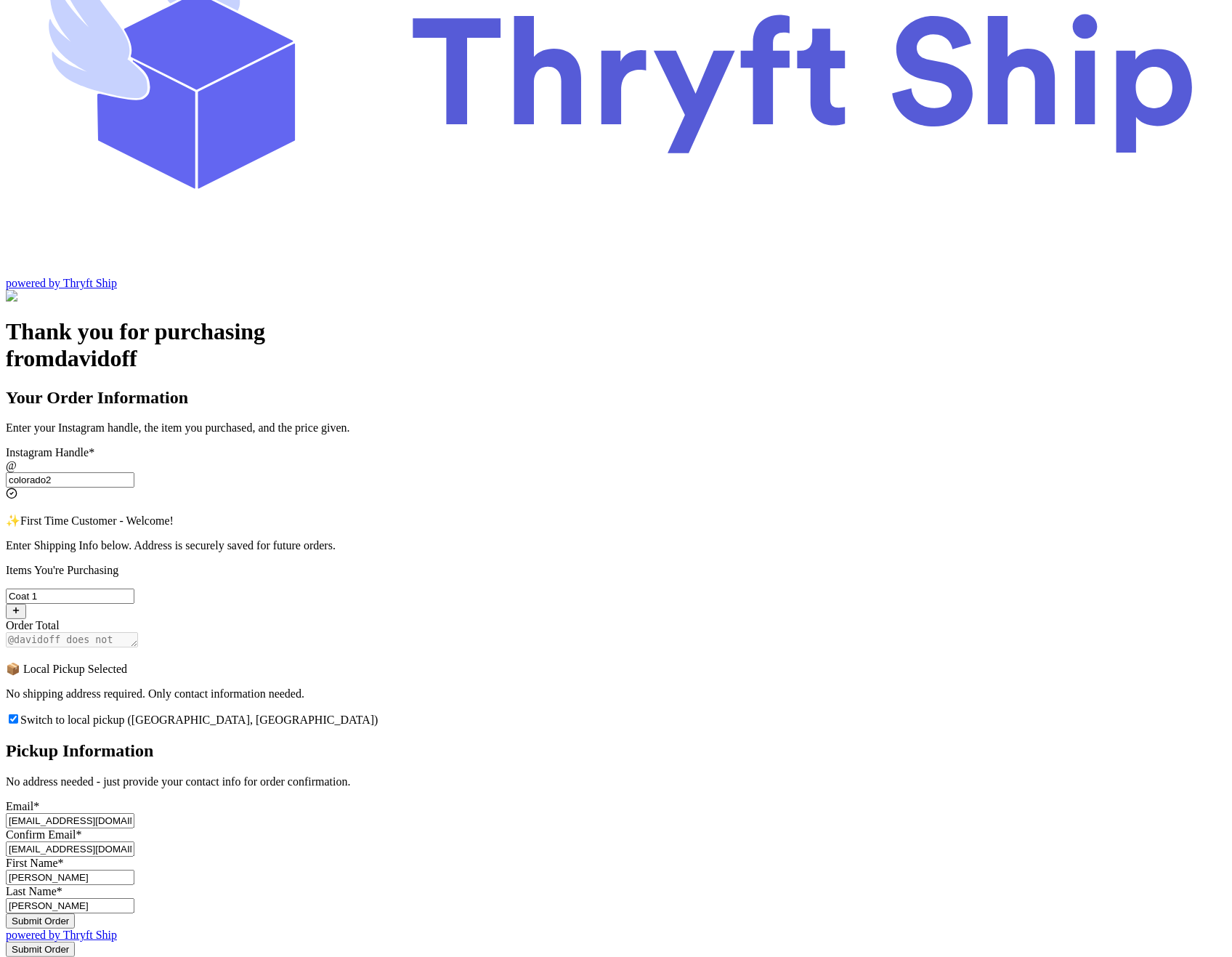
click at [135, 870] on input "Ross" at bounding box center [70, 877] width 129 height 15
type input "Jennifer"
click at [75, 913] on button "Submit Order" at bounding box center [40, 921] width 69 height 15
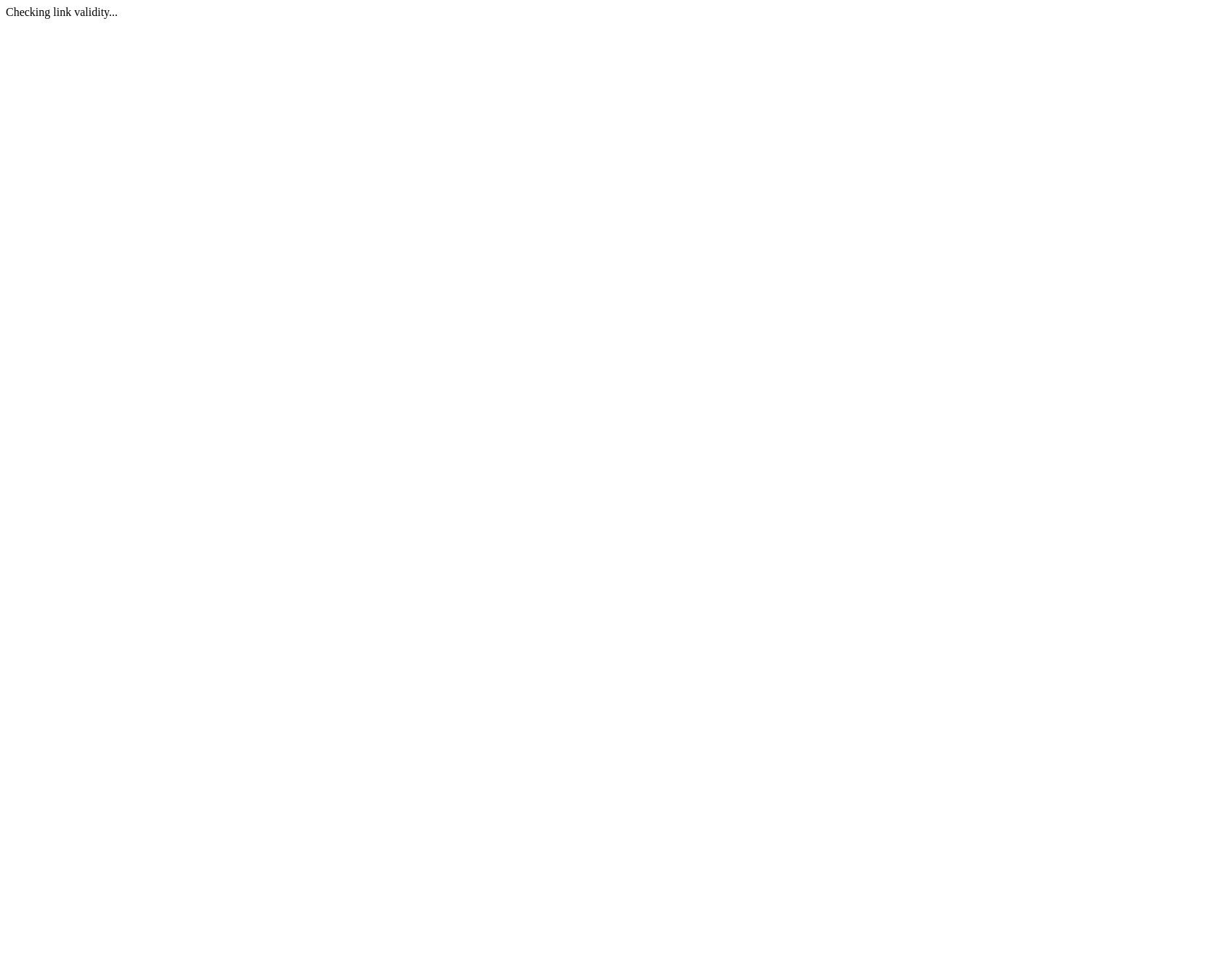
scroll to position [0, 0]
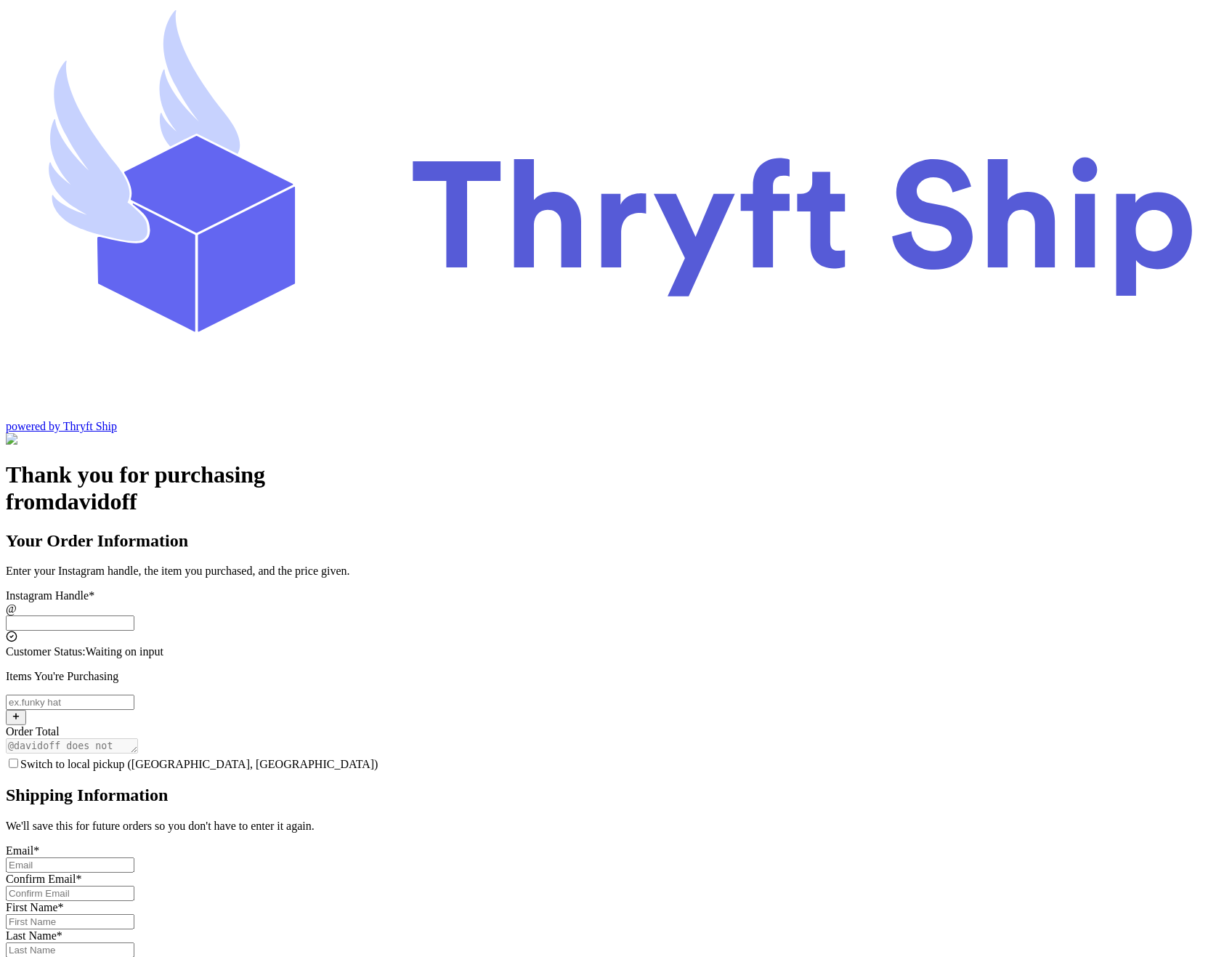
click at [135, 615] on input "Switch to local pickup ([GEOGRAPHIC_DATA], [GEOGRAPHIC_DATA])" at bounding box center [70, 623] width 129 height 15
type input "colorado2"
checkbox input "true"
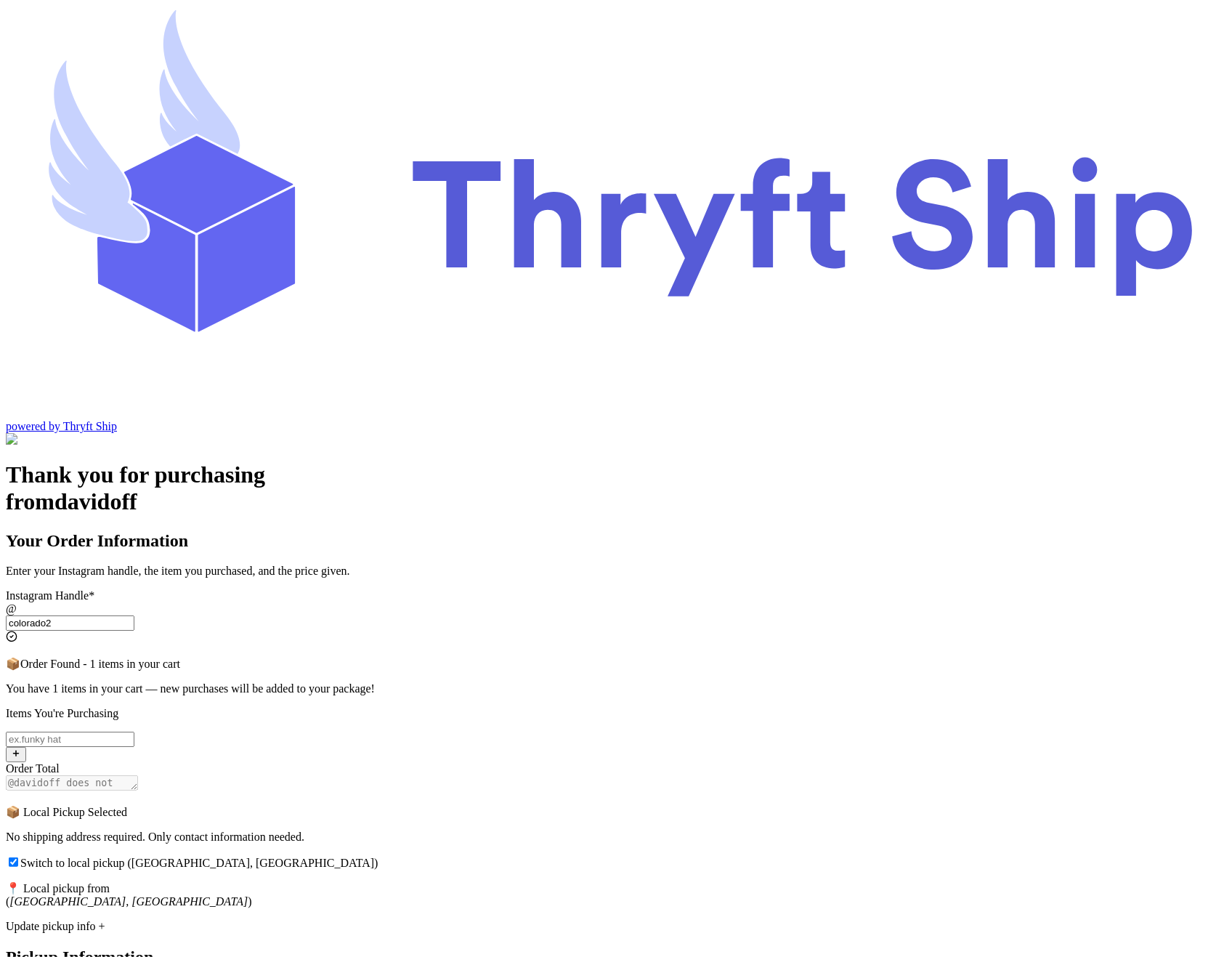
type input "colorado2"
click at [135, 732] on input "Switch to local pickup ([GEOGRAPHIC_DATA], [GEOGRAPHIC_DATA])" at bounding box center [70, 739] width 129 height 15
type input "Hat 2"
click at [18, 857] on input "Switch to local pickup ([GEOGRAPHIC_DATA], [GEOGRAPHIC_DATA])" at bounding box center [13, 861] width 9 height 9
checkbox input "false"
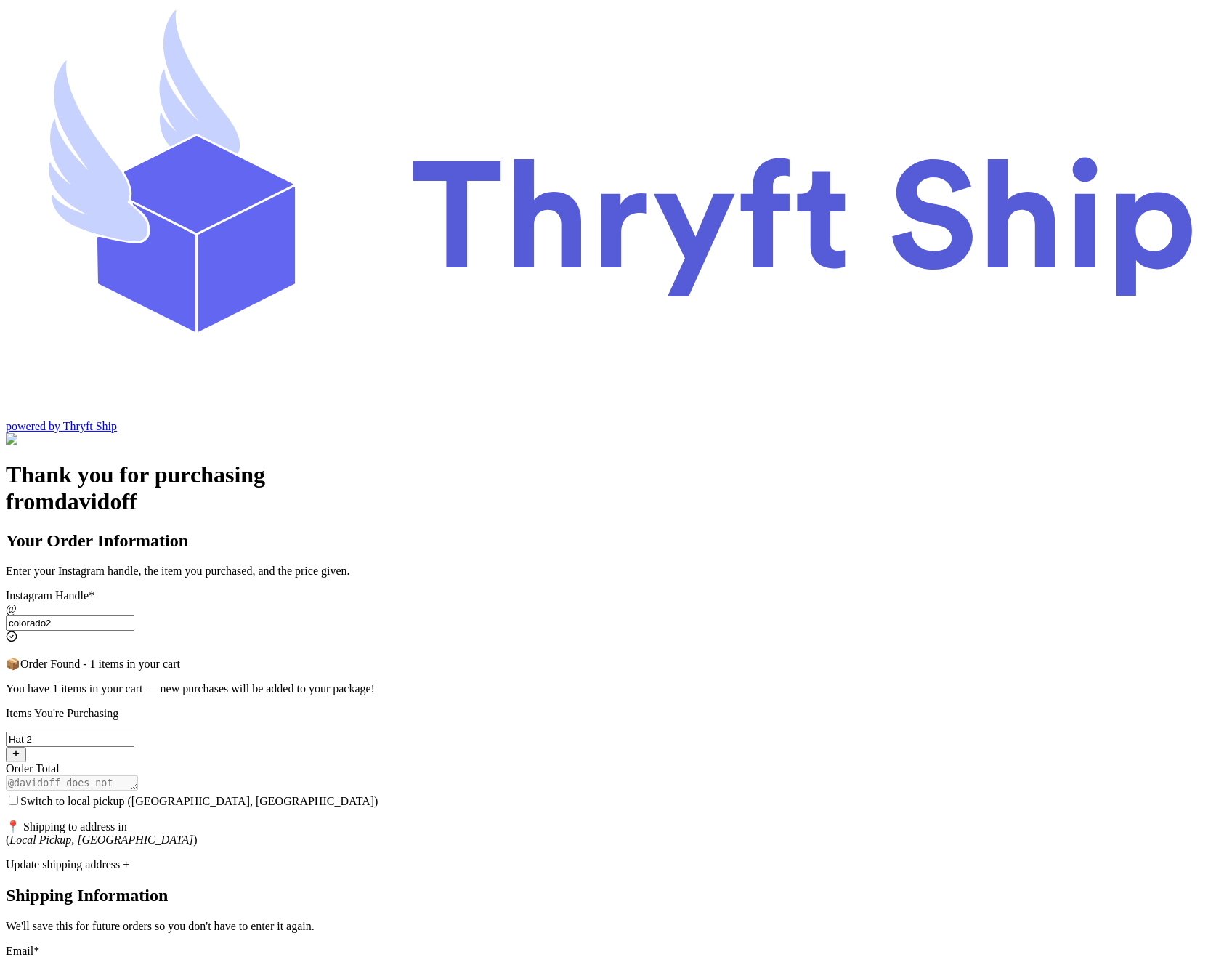
click at [135, 615] on input "colorado2" at bounding box center [70, 623] width 129 height 15
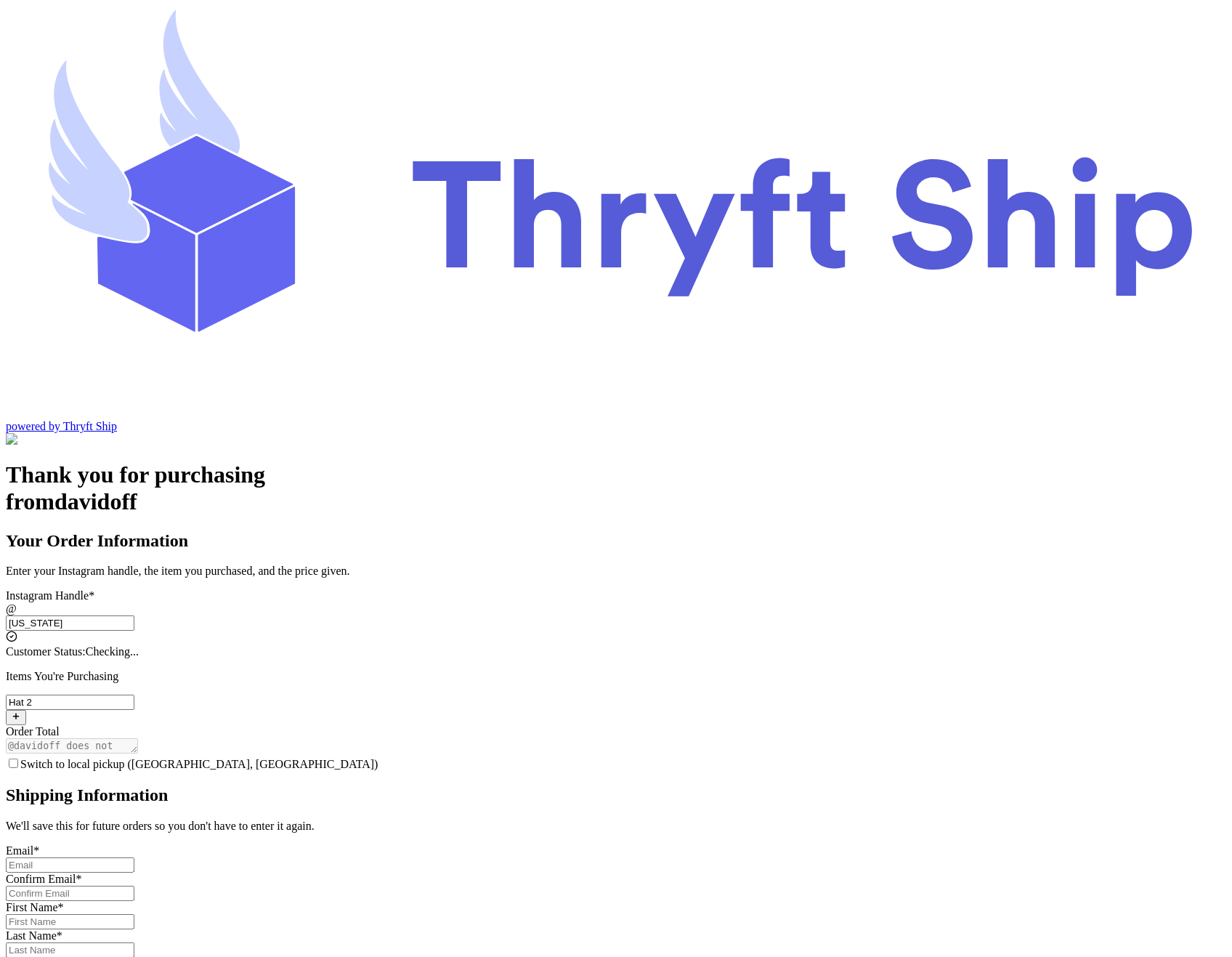
type input "colorado2"
checkbox input "true"
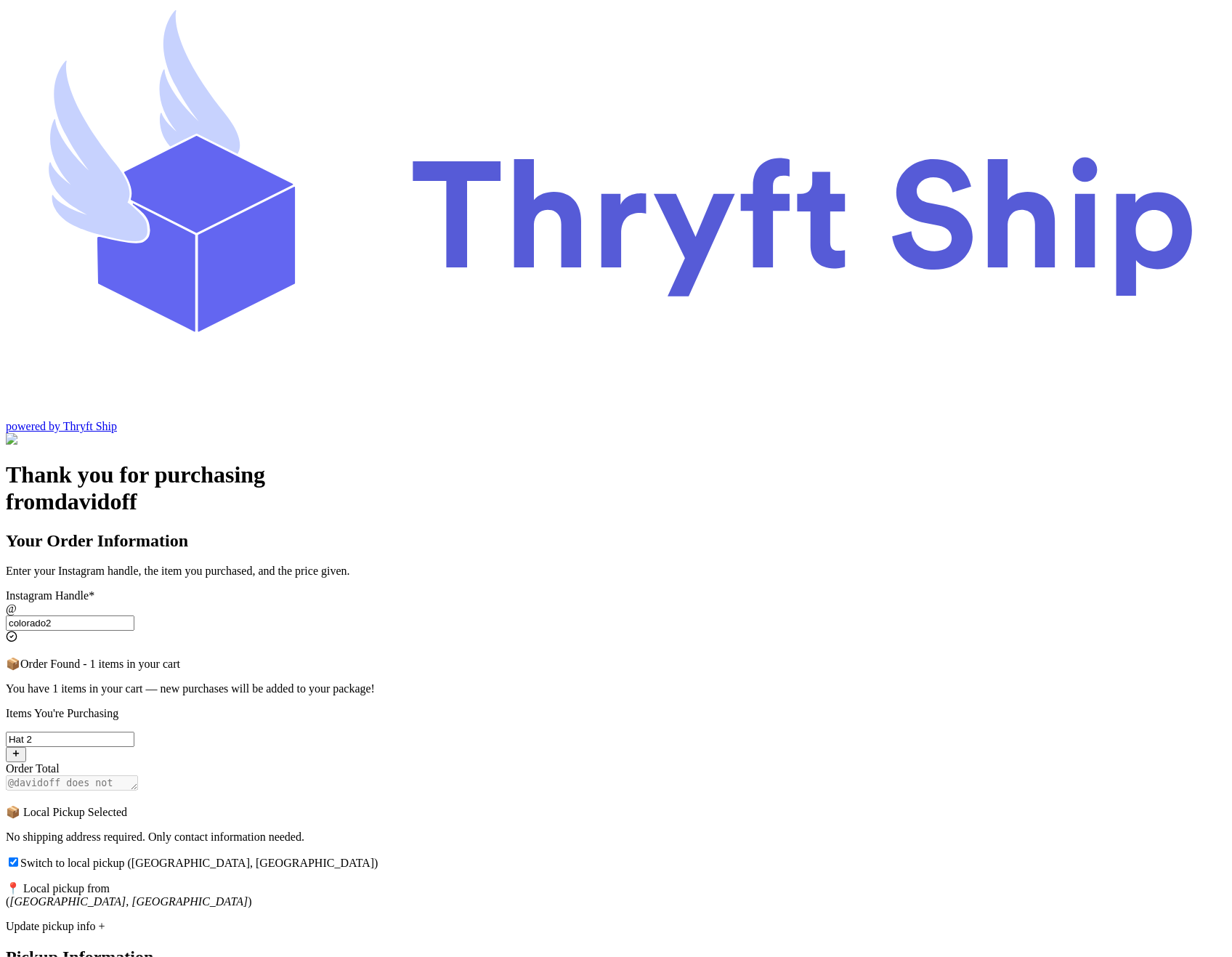
click at [135, 615] on input "colorado2" at bounding box center [70, 623] width 129 height 15
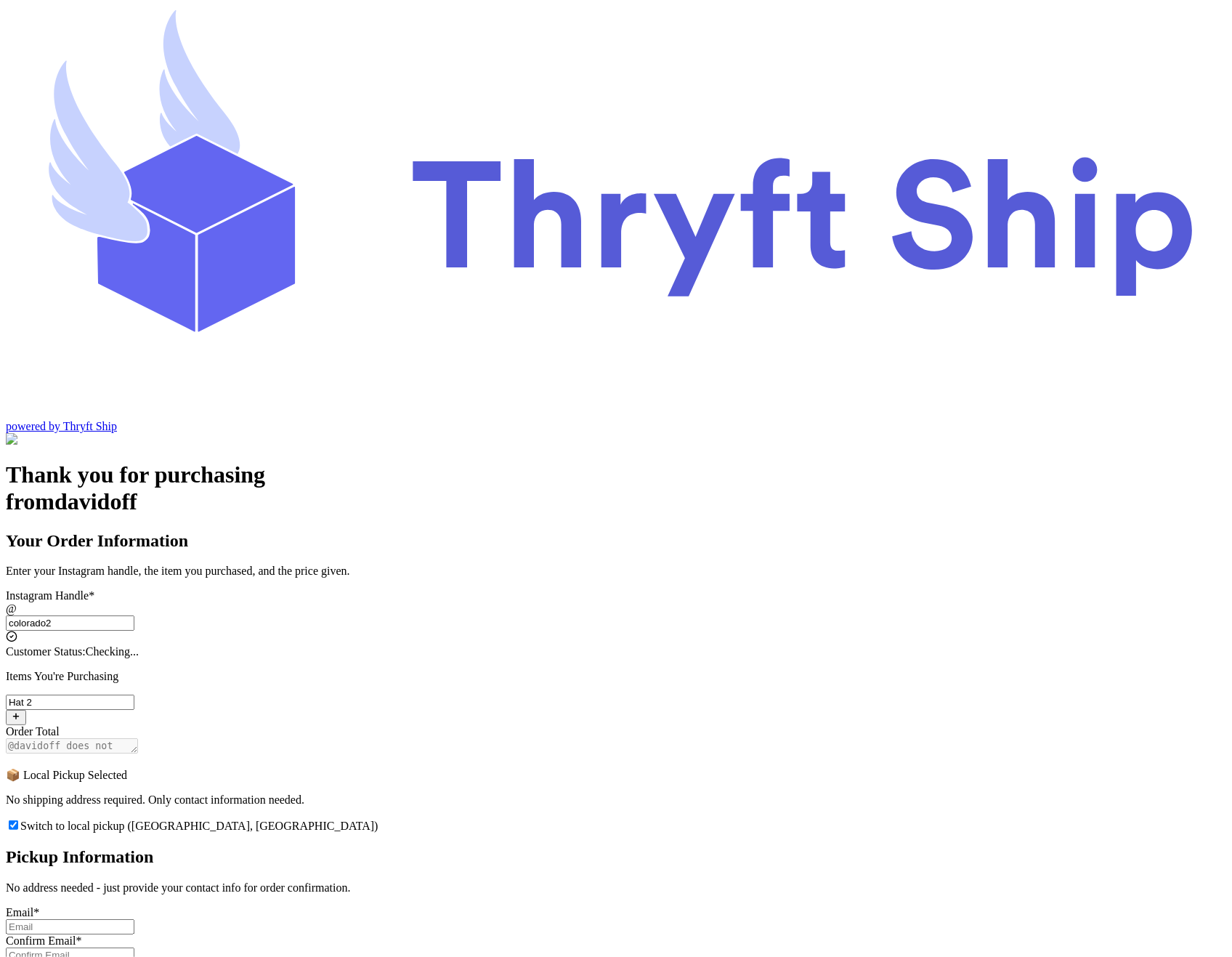
type input "colorado23"
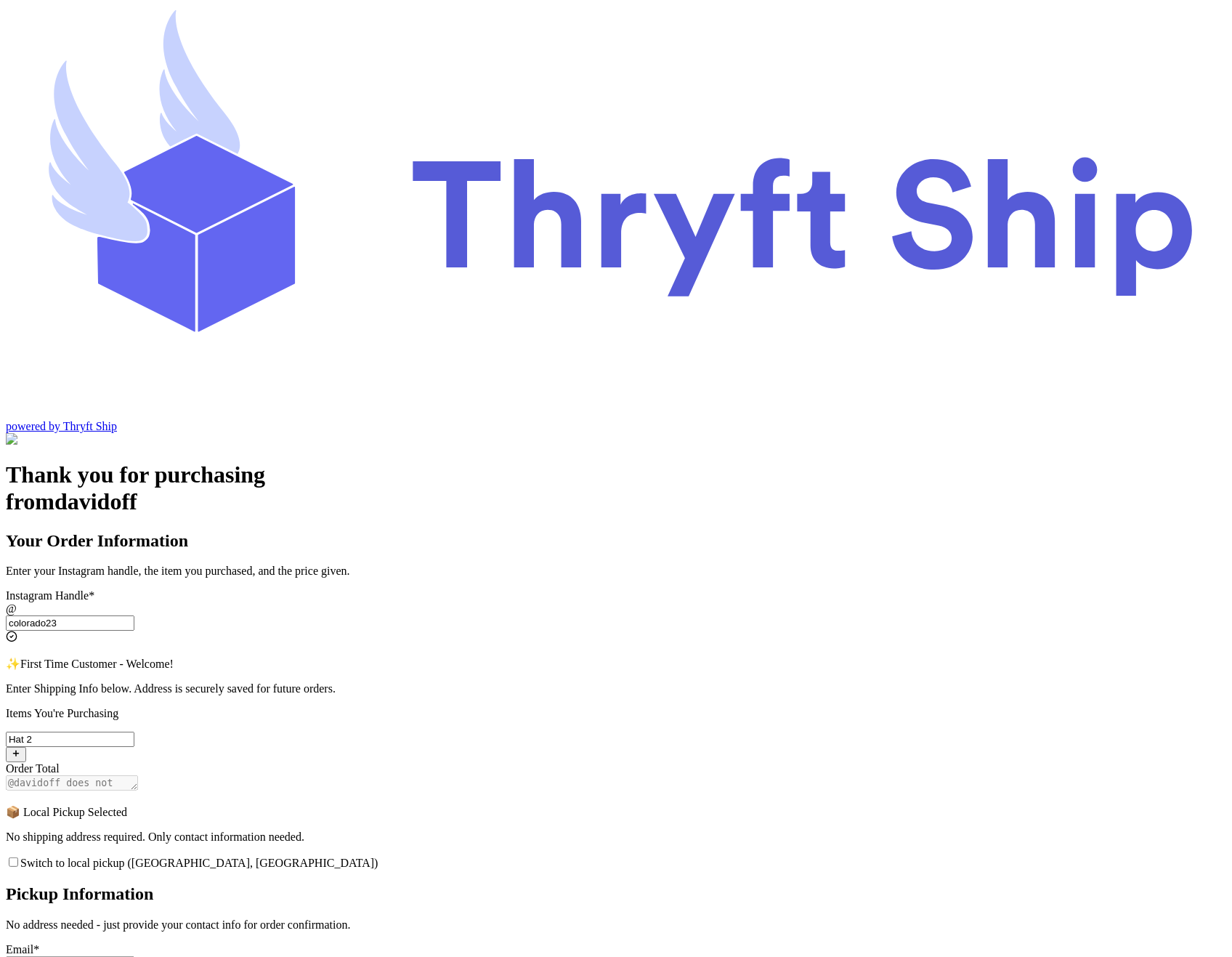
checkbox input "false"
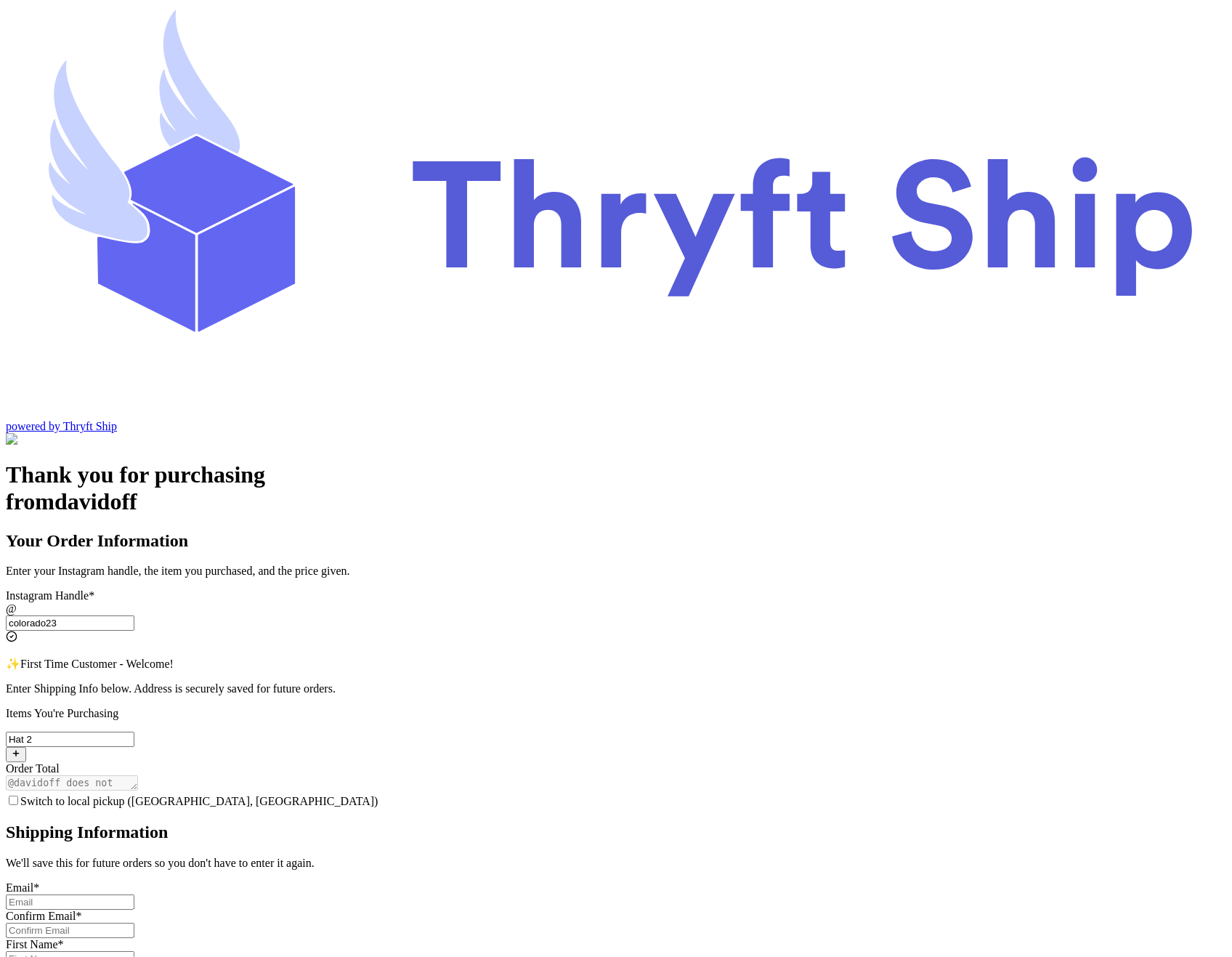
click at [135, 615] on input "colorado23" at bounding box center [70, 623] width 129 height 15
type input "colorado2"
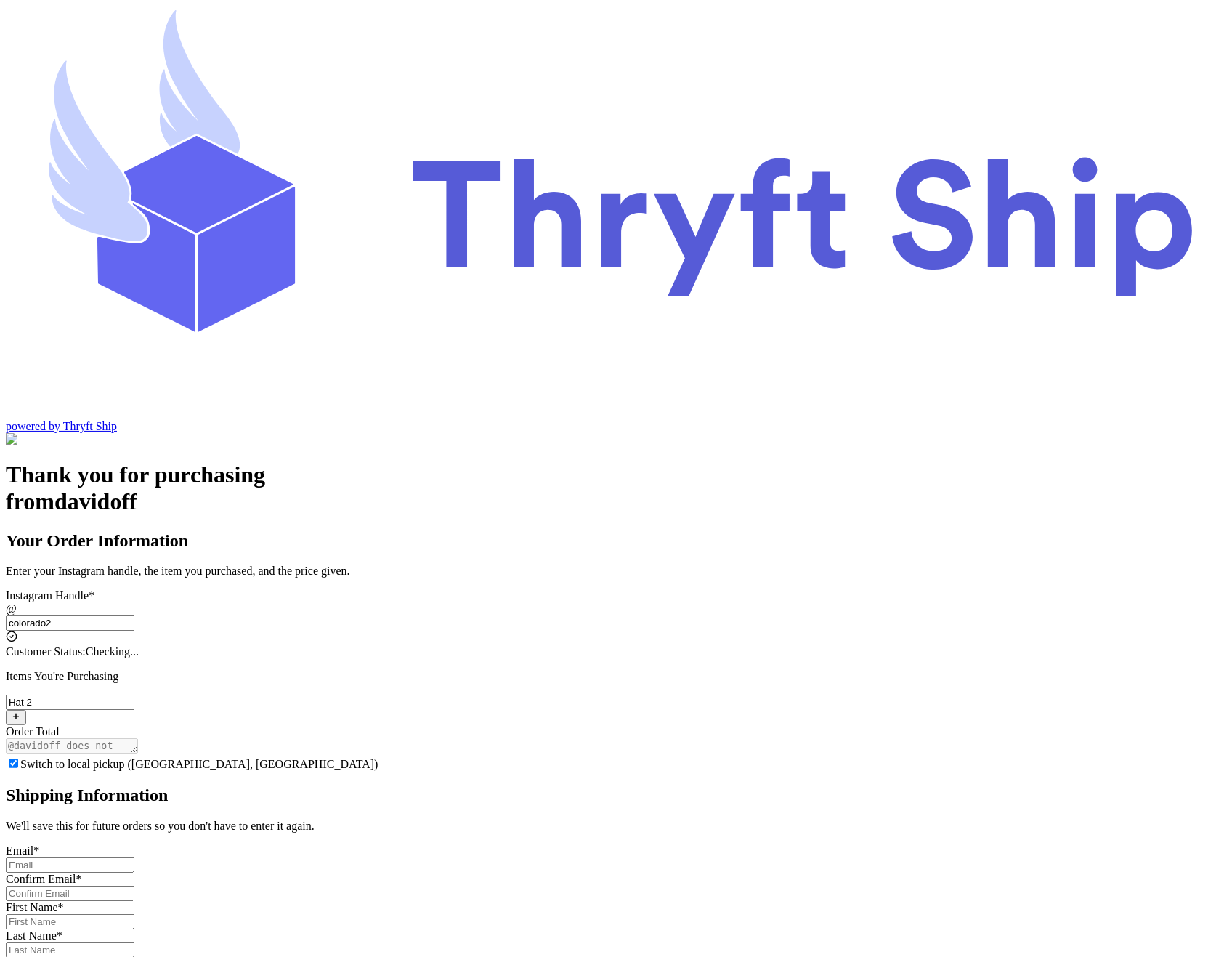
checkbox input "true"
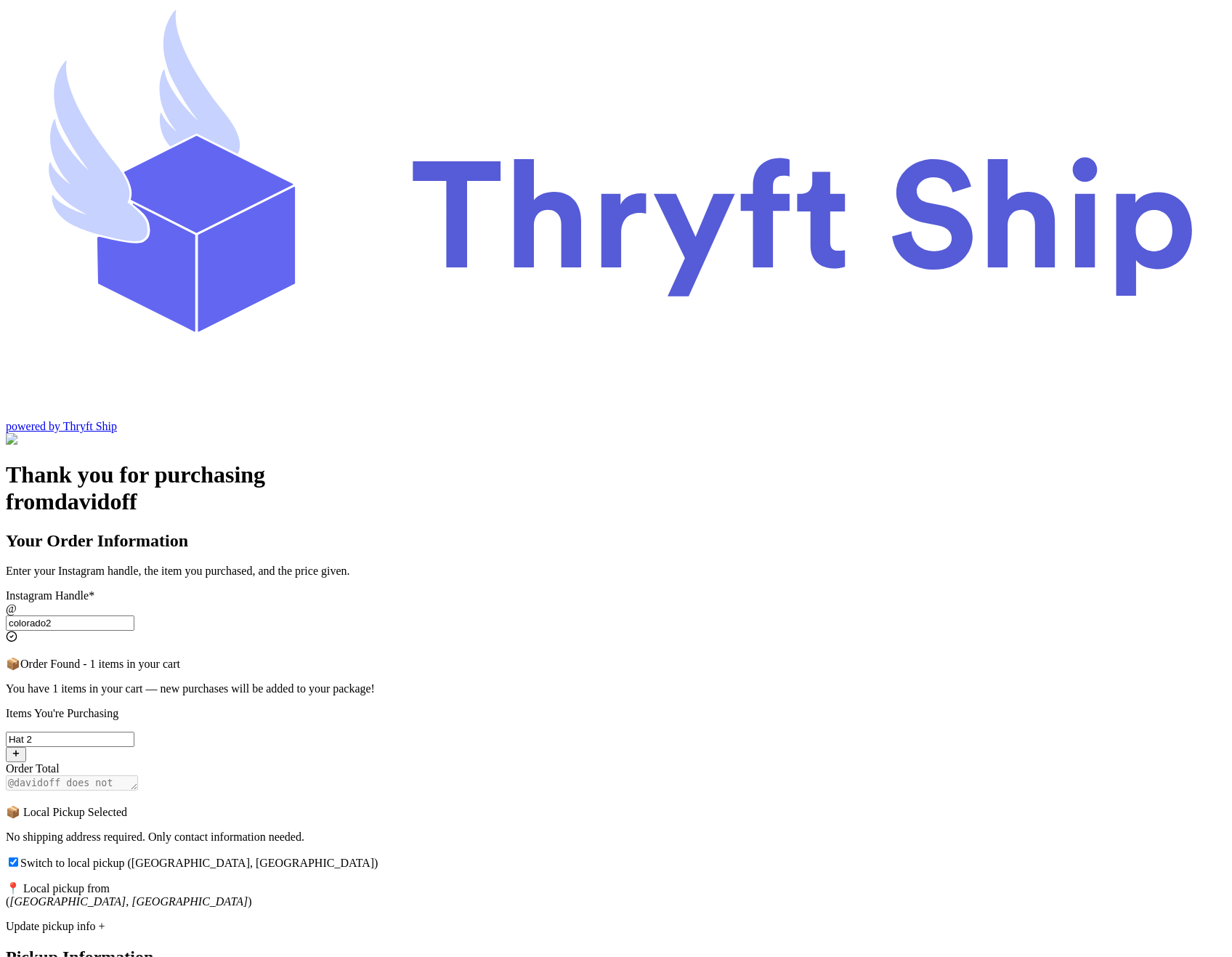
click at [135, 615] on input "colorado2" at bounding box center [70, 623] width 129 height 15
type input "colorado1"
click at [18, 857] on input "Switch to local pickup ([GEOGRAPHIC_DATA], [GEOGRAPHIC_DATA])" at bounding box center [13, 861] width 9 height 9
checkbox input "false"
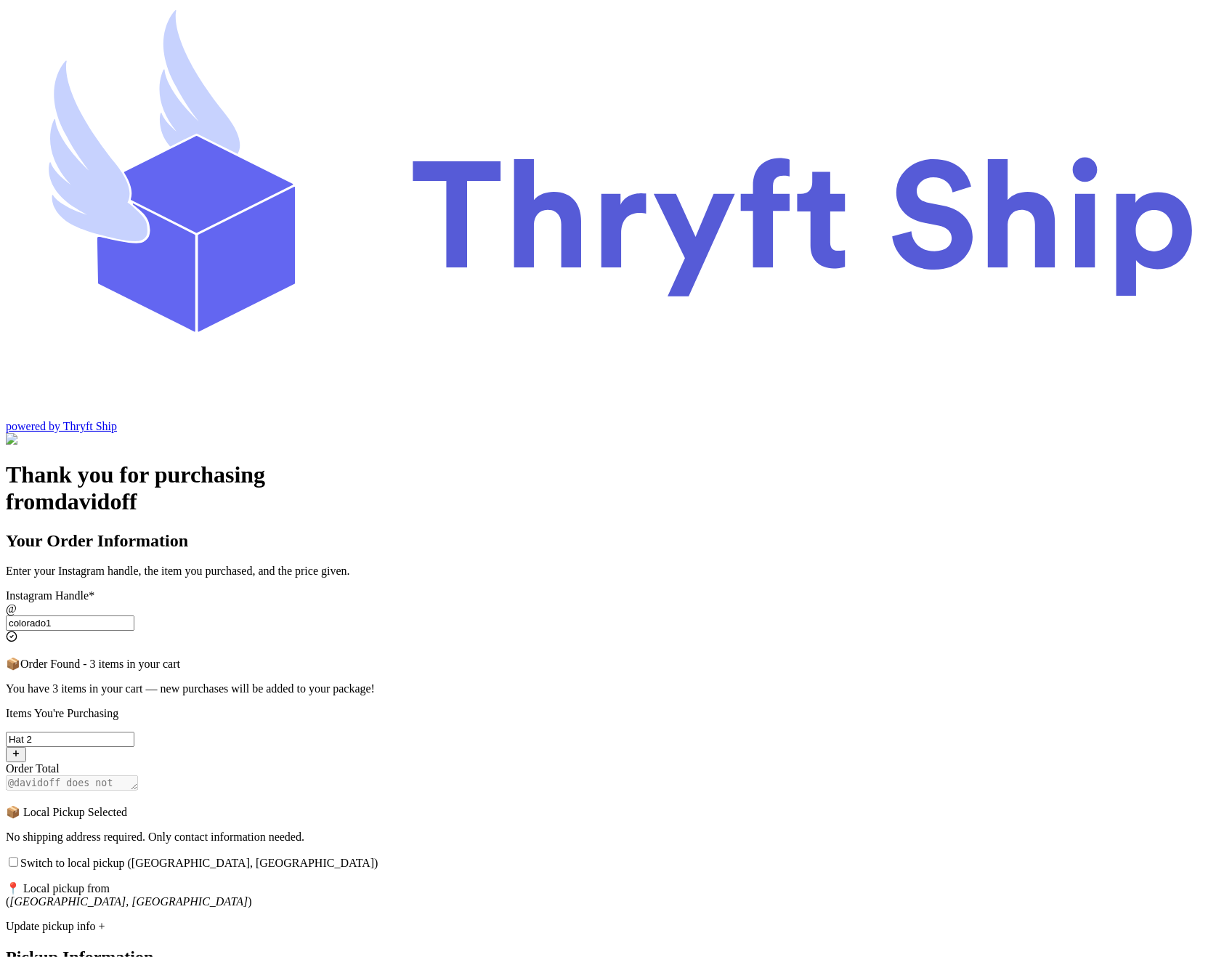
select select "CA"
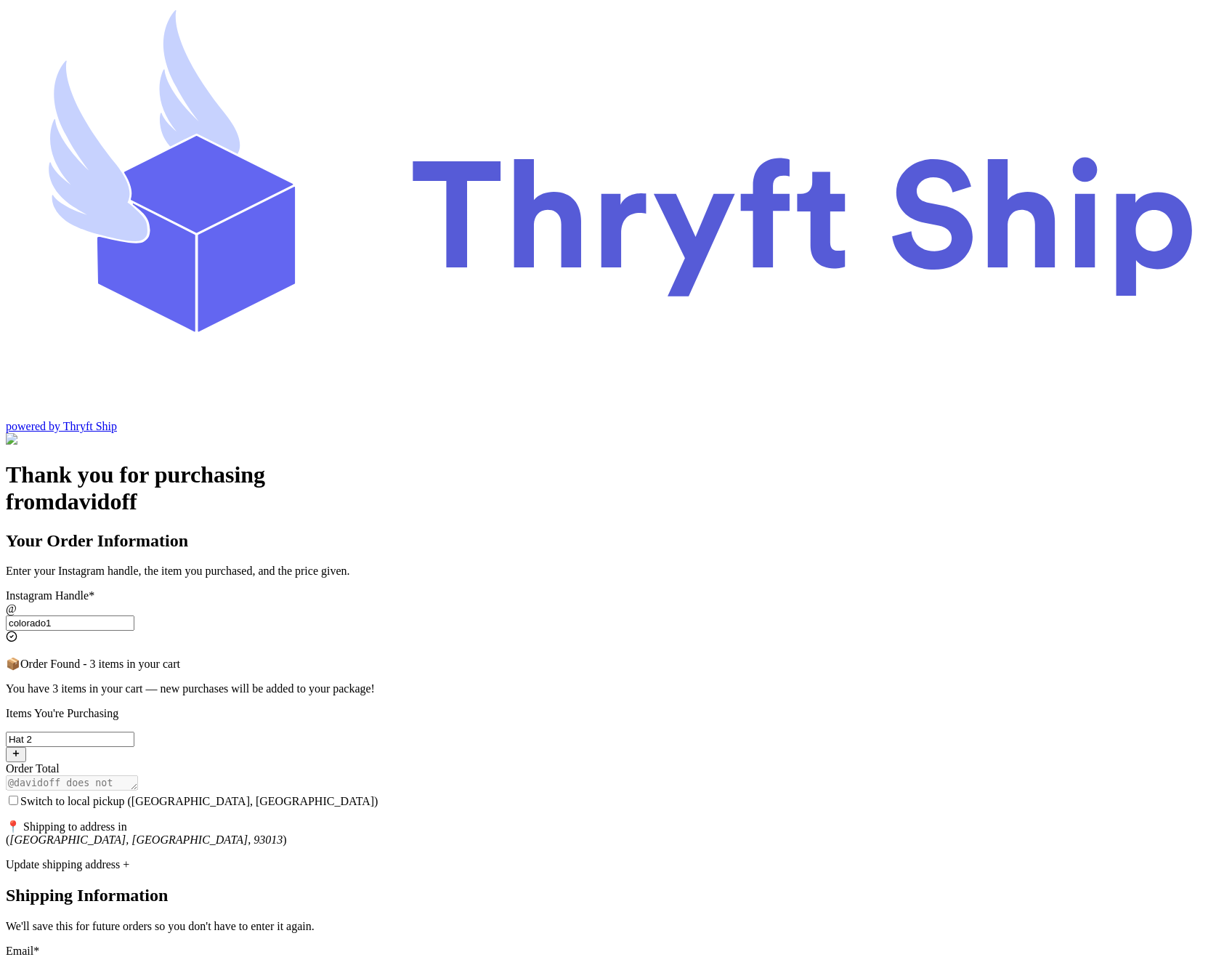
click at [1063, 630] on div "Thank you for purchasing from davidoff Your Order Information Enter your Instag…" at bounding box center [616, 929] width 1220 height 937
click at [135, 615] on input "colorado1" at bounding box center [70, 623] width 129 height 15
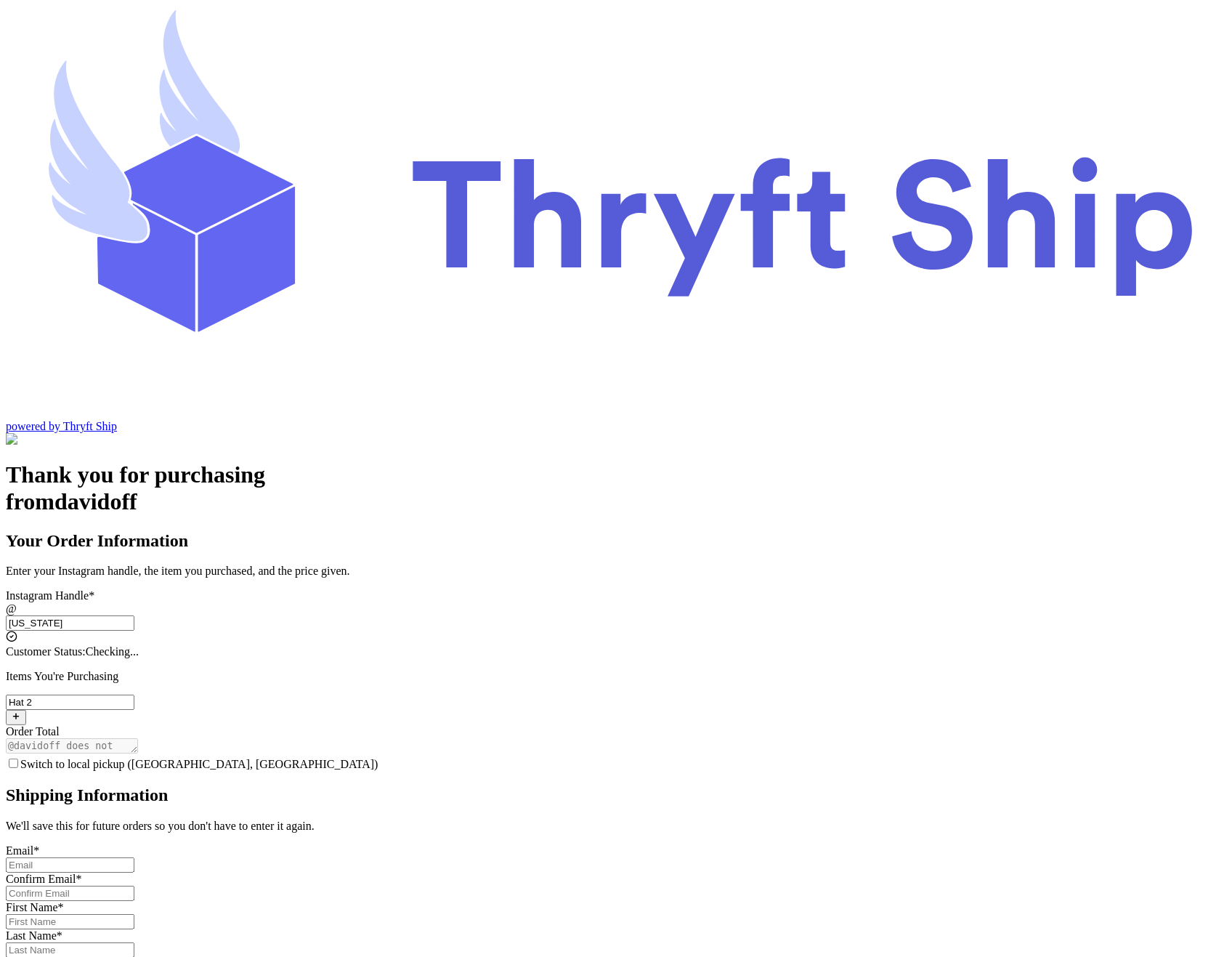
type input "colorado1"
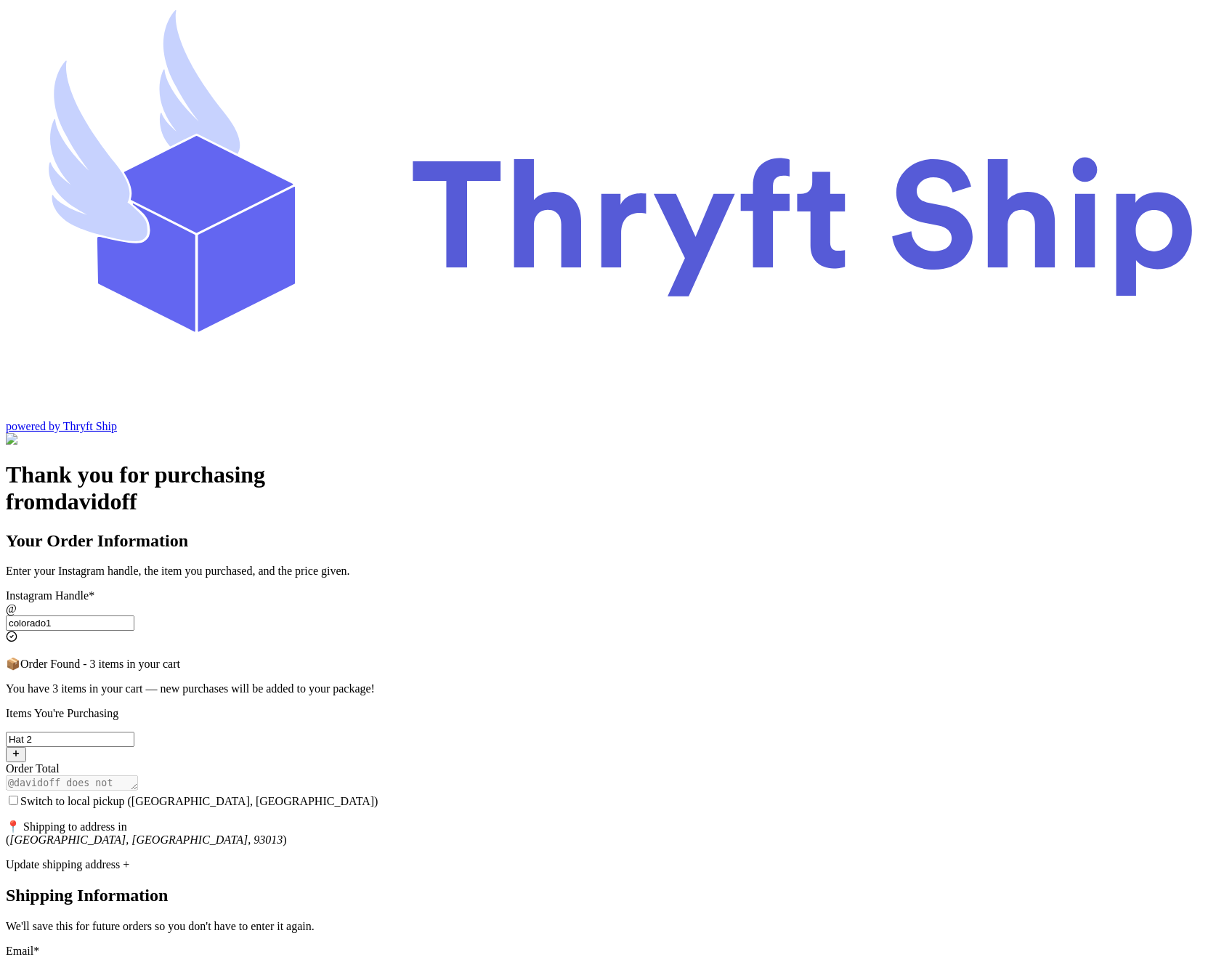
click at [379, 795] on span "Switch to local pickup ([GEOGRAPHIC_DATA], [GEOGRAPHIC_DATA])" at bounding box center [199, 801] width 358 height 13
click at [18, 796] on input "Switch to local pickup ([GEOGRAPHIC_DATA], [GEOGRAPHIC_DATA])" at bounding box center [13, 800] width 9 height 9
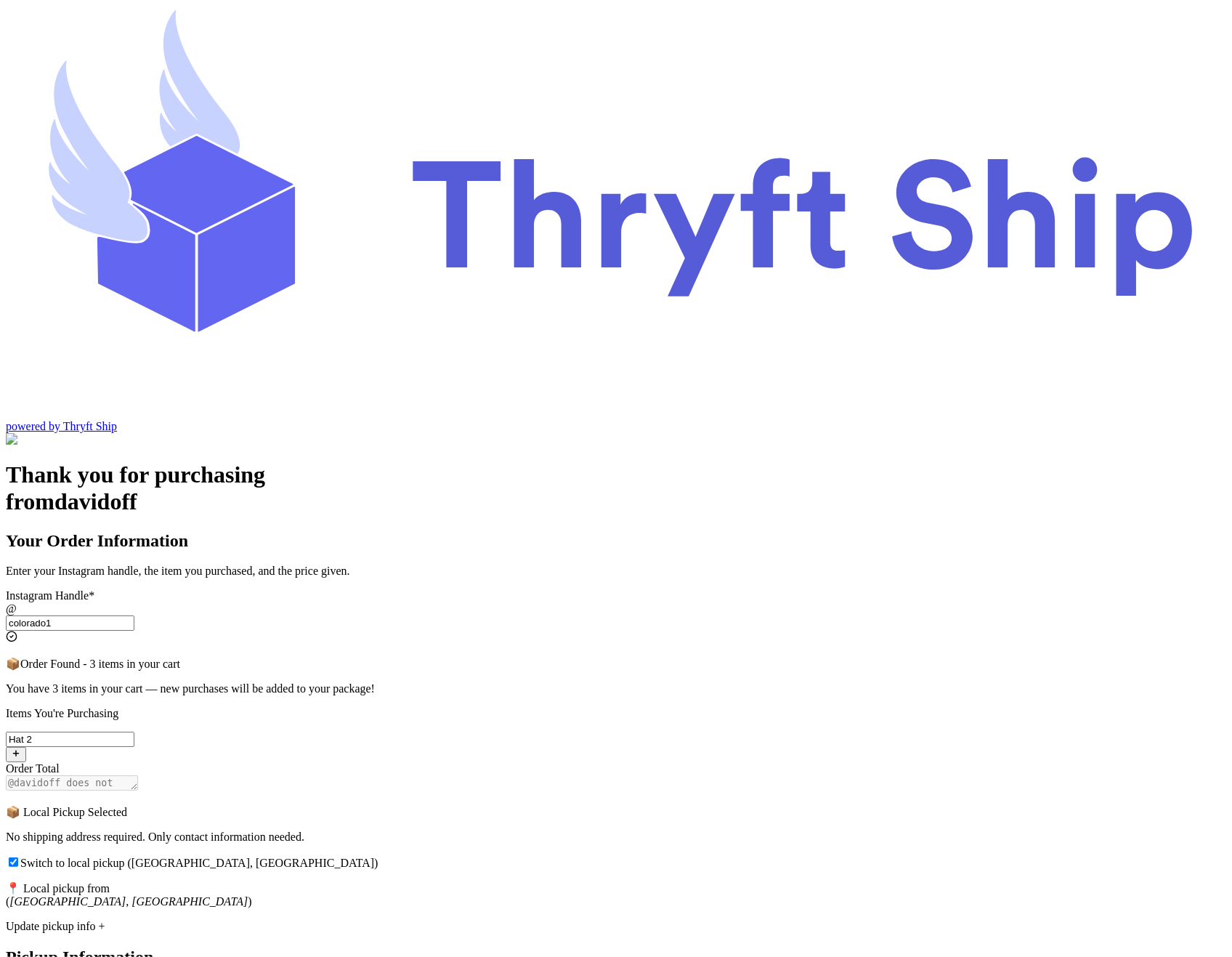
click at [379, 857] on span "Switch to local pickup ([GEOGRAPHIC_DATA], [GEOGRAPHIC_DATA])" at bounding box center [199, 863] width 358 height 13
click at [18, 857] on input "Switch to local pickup ([GEOGRAPHIC_DATA], [GEOGRAPHIC_DATA])" at bounding box center [13, 861] width 9 height 9
checkbox input "false"
select select "CA"
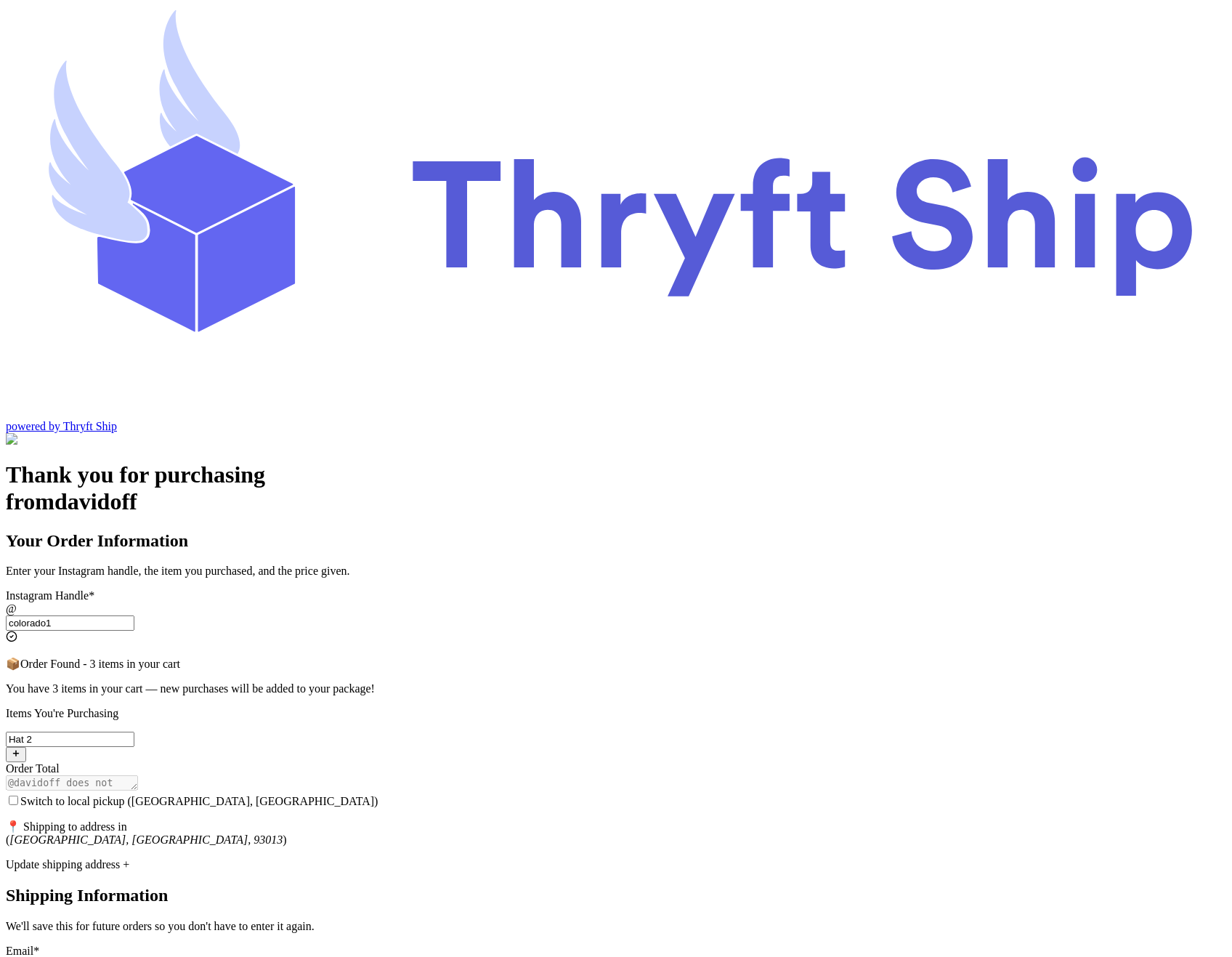
click at [379, 795] on span "Switch to local pickup ([GEOGRAPHIC_DATA], [GEOGRAPHIC_DATA])" at bounding box center [199, 801] width 358 height 13
click at [18, 796] on input "Switch to local pickup ([GEOGRAPHIC_DATA], [GEOGRAPHIC_DATA])" at bounding box center [13, 800] width 9 height 9
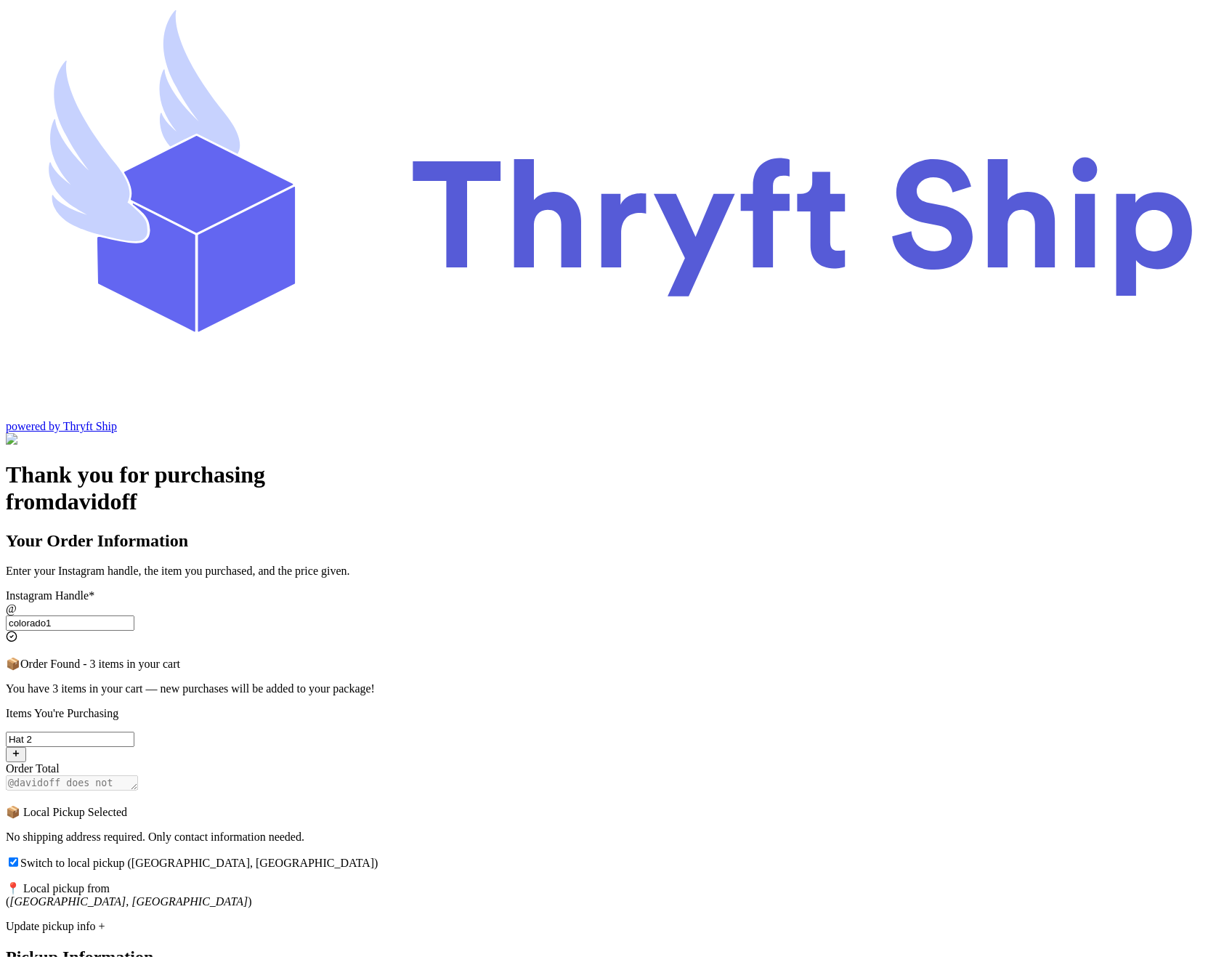
click at [379, 857] on span "Switch to local pickup ([GEOGRAPHIC_DATA], [GEOGRAPHIC_DATA])" at bounding box center [199, 863] width 358 height 13
click at [18, 857] on input "Switch to local pickup ([GEOGRAPHIC_DATA], [GEOGRAPHIC_DATA])" at bounding box center [13, 861] width 9 height 9
checkbox input "false"
select select "CA"
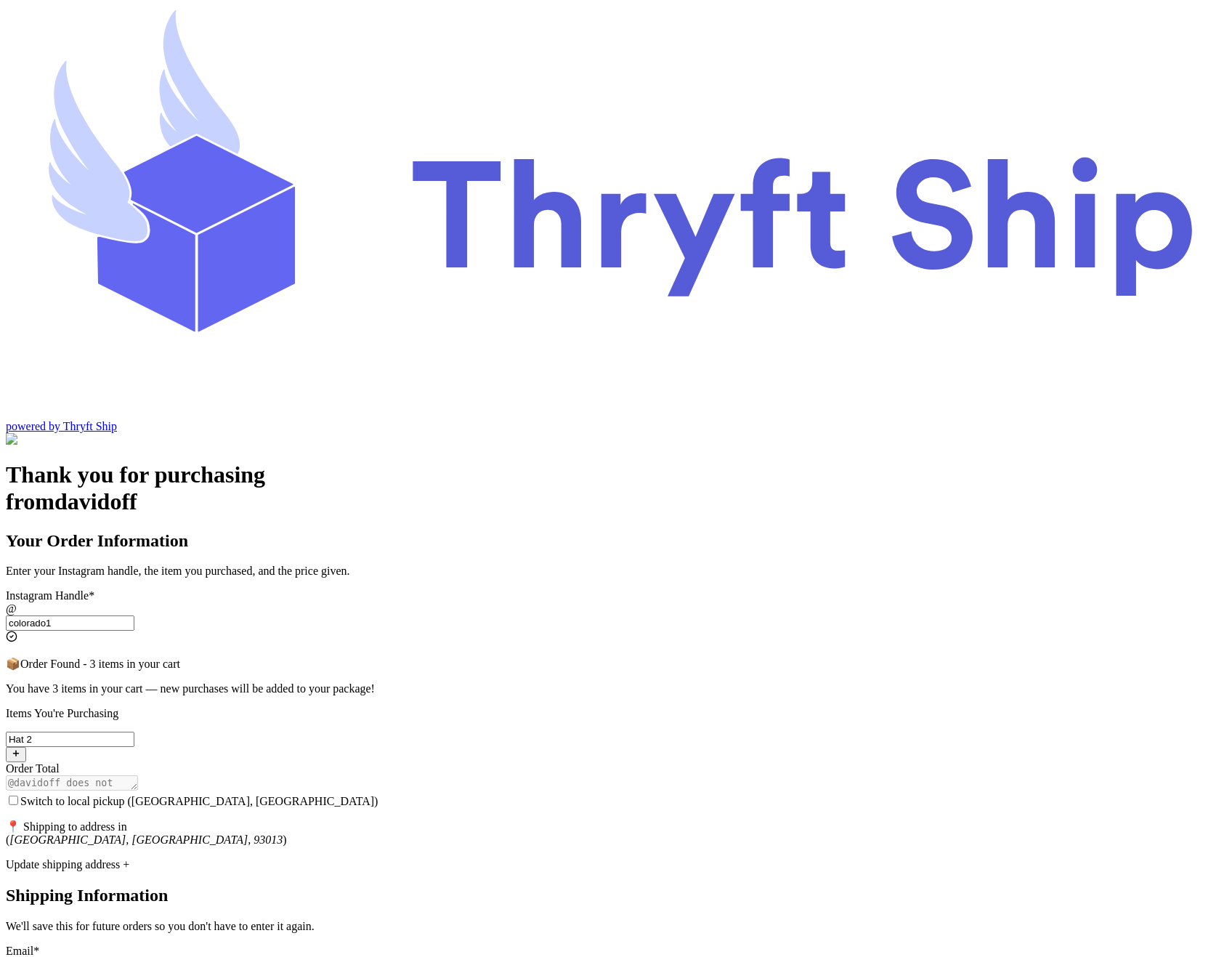
click at [135, 615] on input "colorado1" at bounding box center [70, 623] width 129 height 15
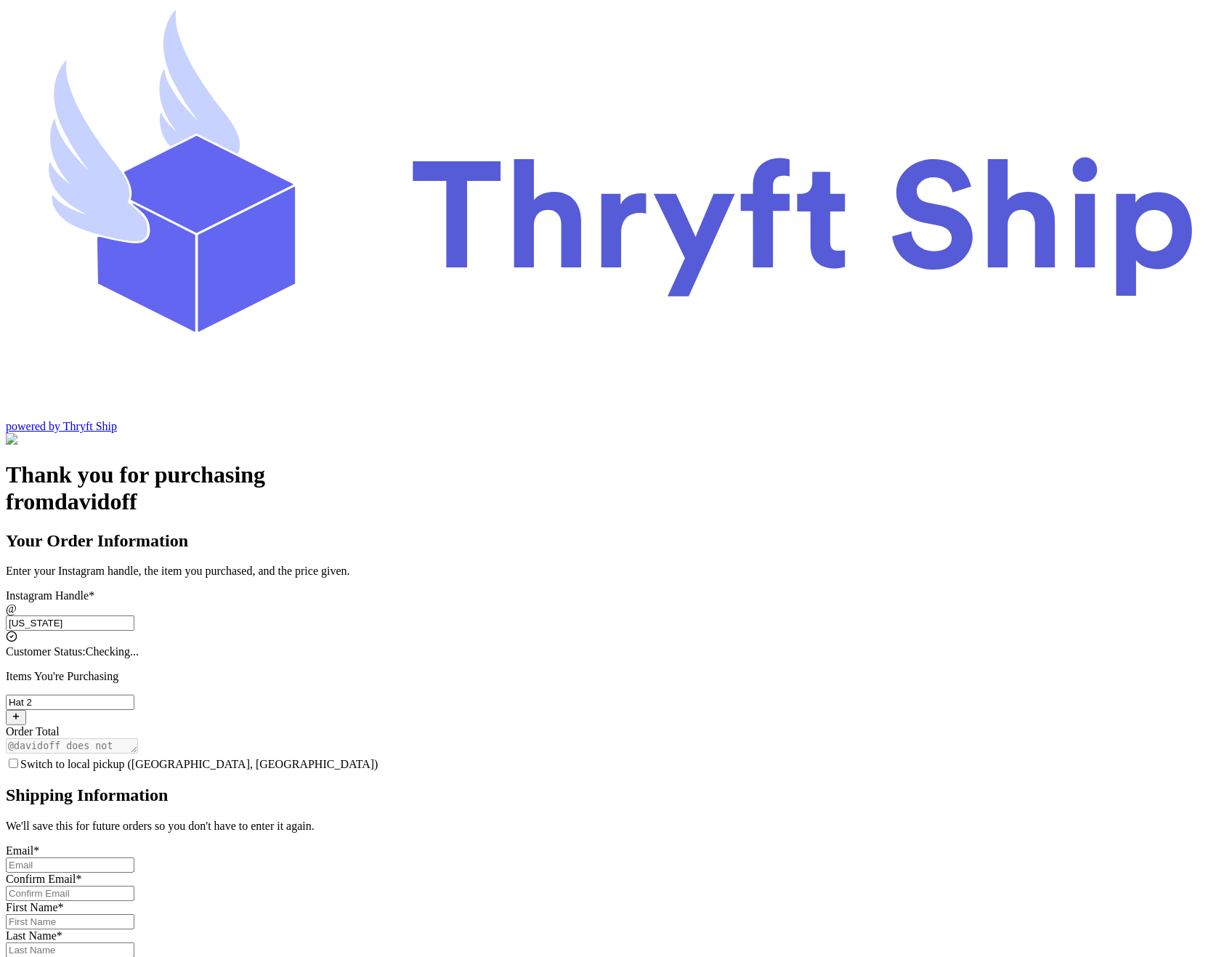
type input "colorado2"
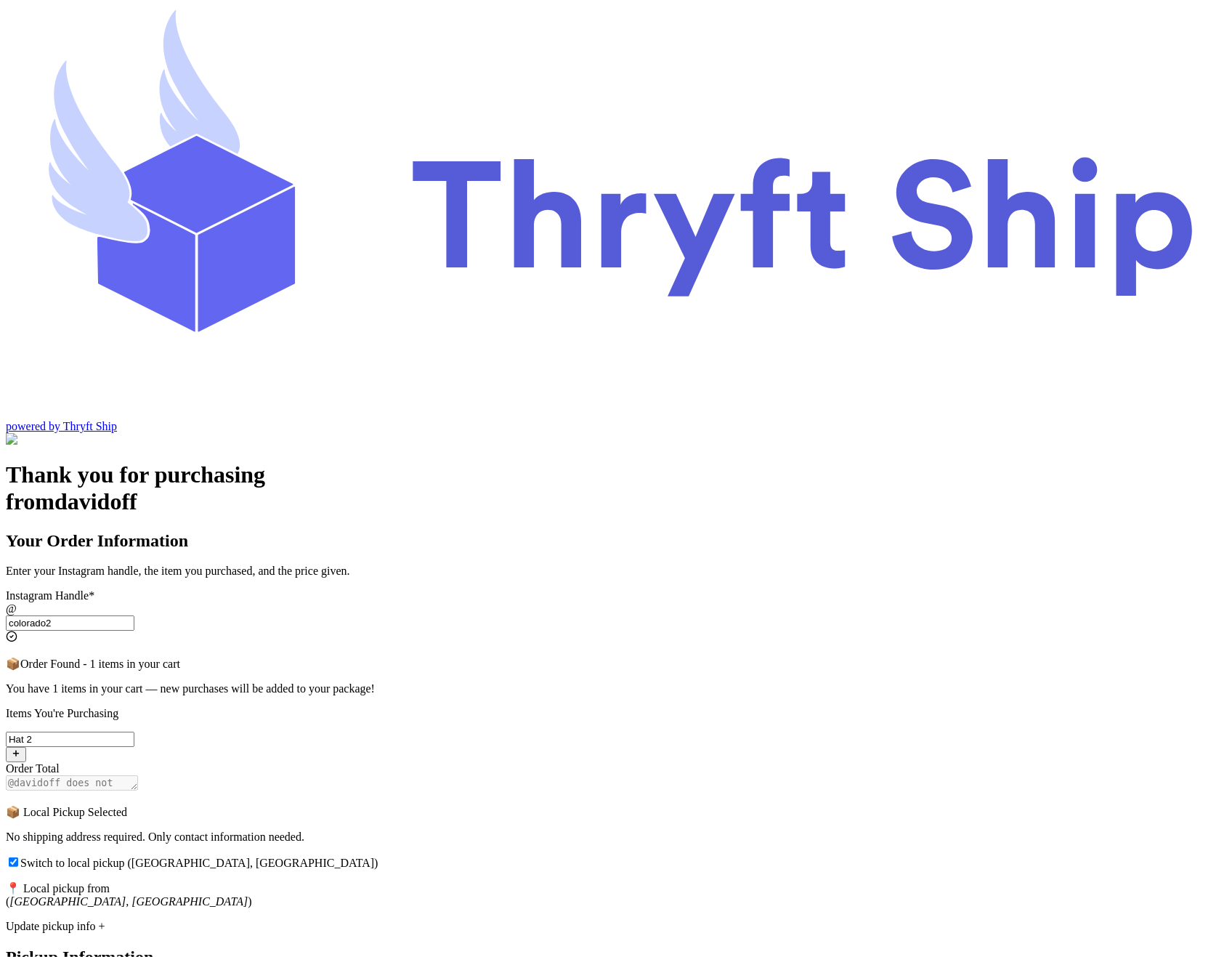
checkbox input "true"
type input "colorado2"
click at [379, 857] on span "Switch to local pickup ([GEOGRAPHIC_DATA], [GEOGRAPHIC_DATA])" at bounding box center [199, 863] width 358 height 13
click at [18, 857] on input "Switch to local pickup ([GEOGRAPHIC_DATA], [GEOGRAPHIC_DATA])" at bounding box center [13, 861] width 9 height 9
checkbox input "false"
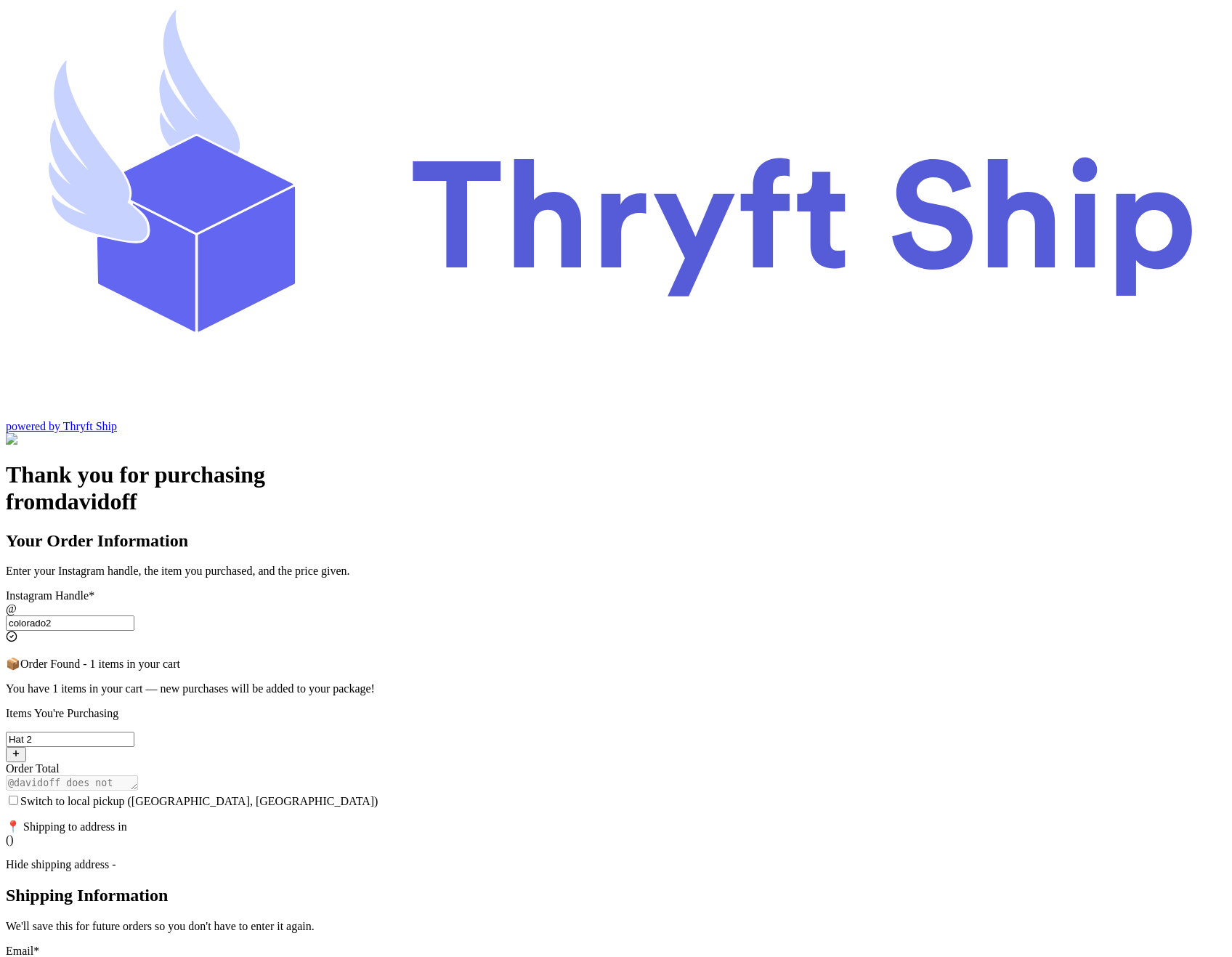
click at [18, 796] on input "Switch to local pickup ([GEOGRAPHIC_DATA], [GEOGRAPHIC_DATA])" at bounding box center [13, 800] width 9 height 9
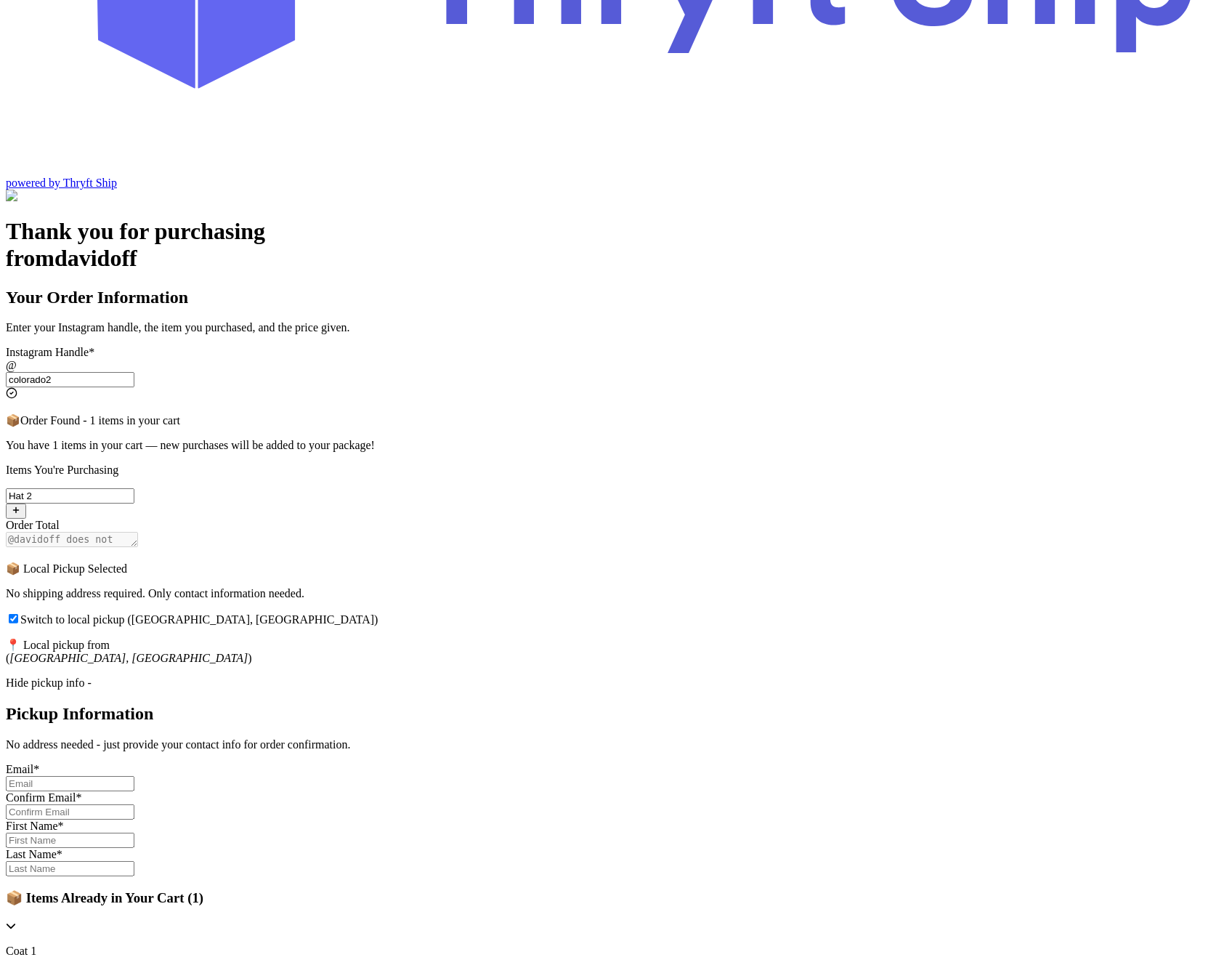
scroll to position [198, 0]
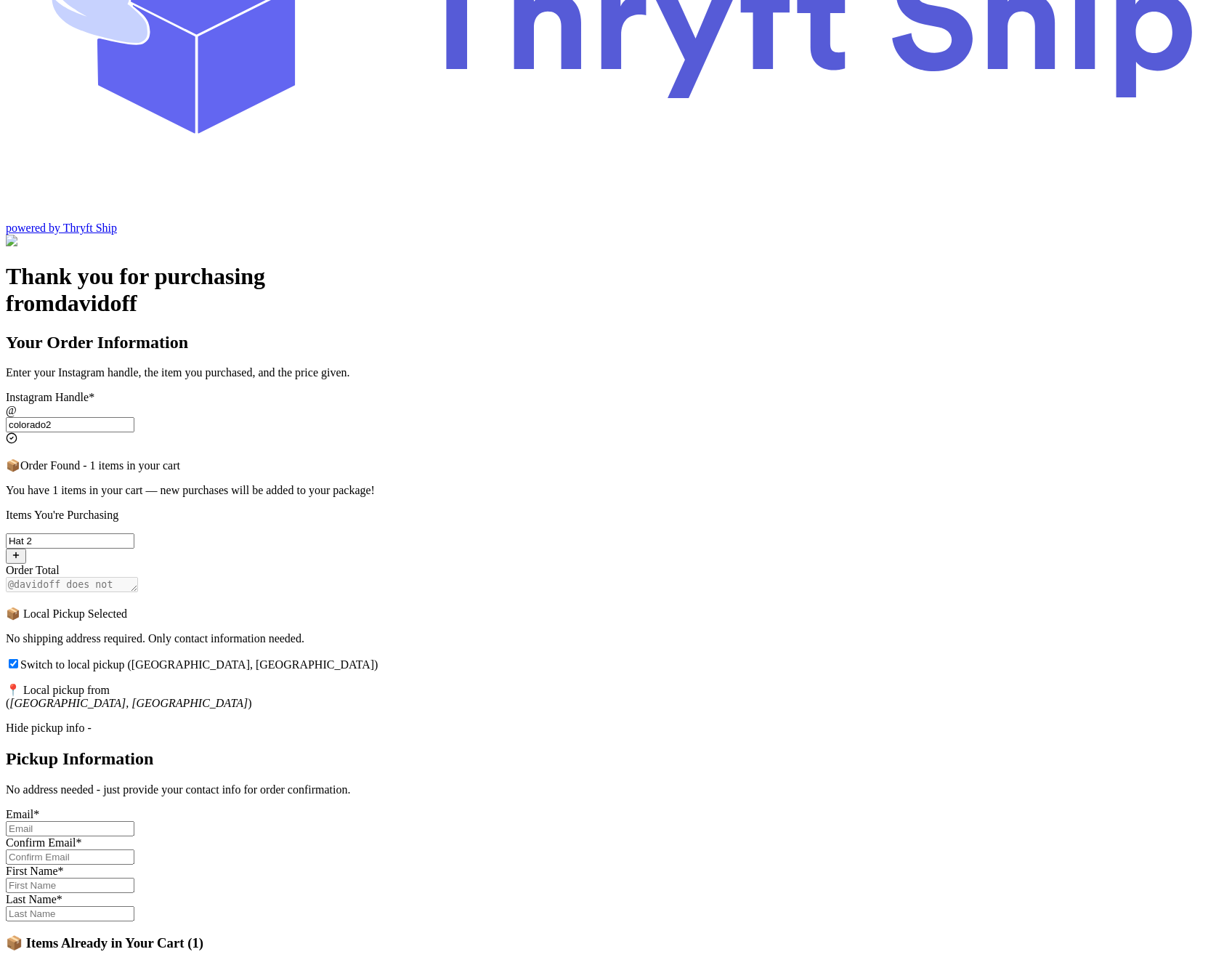
click at [18, 659] on input "Switch to local pickup ([GEOGRAPHIC_DATA], [GEOGRAPHIC_DATA])" at bounding box center [13, 663] width 9 height 9
checkbox input "false"
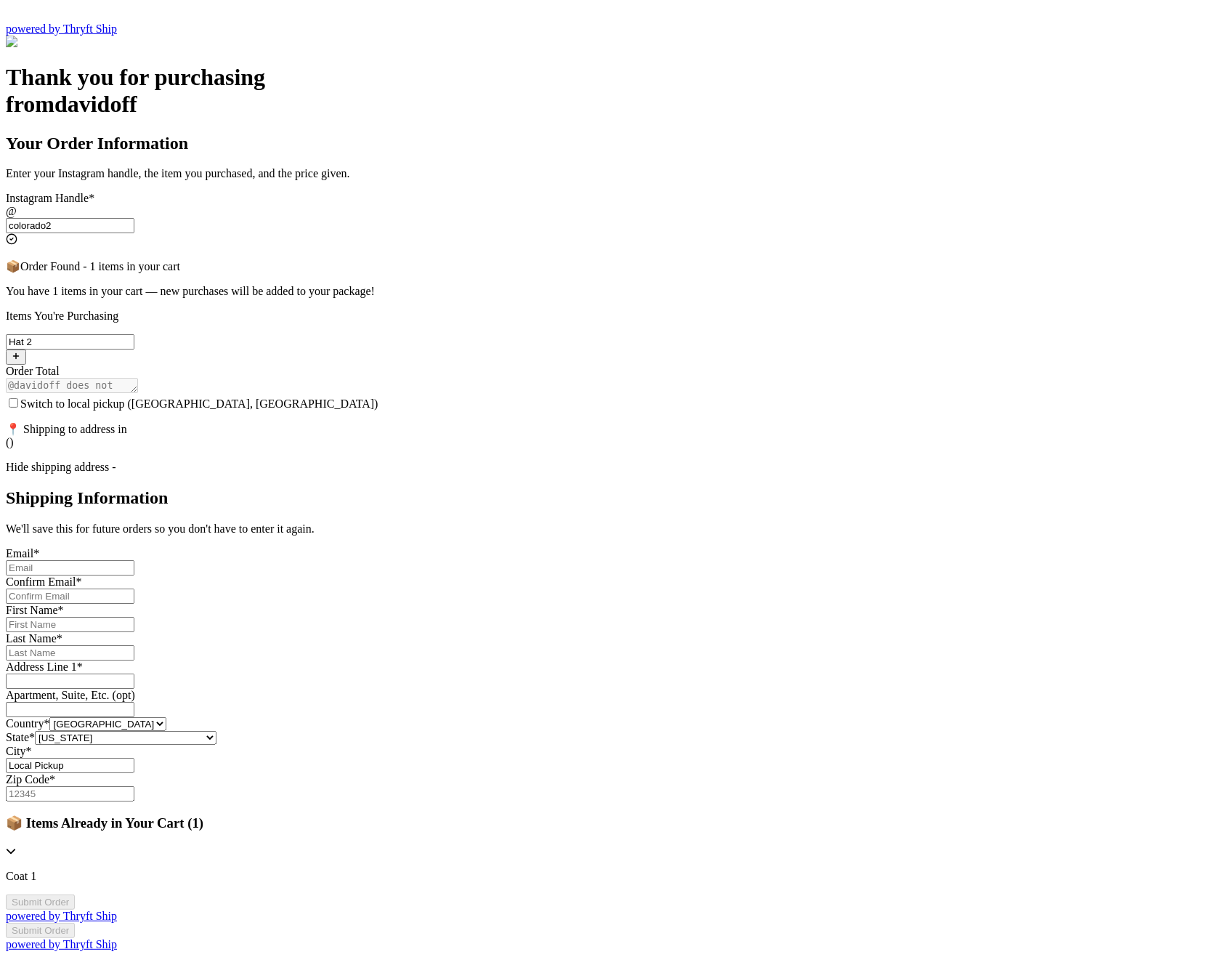
scroll to position [0, 0]
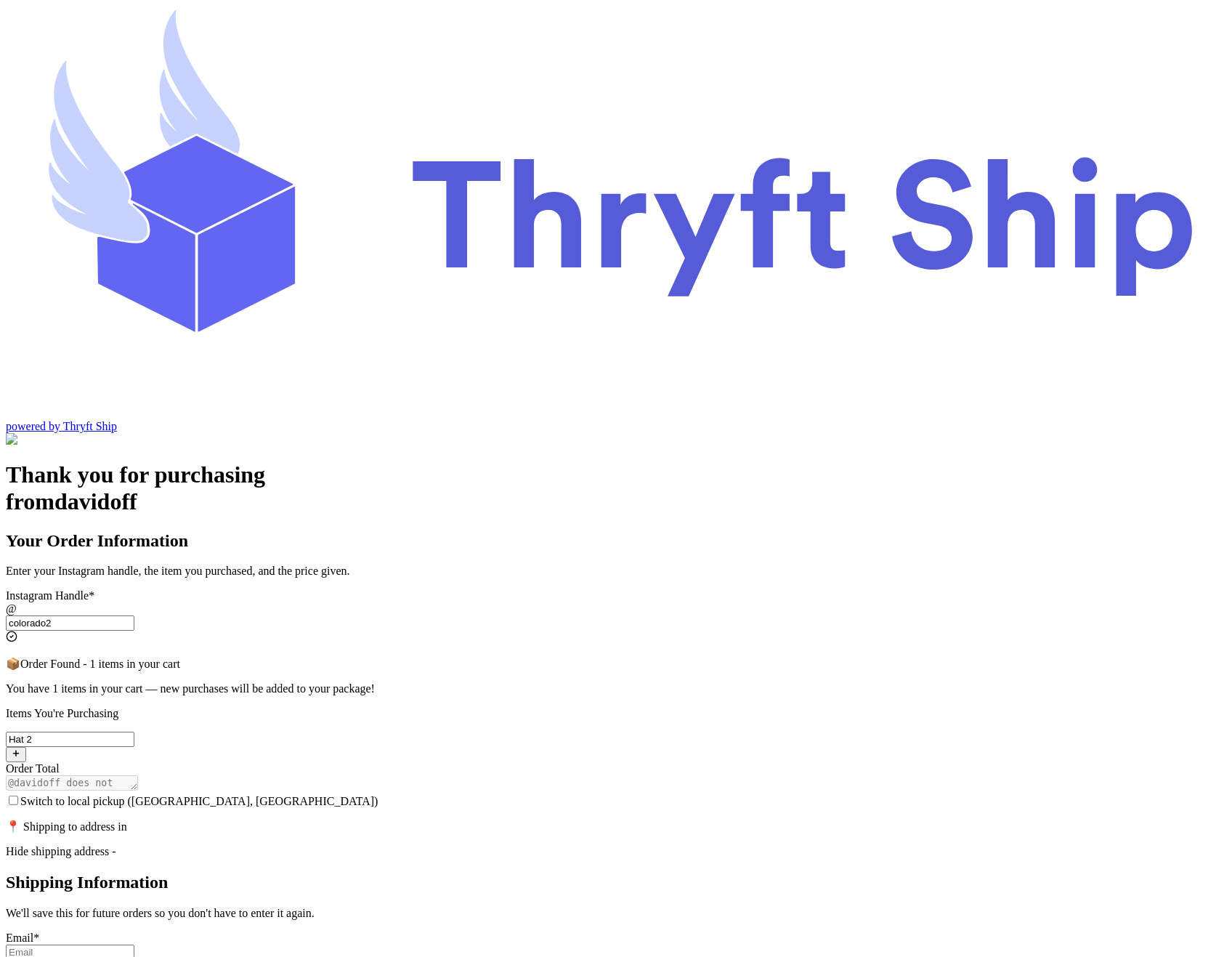
click at [18, 796] on input "Switch to local pickup ([GEOGRAPHIC_DATA], [GEOGRAPHIC_DATA])" at bounding box center [13, 800] width 9 height 9
checkbox input "true"
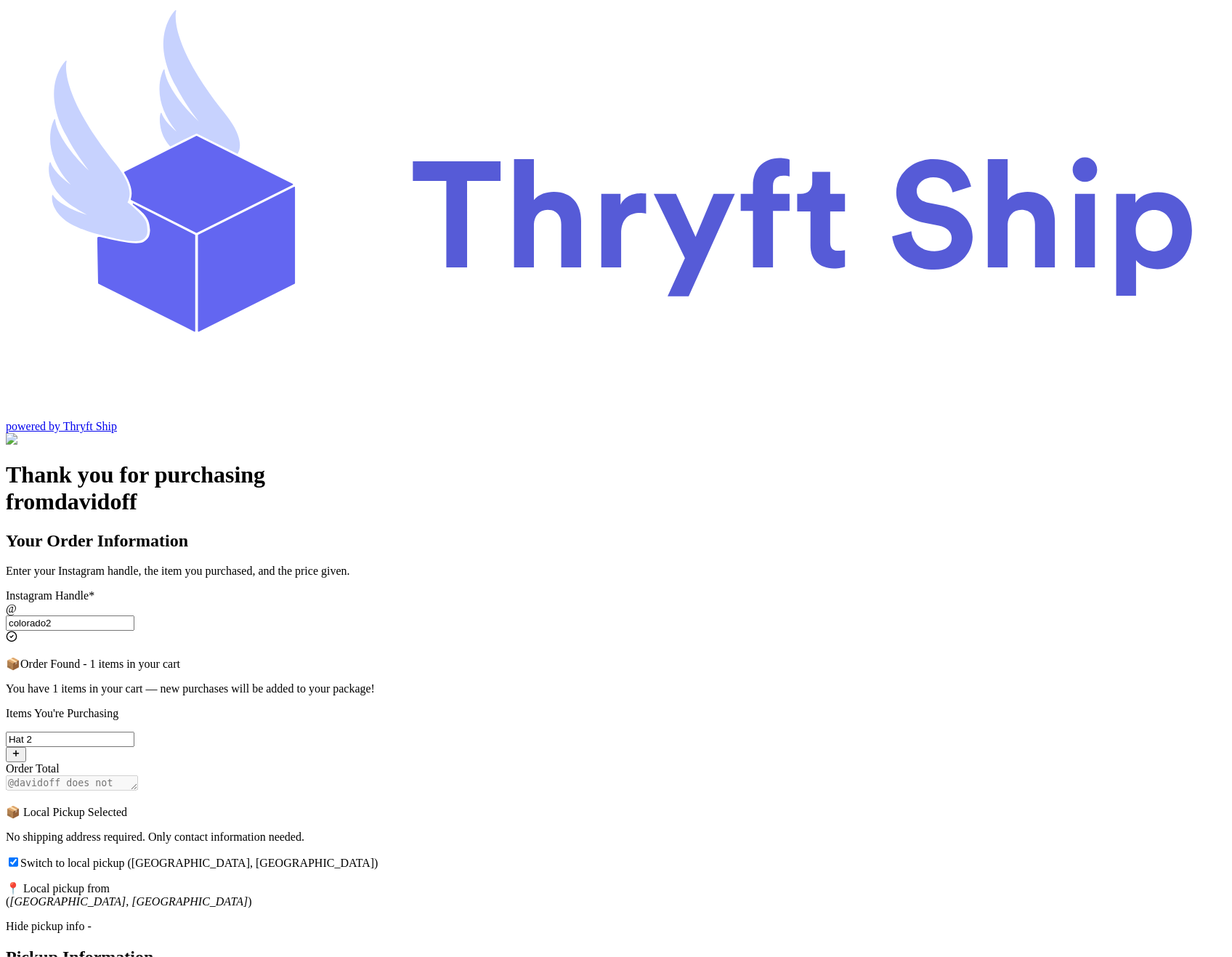
scroll to position [99, 0]
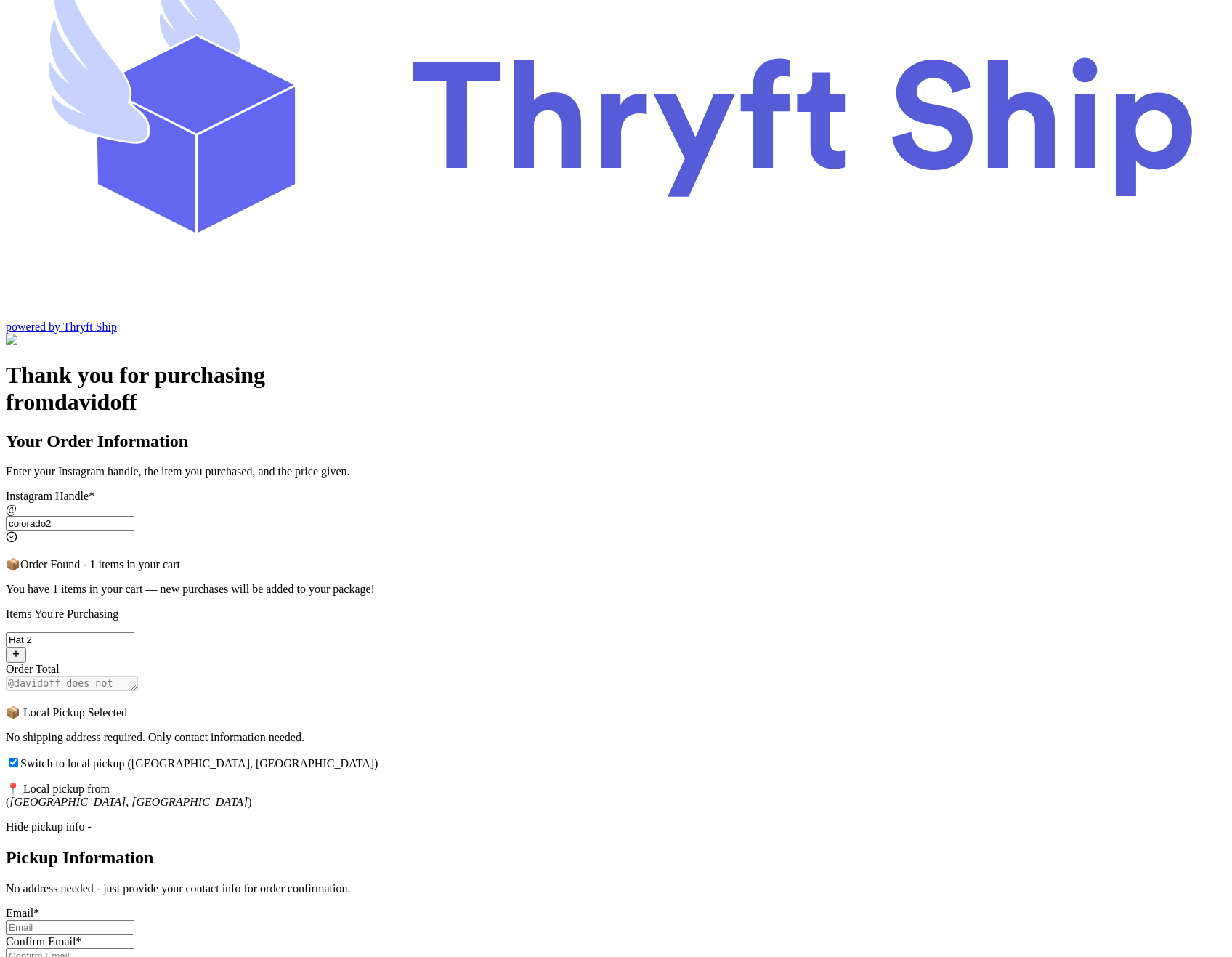
click at [512, 821] on div "Hide pickup info -" at bounding box center [616, 826] width 1220 height 13
click at [489, 821] on div "Hide pickup info -" at bounding box center [616, 826] width 1220 height 13
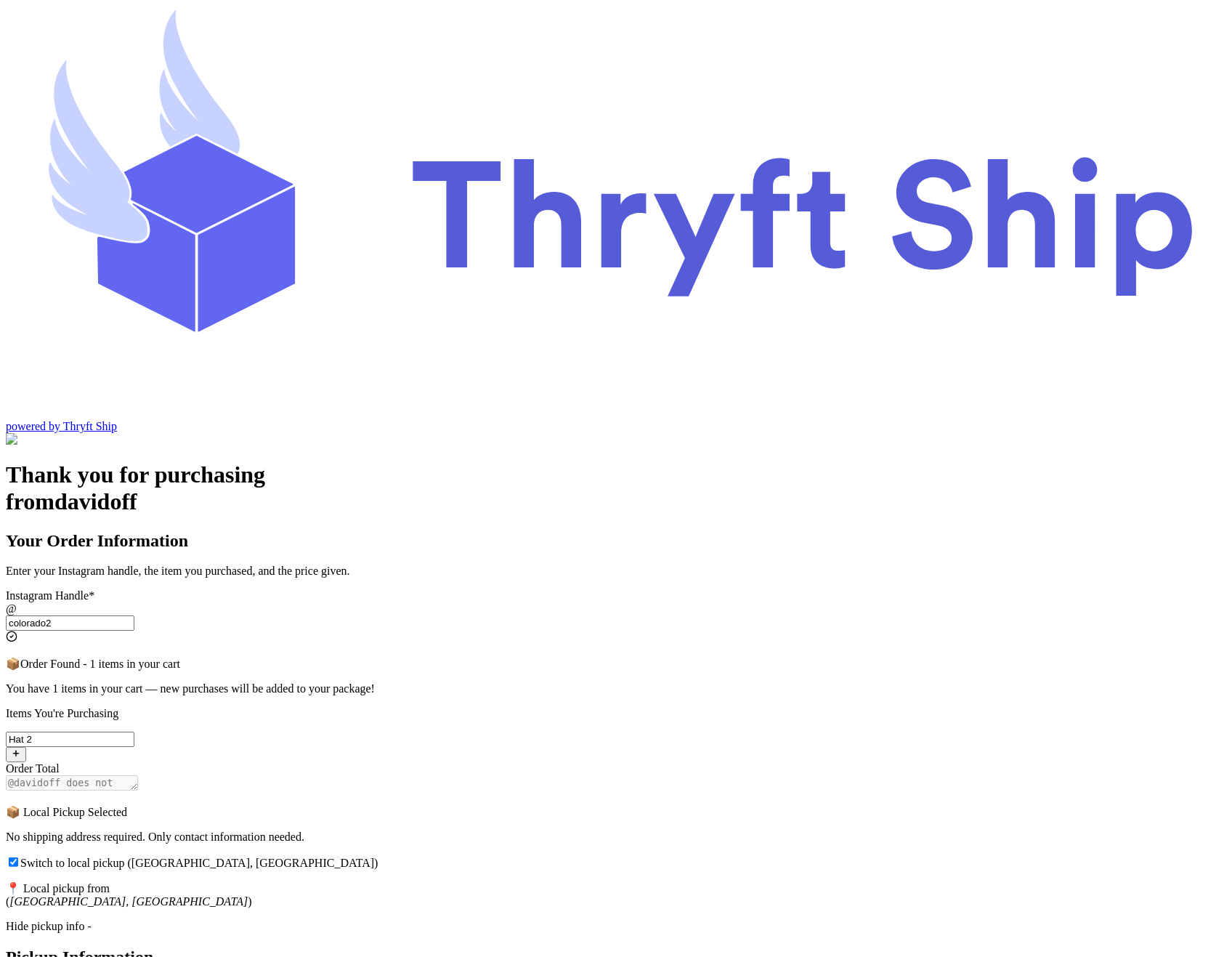
click at [478, 920] on div "Hide pickup info -" at bounding box center [616, 926] width 1220 height 13
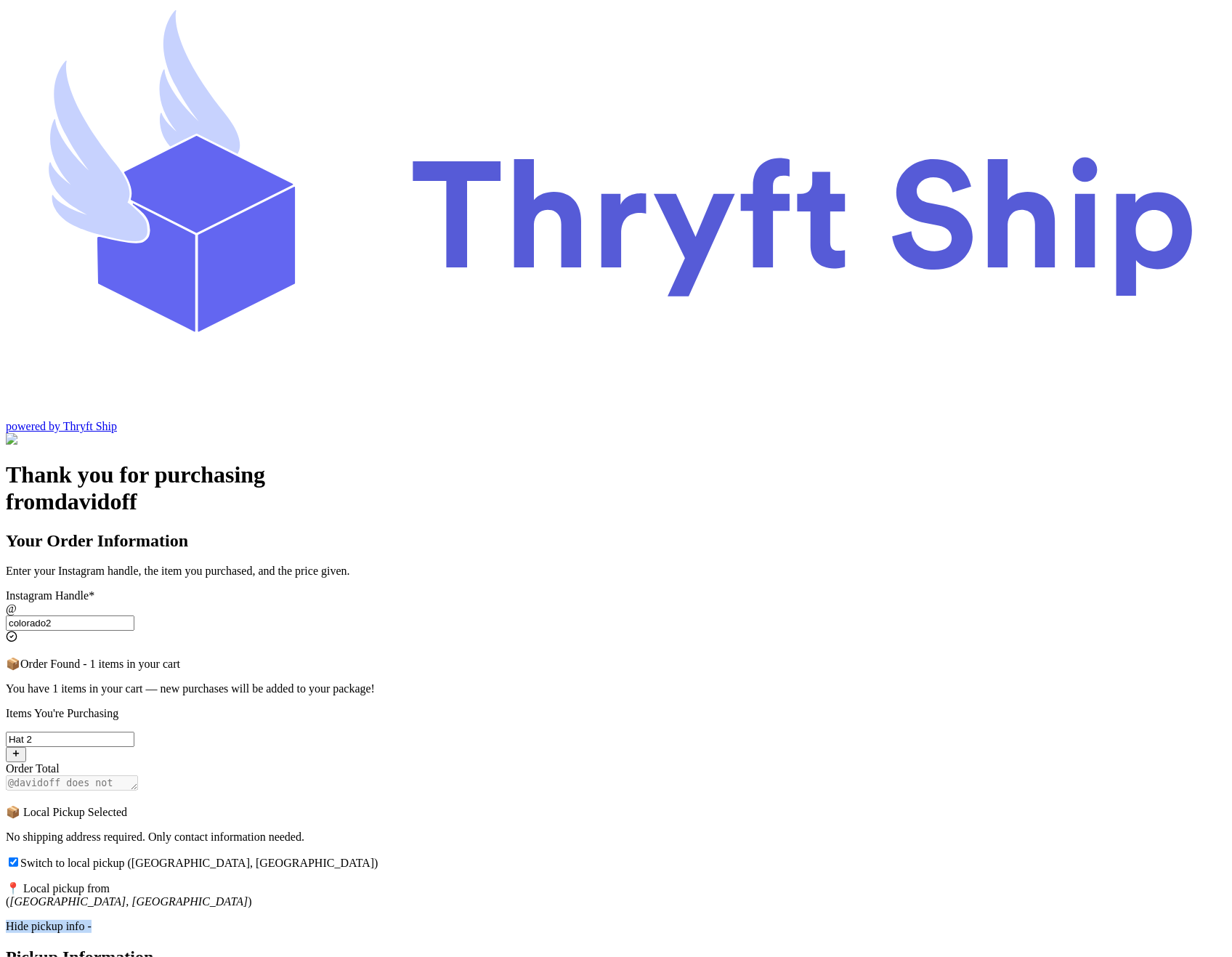
click at [478, 920] on div "Hide pickup info -" at bounding box center [616, 926] width 1220 height 13
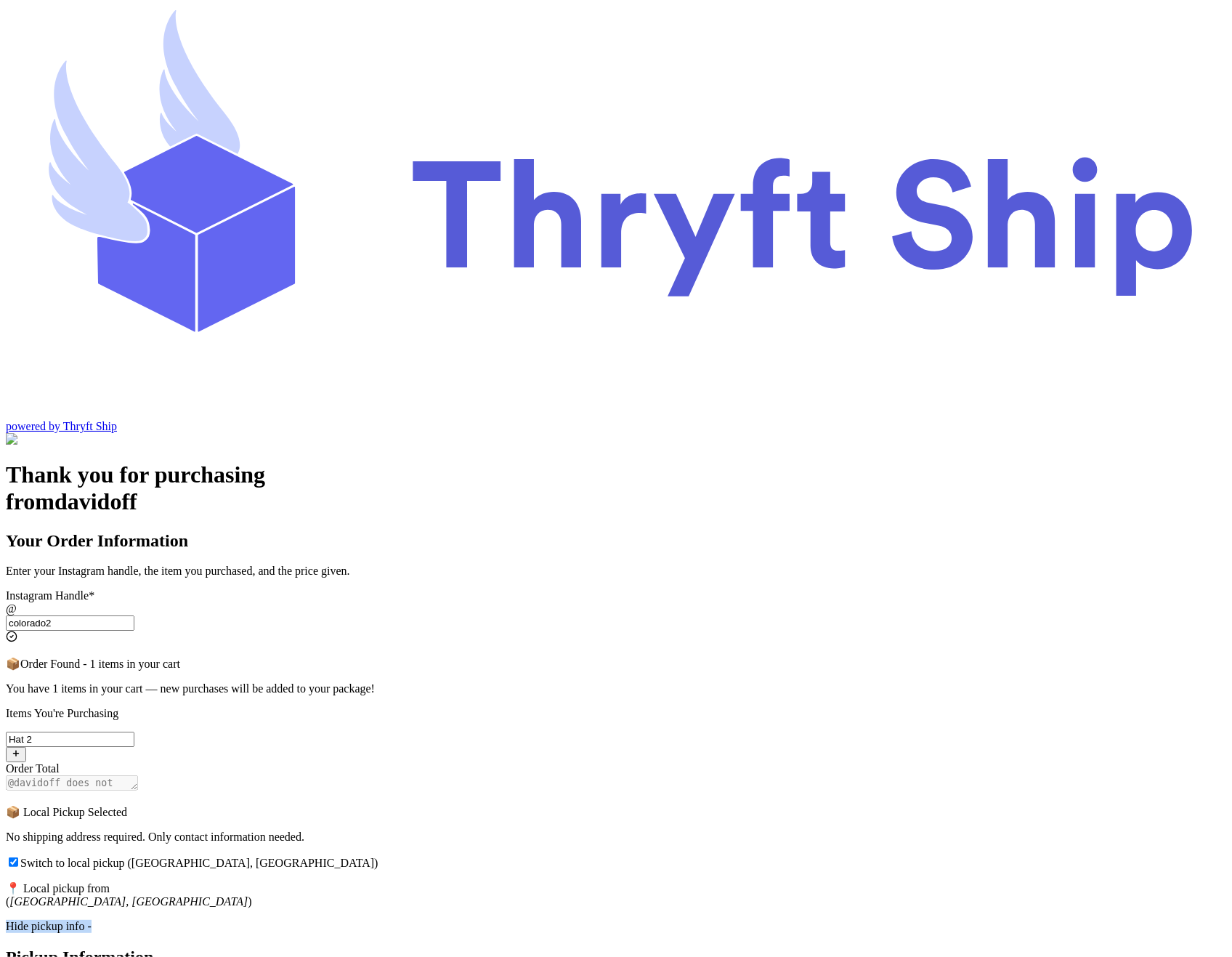
click at [18, 857] on input "Switch to local pickup ([GEOGRAPHIC_DATA], [GEOGRAPHIC_DATA])" at bounding box center [13, 861] width 9 height 9
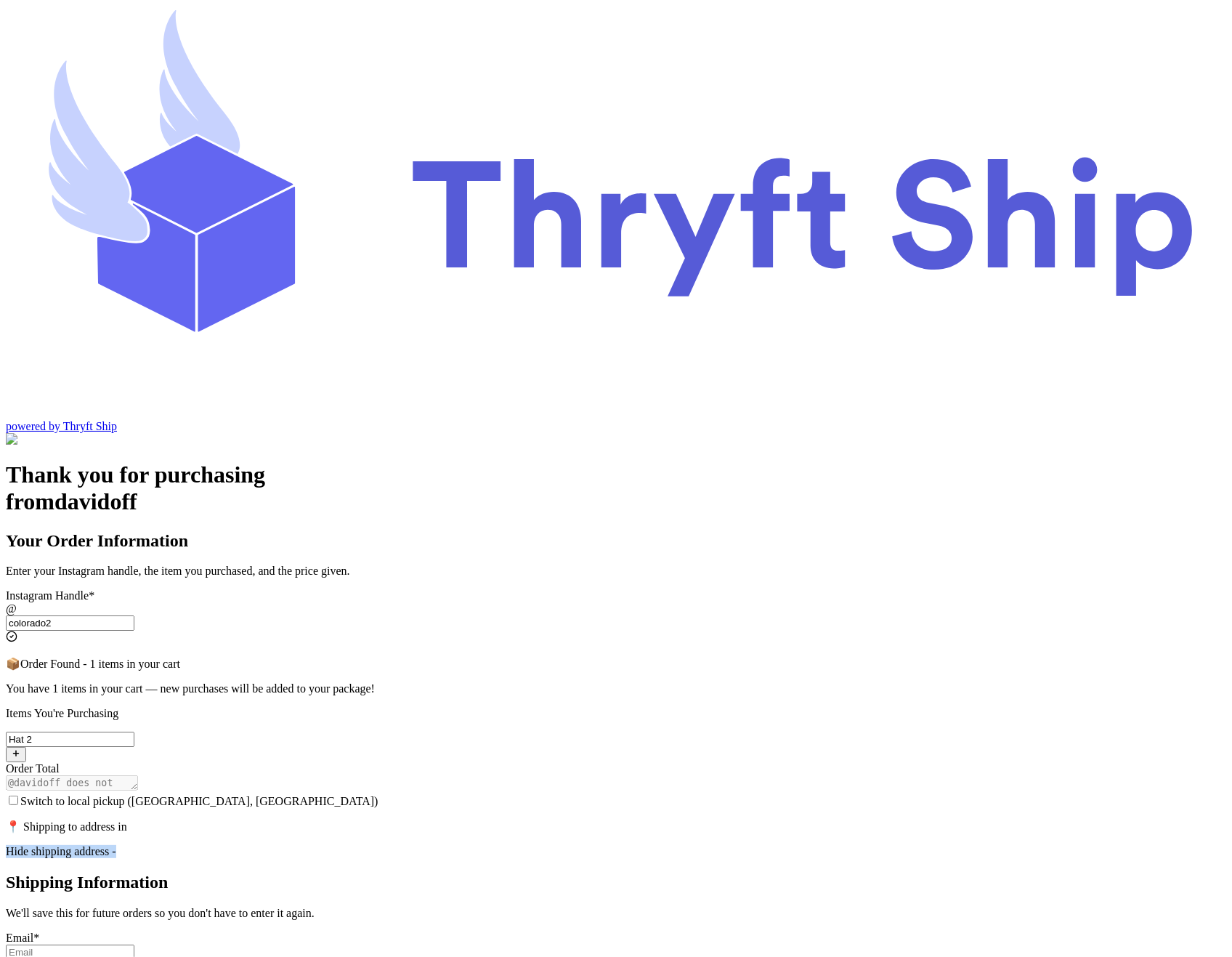
click at [18, 796] on input "Switch to local pickup ([GEOGRAPHIC_DATA], [GEOGRAPHIC_DATA])" at bounding box center [13, 800] width 9 height 9
checkbox input "true"
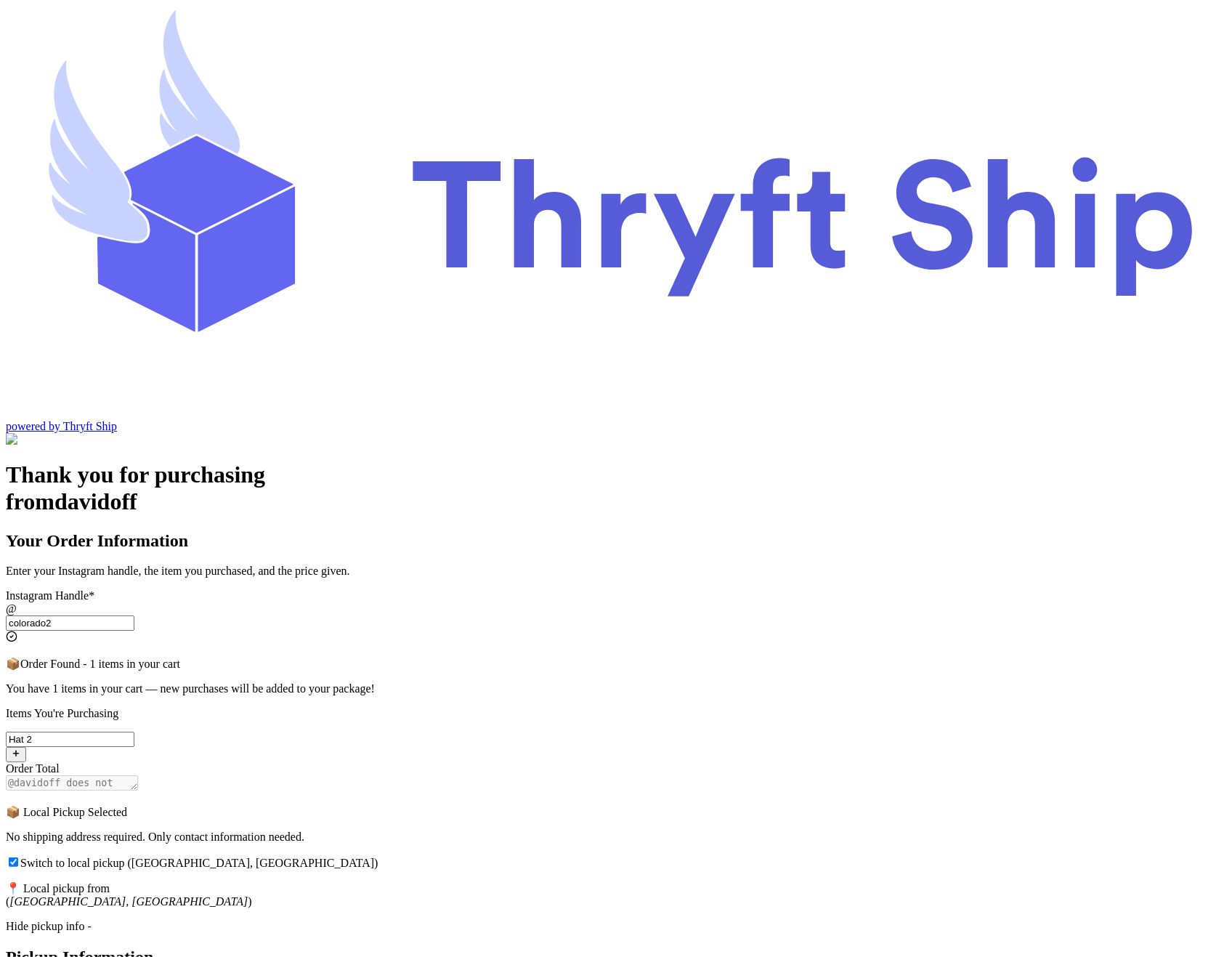
click at [502, 920] on div "Hide pickup info -" at bounding box center [616, 926] width 1220 height 13
click at [502, 920] on div "Update pickup info +" at bounding box center [616, 926] width 1220 height 13
click at [502, 920] on div "Hide pickup info -" at bounding box center [616, 926] width 1220 height 13
click at [18, 857] on input "Switch to local pickup ([GEOGRAPHIC_DATA], [GEOGRAPHIC_DATA])" at bounding box center [13, 861] width 9 height 9
checkbox input "false"
